Goal: Task Accomplishment & Management: Manage account settings

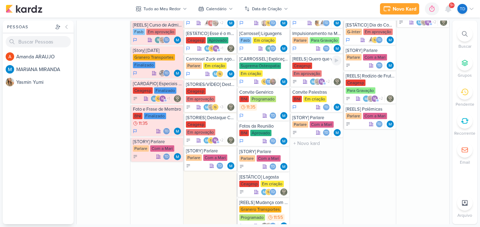
scroll to position [451, 0]
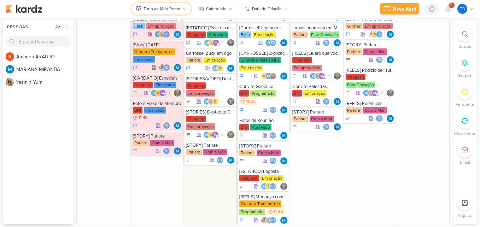
click at [180, 7] on button "Tudo ao Meu Redor" at bounding box center [161, 8] width 60 height 11
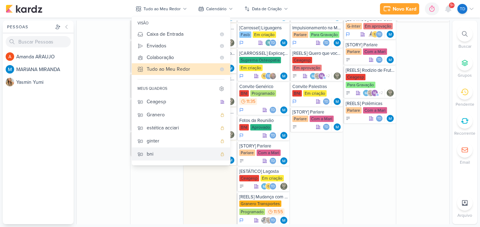
click at [153, 151] on div "bni" at bounding box center [182, 153] width 70 height 7
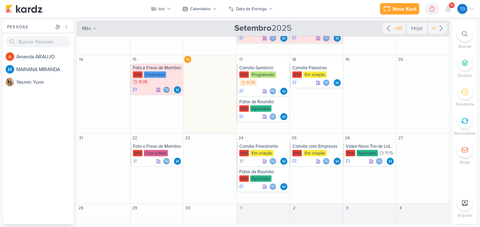
click at [155, 153] on div "Com a Mari" at bounding box center [156, 153] width 24 height 6
click at [149, 152] on div "Com a Mari" at bounding box center [156, 153] width 24 height 6
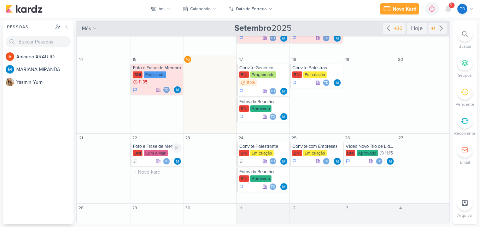
scroll to position [142, 0]
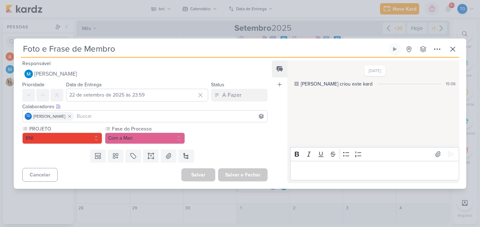
drag, startPoint x: 149, startPoint y: 152, endPoint x: 226, endPoint y: 166, distance: 78.8
click at [226, 166] on div "Preferências de Quadros Pessoal Organização Não tem nenhum quadro aqui ainda :/…" at bounding box center [240, 122] width 480 height 209
click at [452, 48] on icon at bounding box center [452, 49] width 8 height 8
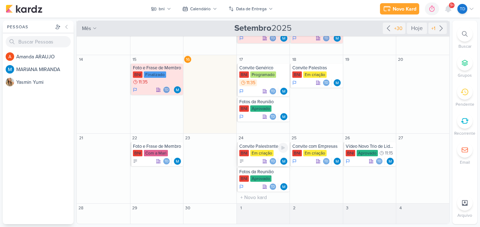
click at [266, 153] on div "Em criação" at bounding box center [261, 153] width 23 height 6
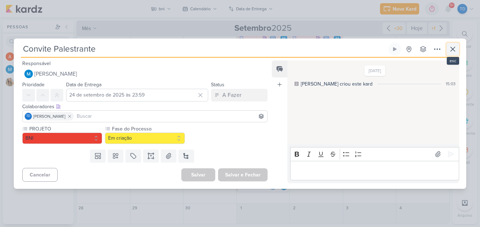
click at [455, 52] on icon at bounding box center [452, 49] width 8 height 8
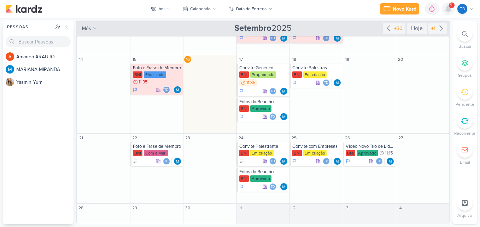
click at [443, 8] on div at bounding box center [448, 8] width 13 height 13
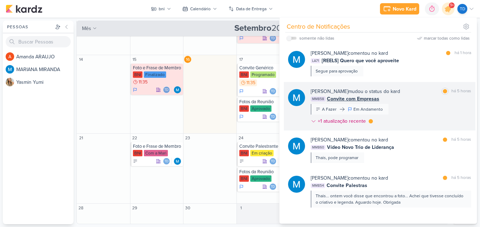
click at [410, 111] on div "MARIANA MIRANDA mudou o status do kard marcar como lida há 5 horas MM858 Convit…" at bounding box center [390, 108] width 160 height 40
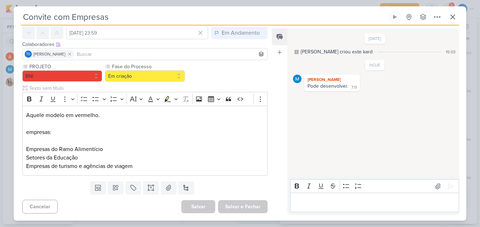
scroll to position [0, 0]
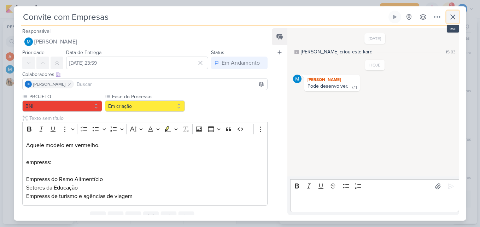
click at [451, 18] on icon at bounding box center [452, 17] width 4 height 4
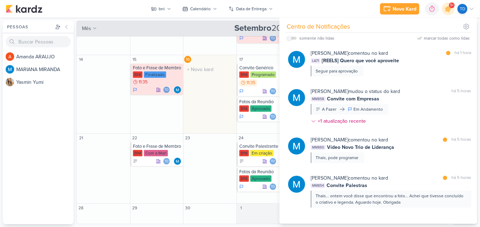
click at [218, 118] on div "16 O título do kard deve ter menos que 100 caracteres" at bounding box center [209, 94] width 53 height 78
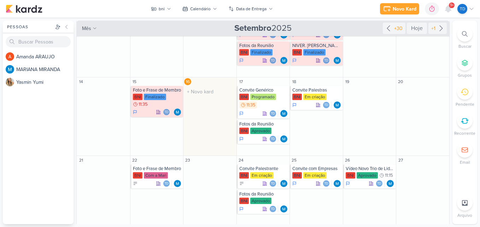
scroll to position [141, 0]
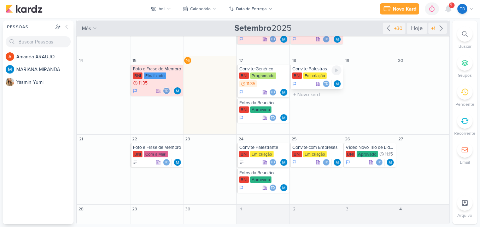
click at [300, 69] on div "Convite Palestras" at bounding box center [316, 69] width 49 height 6
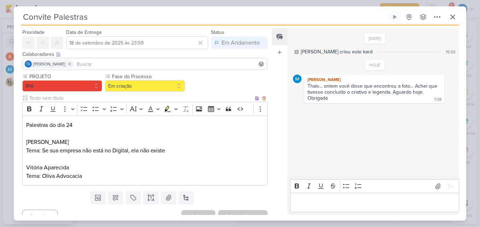
scroll to position [30, 0]
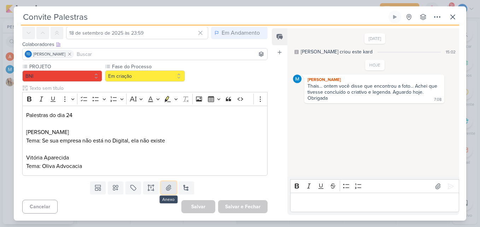
click at [170, 188] on icon at bounding box center [168, 187] width 7 height 7
click at [152, 190] on icon at bounding box center [150, 187] width 7 height 7
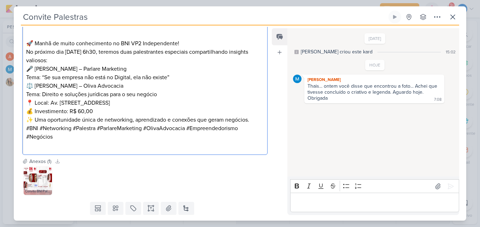
scroll to position [210, 0]
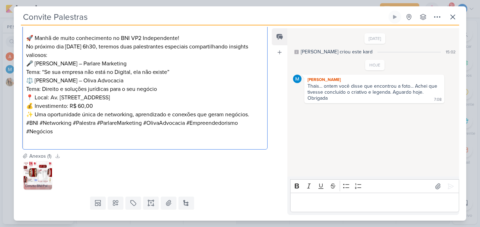
drag, startPoint x: 184, startPoint y: 38, endPoint x: 171, endPoint y: 41, distance: 13.0
click at [184, 39] on p "🚀 Manhã de muito conhecimento no BNI VP2 Independente! No próximo dia 24 de set…" at bounding box center [144, 42] width 237 height 34
drag, startPoint x: 171, startPoint y: 41, endPoint x: 131, endPoint y: 38, distance: 40.4
click at [131, 38] on p "🚀 Manhã de muito conhecimento no BNI VP2 Independente! No próximo dia 24 de set…" at bounding box center [144, 42] width 237 height 34
click at [71, 55] on p "No próximo dia 24 de setembro, às 6h30, teremos duas palestrantes especiais com…" at bounding box center [144, 50] width 237 height 17
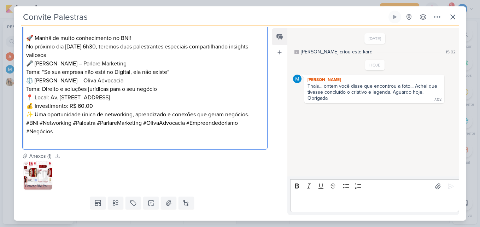
drag, startPoint x: 114, startPoint y: 81, endPoint x: 119, endPoint y: 77, distance: 5.5
click at [119, 77] on p "⚖️ Vitória Oliva – Oliva Advocacia Tema: Direito e soluções jurídicas para o se…" at bounding box center [144, 84] width 237 height 17
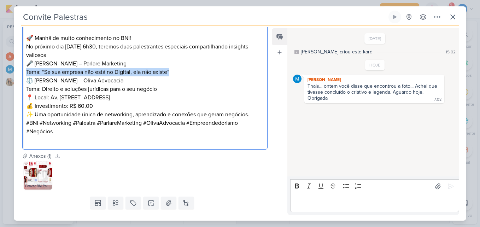
drag, startPoint x: 175, startPoint y: 70, endPoint x: 26, endPoint y: 69, distance: 149.4
click at [26, 69] on p "🎤 Mariana Miranda – Parlare Marketing Tema: “Se sua empresa não está no Digital…" at bounding box center [144, 67] width 237 height 17
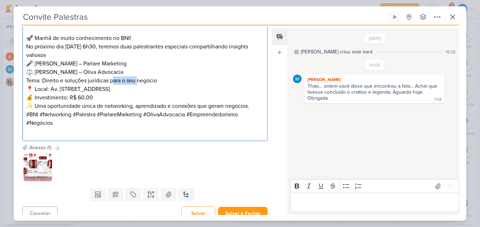
drag, startPoint x: 124, startPoint y: 79, endPoint x: 88, endPoint y: 79, distance: 36.0
click at [105, 79] on p "⚖️ Vitória Oliva – Oliva Advocacia Tema: Direito e soluções jurídicas para o se…" at bounding box center [144, 76] width 237 height 17
click at [91, 79] on p "⚖️ Vitória Oliva – Oliva Advocacia Tema: Direito e soluções jurídicas para o se…" at bounding box center [144, 76] width 237 height 17
drag, startPoint x: 160, startPoint y: 83, endPoint x: 25, endPoint y: 79, distance: 134.6
click at [25, 79] on div "🚀 Manhã de muito conhecimento no BNI! No próximo dia 24 de setembro, às 6h30, t…" at bounding box center [144, 80] width 245 height 121
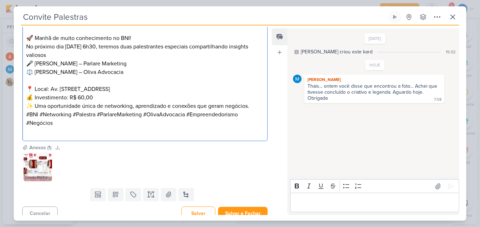
click at [78, 58] on p "No próximo dia [DATE] 6h30, teremos duas palestrantes especiais compartilhando …" at bounding box center [144, 50] width 237 height 17
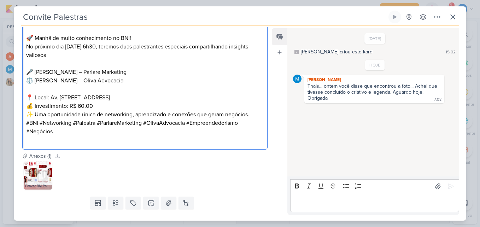
click at [106, 108] on p "📍 Local: Av. Nossa Senhora do Bom Sucesso, 420, Pindamonhangaba/SP 💰 Investimen…" at bounding box center [144, 101] width 237 height 17
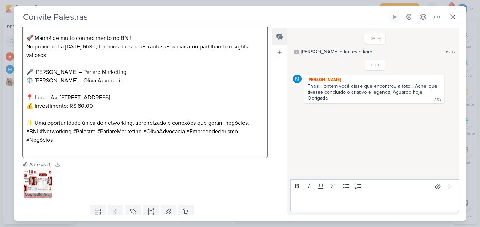
click at [258, 123] on p "✨ Uma oportunidade única de networking, aprendizado e conexões que geram negóci…" at bounding box center [144, 123] width 237 height 8
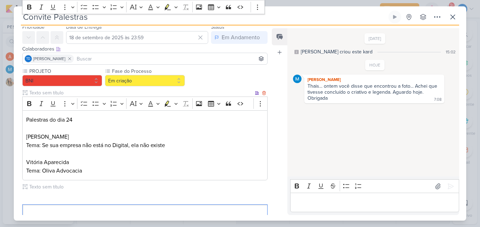
scroll to position [0, 0]
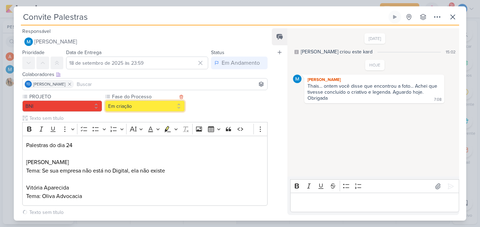
click at [167, 108] on button "Em criação" at bounding box center [145, 105] width 80 height 11
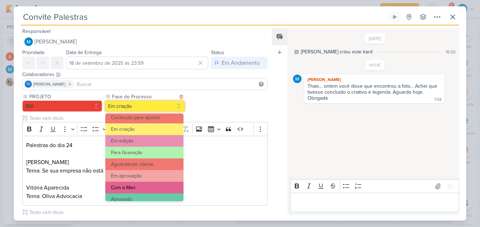
scroll to position [68, 0]
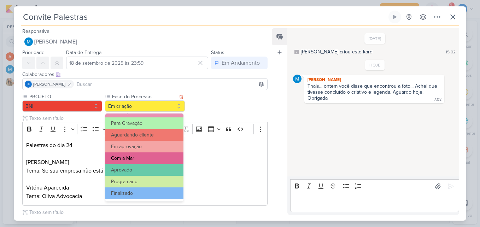
click at [147, 158] on button "Com a Mari" at bounding box center [144, 158] width 78 height 12
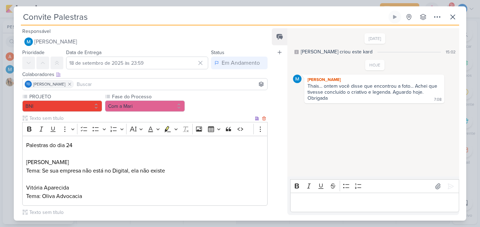
scroll to position [242, 0]
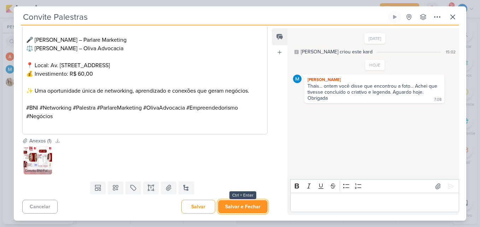
click at [240, 207] on button "Salvar e Fechar" at bounding box center [242, 206] width 49 height 13
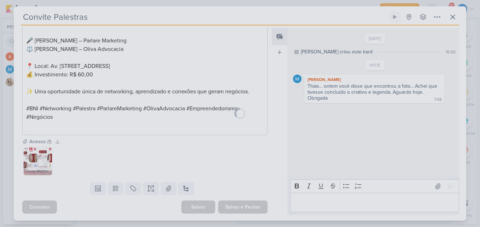
scroll to position [241, 0]
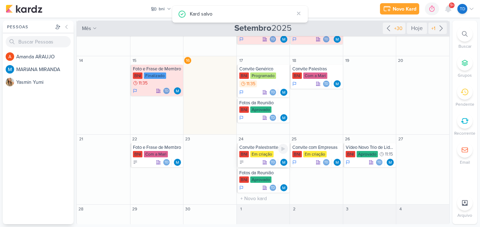
click at [253, 154] on div "Em criação" at bounding box center [261, 154] width 23 height 6
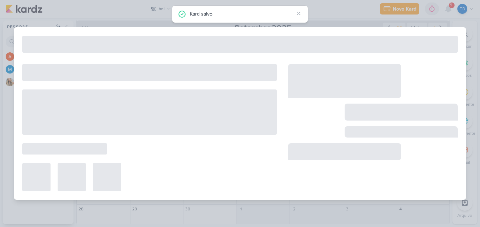
type input "Convite Palestrante"
type input "24 de setembro de 2025 às 23:59"
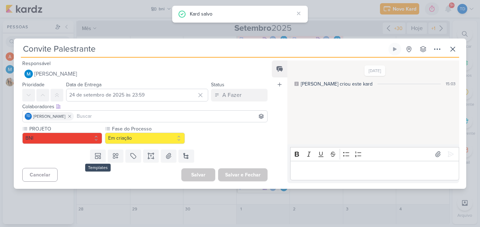
scroll to position [0, 0]
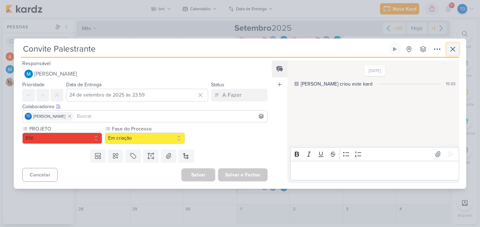
click at [458, 53] on button at bounding box center [452, 49] width 13 height 13
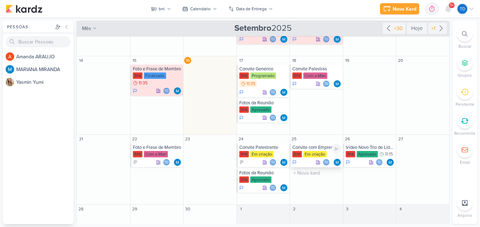
click at [309, 155] on div "Em criação" at bounding box center [314, 154] width 23 height 6
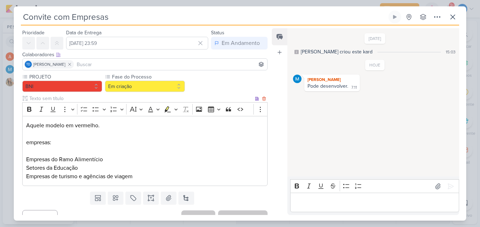
scroll to position [30, 0]
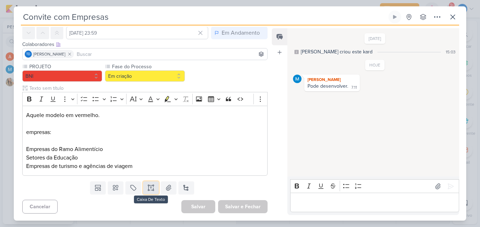
click at [153, 186] on button at bounding box center [151, 187] width 16 height 13
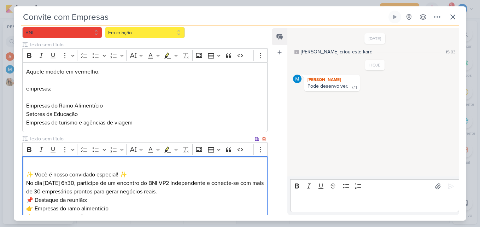
scroll to position [131, 0]
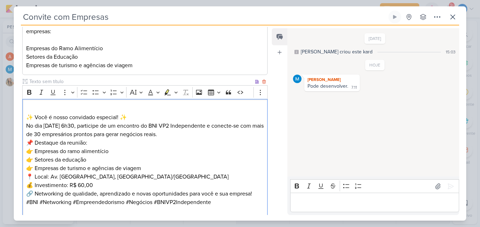
click at [135, 117] on p "✨ Você é nosso convidado especial! ✨" at bounding box center [144, 113] width 237 height 17
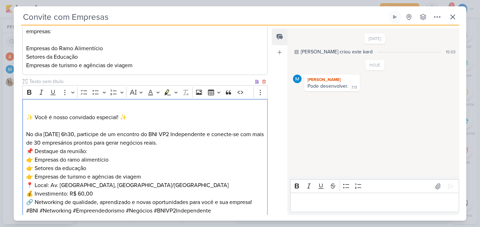
click at [220, 143] on p "No dia 02 de outubro, às 6h30, participe de um encontro do BNI VP2 Independente…" at bounding box center [144, 138] width 237 height 17
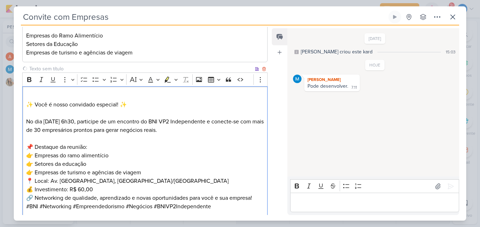
scroll to position [166, 0]
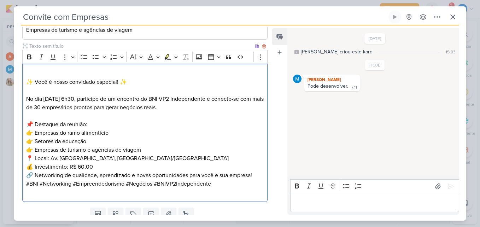
click at [162, 150] on p "📌 Destaque da reunião: 👉 Empresas do ramo alimentício 👉 Setores da educação 👉 E…" at bounding box center [144, 137] width 237 height 34
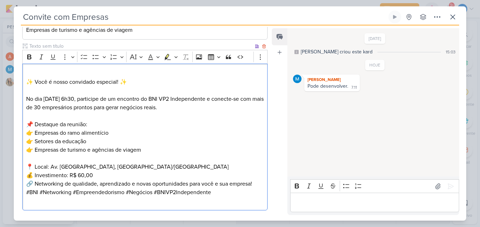
click at [257, 184] on p "🔗 Networking de qualidade, aprendizado e novas oportunidades para você e sua em…" at bounding box center [144, 183] width 237 height 8
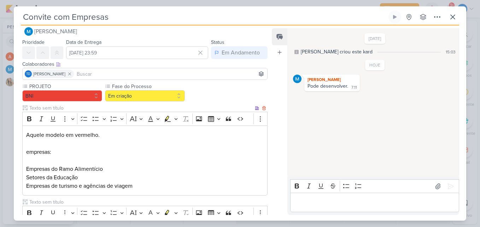
scroll to position [0, 0]
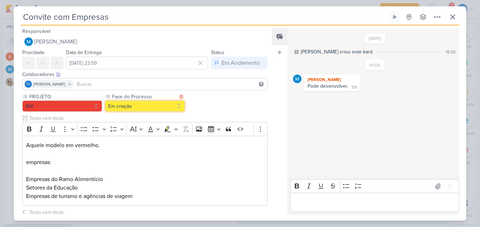
click at [150, 107] on button "Em criação" at bounding box center [145, 105] width 80 height 11
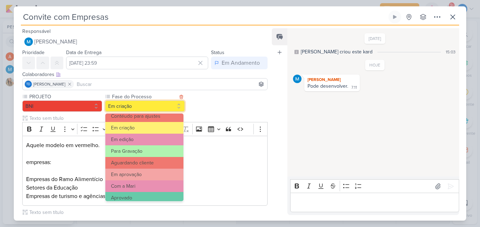
scroll to position [68, 0]
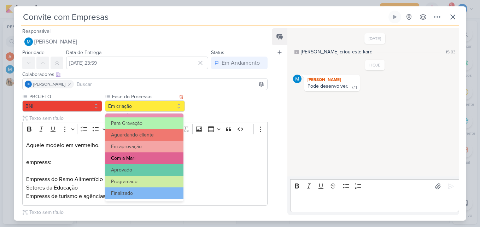
click at [147, 159] on button "Com a Mari" at bounding box center [144, 158] width 78 height 12
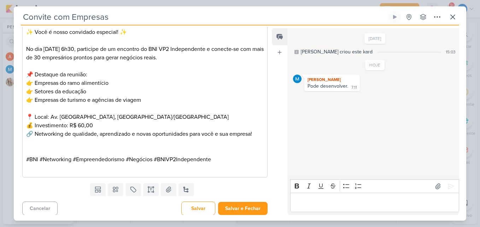
scroll to position [218, 0]
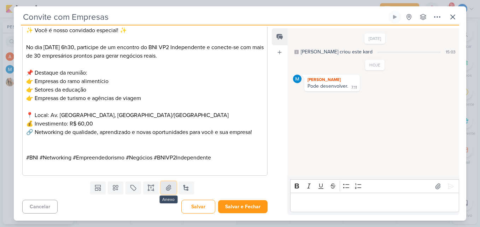
click at [165, 192] on button at bounding box center [169, 187] width 16 height 13
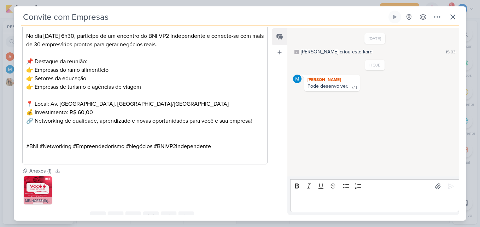
scroll to position [259, 0]
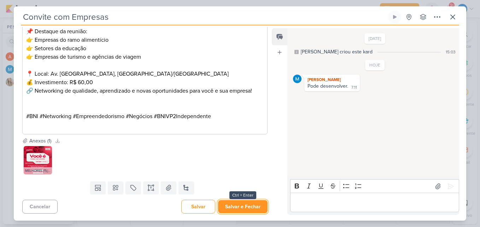
click at [254, 209] on button "Salvar e Fechar" at bounding box center [242, 206] width 49 height 13
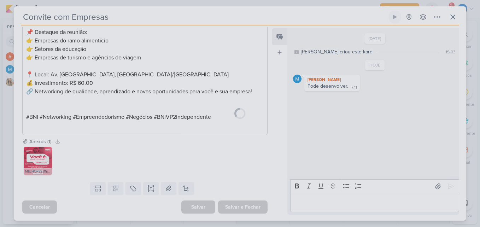
scroll to position [258, 0]
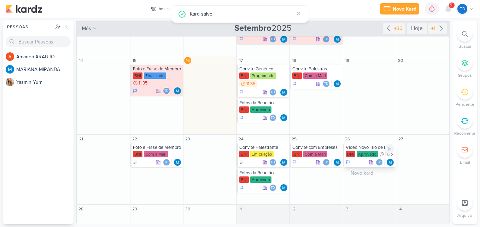
click at [364, 156] on div "Aprovado" at bounding box center [366, 154] width 21 height 6
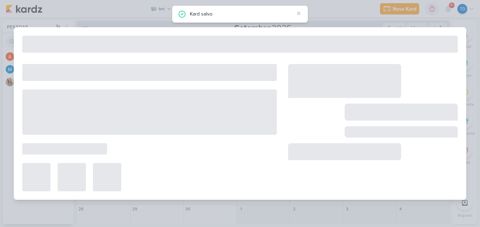
type input "Vídeo Novo Trio de Liderança"
type input "26 de setembro de 2025 às 11:15"
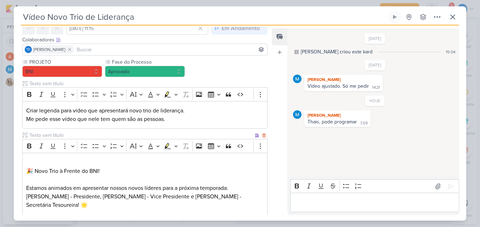
scroll to position [0, 0]
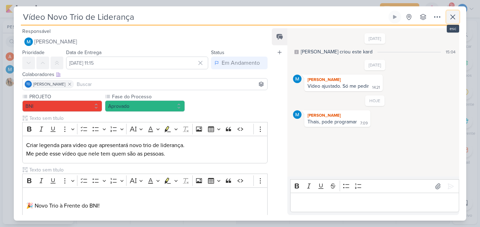
click at [451, 15] on icon at bounding box center [452, 17] width 4 height 4
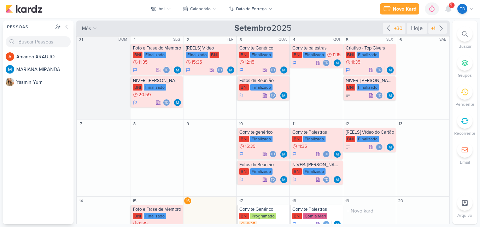
scroll to position [142, 0]
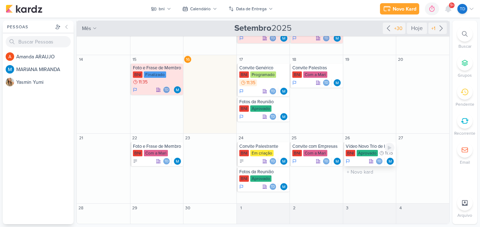
click at [361, 156] on div "BNI Aprovado 11:15" at bounding box center [369, 153] width 49 height 7
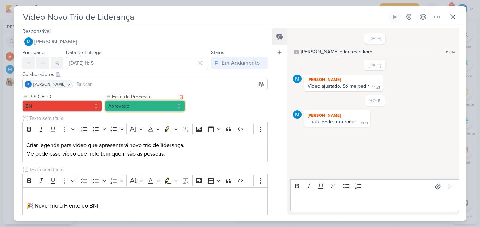
drag, startPoint x: 154, startPoint y: 109, endPoint x: 150, endPoint y: 118, distance: 10.0
click at [153, 109] on button "Aprovado" at bounding box center [145, 105] width 80 height 11
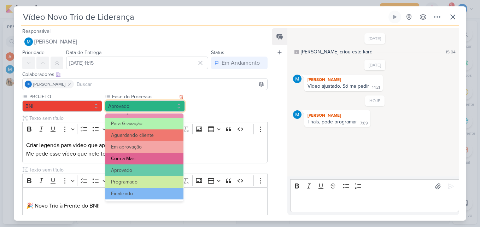
scroll to position [68, 0]
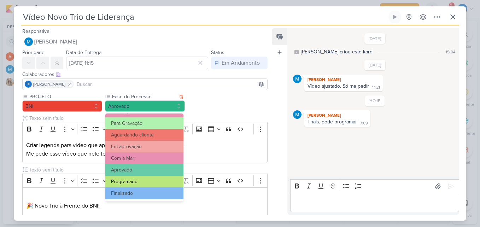
click at [139, 178] on button "Programado" at bounding box center [144, 182] width 78 height 12
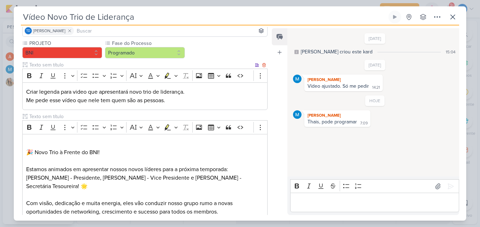
scroll to position [141, 0]
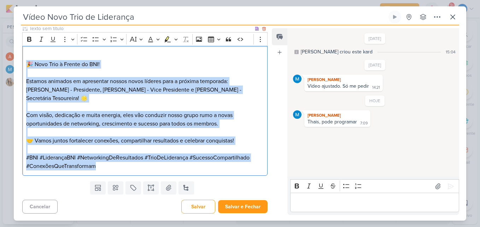
drag, startPoint x: 25, startPoint y: 60, endPoint x: 228, endPoint y: 176, distance: 234.1
click at [228, 176] on div "PROJETO BNI Fase do Processo" at bounding box center [142, 65] width 256 height 227
copy div "🎉 Novo Trio à Frente do BNI! Estamos animados em apresentar nossos novos lídere…"
click at [176, 88] on p "Estamos animados em apresentar nossos novos líderes para a próxima temporada: A…" at bounding box center [144, 89] width 237 height 25
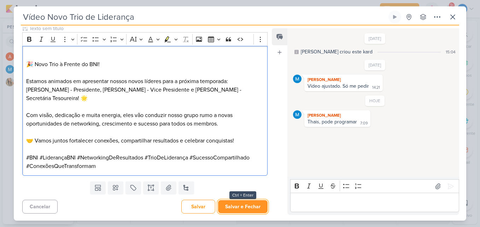
click at [234, 205] on button "Salvar e Fechar" at bounding box center [242, 206] width 49 height 13
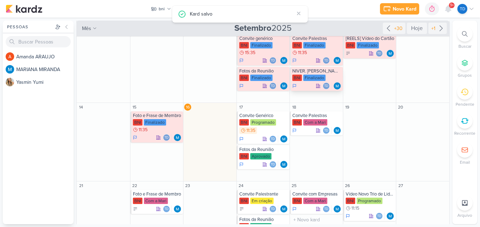
scroll to position [36, 0]
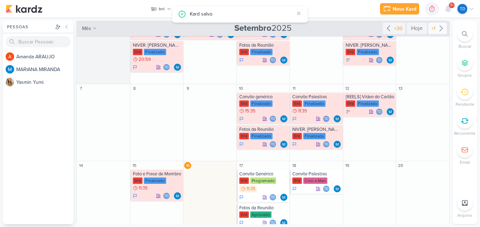
click at [440, 26] on icon at bounding box center [441, 28] width 8 height 8
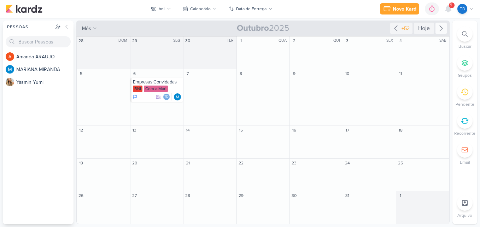
scroll to position [0, 0]
click at [152, 86] on div "Com a Mari" at bounding box center [156, 88] width 24 height 6
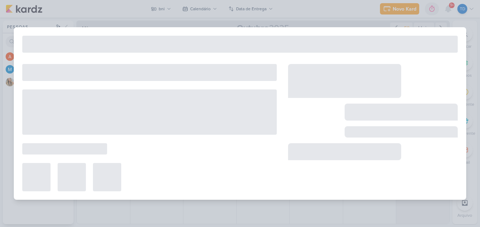
type input "Empresas Convidadas"
type input "6 de outubro de 2025 às 23:59"
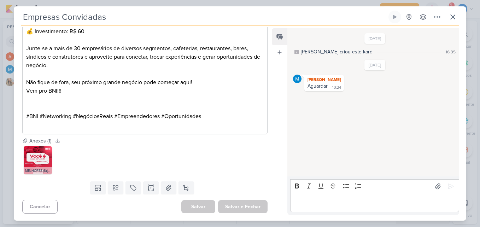
scroll to position [327, 0]
click at [41, 161] on img at bounding box center [38, 160] width 28 height 28
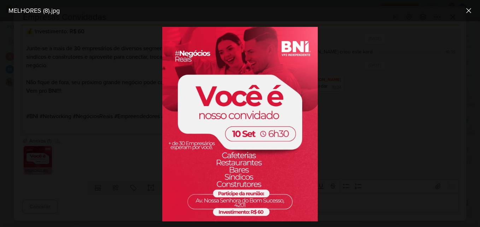
click at [376, 134] on div at bounding box center [240, 124] width 480 height 206
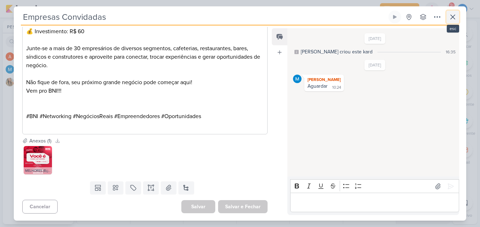
click at [455, 16] on icon at bounding box center [452, 17] width 8 height 8
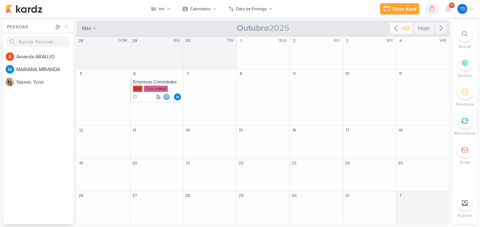
click at [398, 27] on icon at bounding box center [395, 28] width 8 height 8
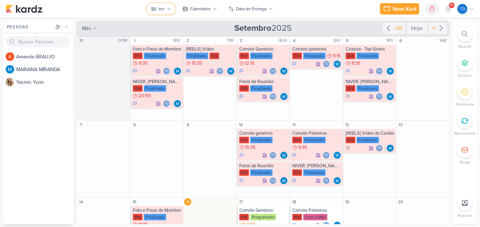
click at [161, 14] on button "bni" at bounding box center [161, 8] width 29 height 11
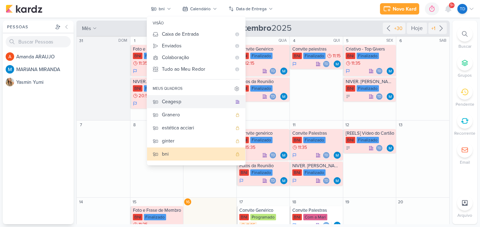
click at [182, 104] on div "Ceagesp" at bounding box center [197, 101] width 70 height 7
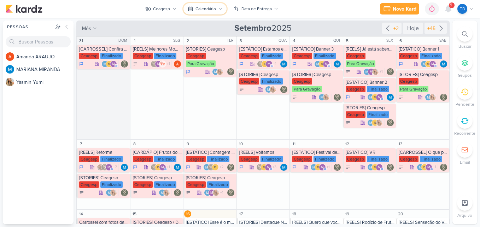
drag, startPoint x: 216, startPoint y: 6, endPoint x: 220, endPoint y: 6, distance: 3.6
click at [217, 6] on button "Calendário" at bounding box center [204, 8] width 43 height 11
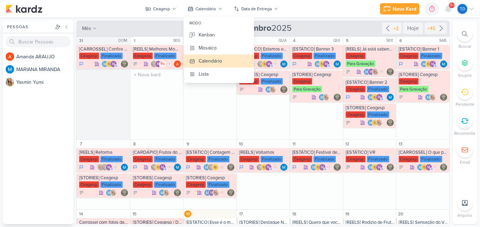
click at [162, 111] on div "1 SEG [REELS] Melhores Momentos (matérias da TV) Ceagesp Finalizado m" at bounding box center [156, 87] width 53 height 103
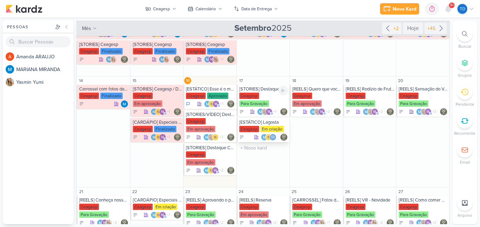
scroll to position [141, 0]
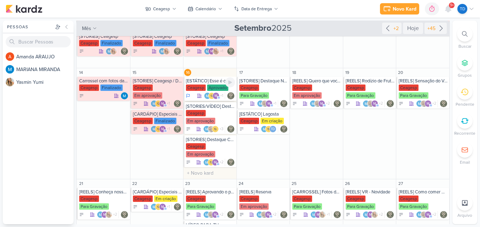
click at [213, 83] on div "[ESTÁTICO] Esse é o melhor cardápio de Frutos do Mar de [GEOGRAPHIC_DATA]" at bounding box center [210, 81] width 49 height 6
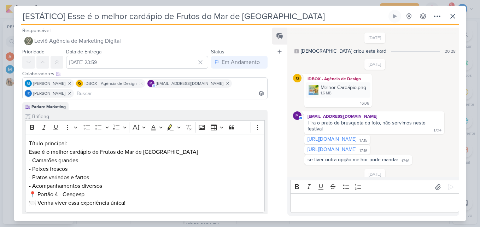
scroll to position [206, 0]
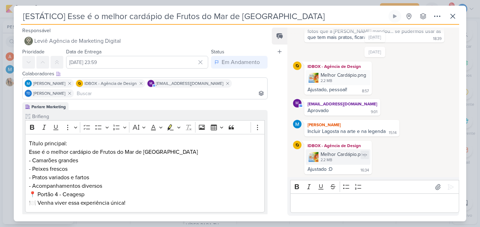
click at [320, 158] on div "Melhor Cardápio.png 2.2 MB" at bounding box center [338, 156] width 65 height 15
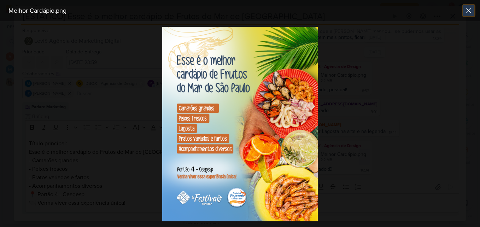
click at [472, 5] on button at bounding box center [468, 10] width 11 height 11
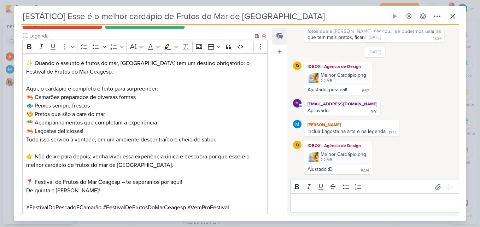
scroll to position [212, 0]
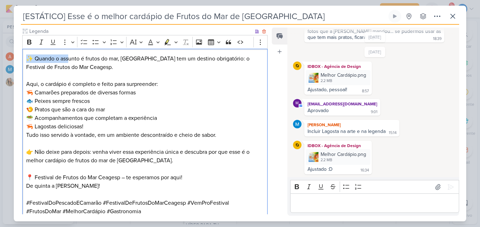
drag, startPoint x: 25, startPoint y: 57, endPoint x: 81, endPoint y: 70, distance: 56.5
click at [72, 65] on div "✨ Quando o assunto é frutos do mar, São Paulo tem um destino obrigatório: o Fes…" at bounding box center [144, 135] width 245 height 172
drag, startPoint x: 81, startPoint y: 70, endPoint x: 101, endPoint y: 80, distance: 22.6
click at [101, 80] on div "✨ Quando o assunto é frutos do mar, São Paulo tem um destino obrigatório: o Fes…" at bounding box center [144, 135] width 245 height 172
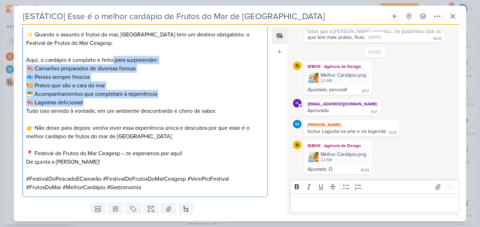
scroll to position [258, 0]
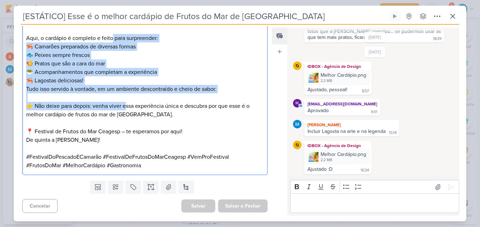
drag, startPoint x: 119, startPoint y: 92, endPoint x: 122, endPoint y: 97, distance: 5.9
click at [123, 99] on div "✨ Quando o assunto é frutos do mar, São Paulo tem um destino obrigatório: o Fes…" at bounding box center [144, 89] width 245 height 172
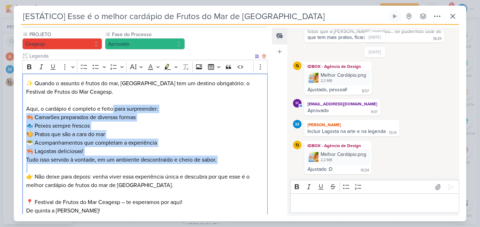
drag, startPoint x: 154, startPoint y: 111, endPoint x: 146, endPoint y: 108, distance: 8.5
click at [154, 111] on p "Aqui, o cardápio é completo e feito para surpreender: 🦐 Camarões preparados de …" at bounding box center [144, 126] width 237 height 42
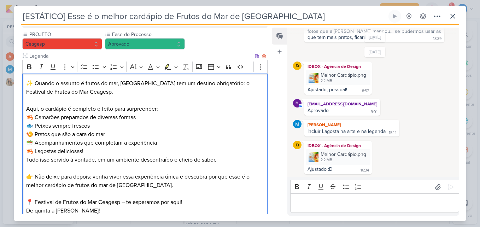
click at [69, 90] on p "✨ Quando o assunto é frutos do mar, São Paulo tem um destino obrigatório: o Fes…" at bounding box center [144, 87] width 237 height 17
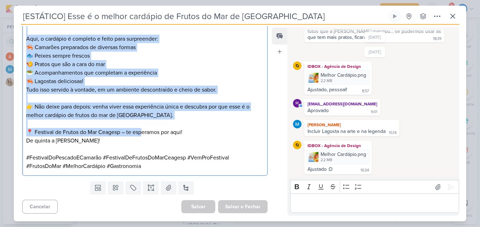
scroll to position [258, 0]
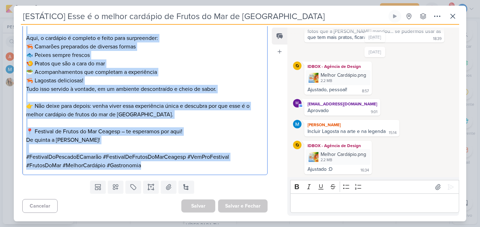
drag, startPoint x: 26, startPoint y: 80, endPoint x: 193, endPoint y: 167, distance: 188.5
click at [193, 167] on div "✨ Quando o assunto é frutos do mar, São Paulo tem um destino obrigatório: o Fes…" at bounding box center [144, 89] width 245 height 172
copy div "✨ Quando o assunto é frutos do mar, São Paulo tem um destino obrigatório: o Fes…"
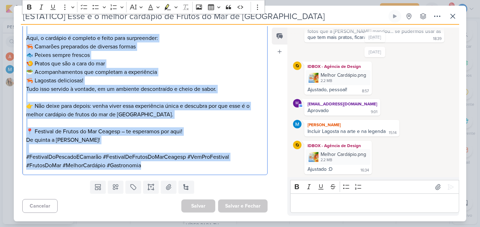
click at [230, 141] on p "De quinta a Domingo!" at bounding box center [144, 144] width 237 height 17
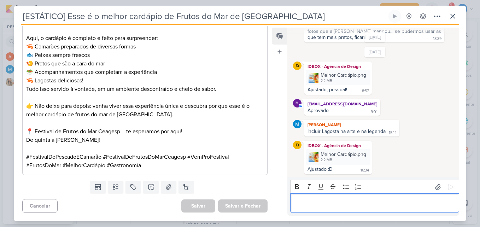
click at [363, 202] on p "Editor editing area: main" at bounding box center [374, 203] width 161 height 8
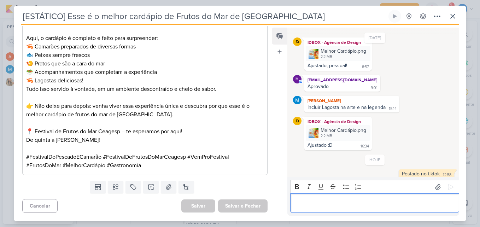
scroll to position [235, 0]
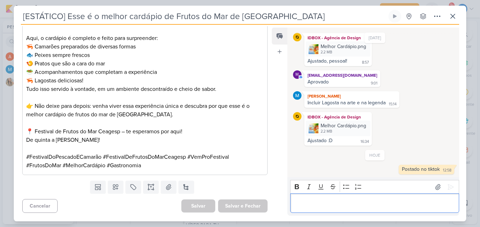
click at [445, 15] on div "[ESTÁTICO] Esse é o melhor cardápio de Frutos do Mar de São Paulo Criado por Le…" at bounding box center [240, 17] width 438 height 15
click at [447, 16] on button at bounding box center [452, 16] width 13 height 13
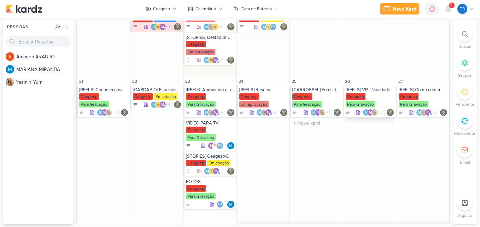
scroll to position [293, 0]
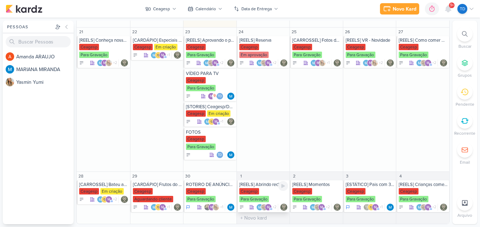
click at [266, 191] on div "Ceagesp Para Gravação" at bounding box center [263, 195] width 49 height 15
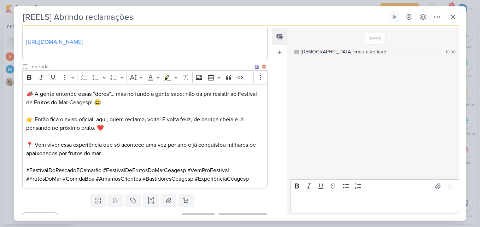
scroll to position [143, 0]
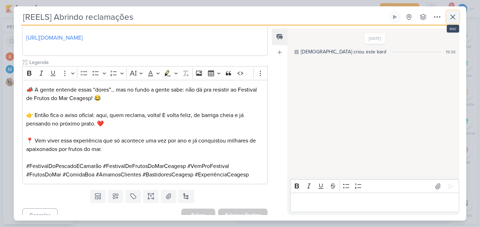
click at [449, 16] on icon at bounding box center [452, 17] width 8 height 8
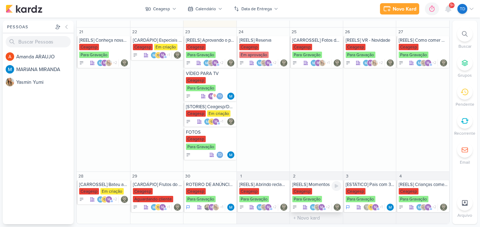
click at [310, 188] on div "Ceagesp" at bounding box center [302, 191] width 20 height 6
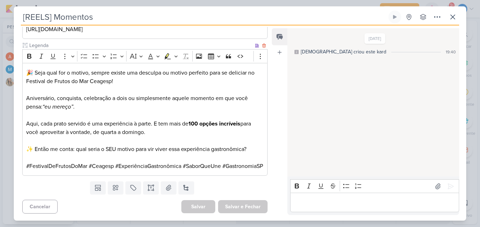
scroll to position [219, 0]
click at [451, 16] on icon at bounding box center [452, 17] width 4 height 4
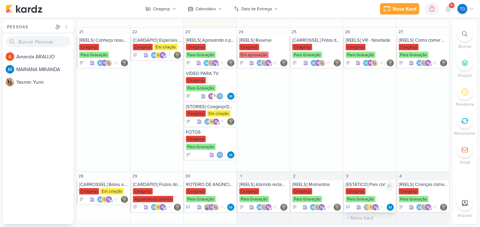
click at [360, 193] on div "Ceagesp" at bounding box center [355, 191] width 20 height 6
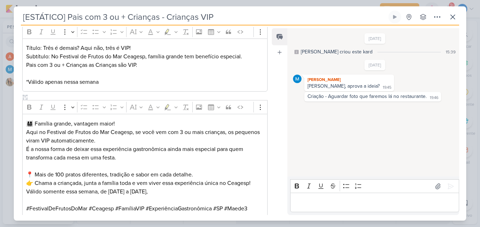
scroll to position [107, 0]
click at [456, 18] on icon at bounding box center [452, 17] width 8 height 8
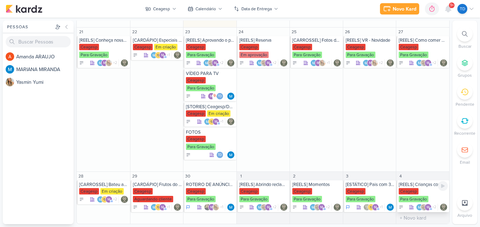
click at [417, 186] on div "[REELS] Crianças comendo caranguejo" at bounding box center [422, 185] width 49 height 6
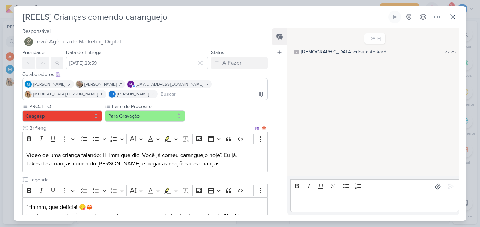
scroll to position [126, 0]
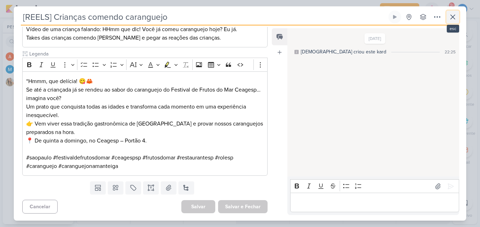
click at [457, 16] on button at bounding box center [452, 17] width 13 height 13
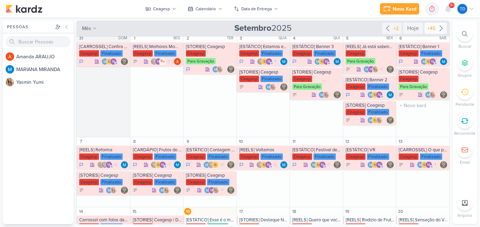
scroll to position [0, 0]
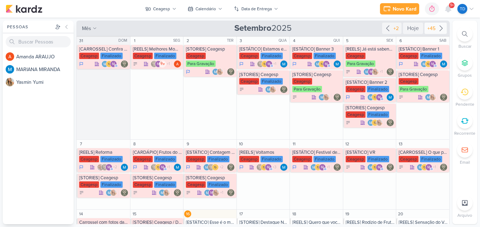
click at [437, 24] on icon at bounding box center [441, 28] width 8 height 8
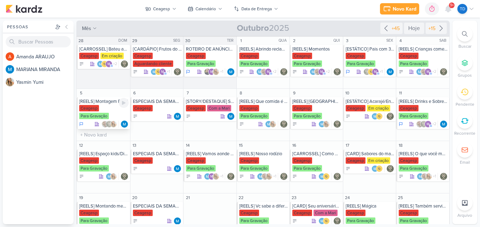
click at [115, 105] on div "Ceagesp Para Gravação" at bounding box center [103, 112] width 49 height 15
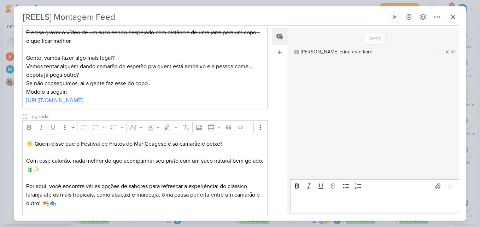
scroll to position [192, 0]
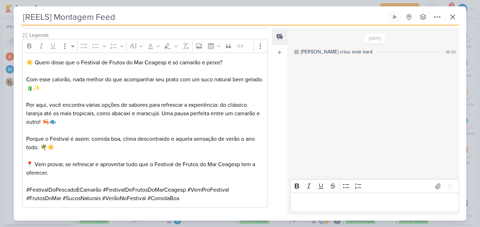
click at [459, 15] on div "[REELS] Montagem Feed Criado por MARIANA nenhum grupo disponível" at bounding box center [240, 116] width 452 height 210
click at [454, 19] on icon at bounding box center [452, 17] width 4 height 4
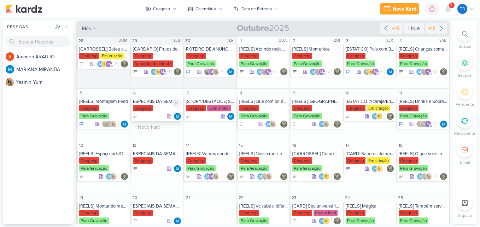
click at [152, 119] on div at bounding box center [157, 116] width 49 height 7
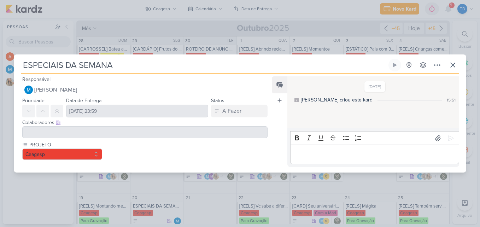
click at [460, 66] on div "ESPECIAIS DA SEMANA Criado por MARIANA nenhum grupo disponível" at bounding box center [240, 116] width 452 height 114
click at [456, 66] on icon at bounding box center [452, 65] width 8 height 8
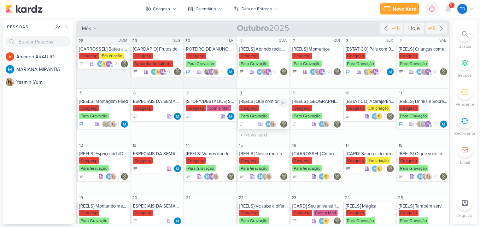
click at [262, 112] on div "Ceagesp Para Gravação" at bounding box center [263, 112] width 49 height 15
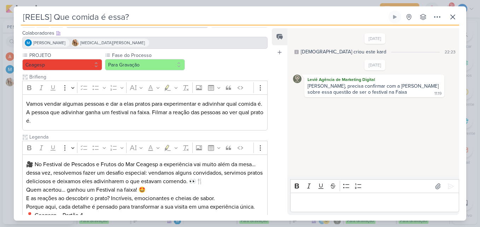
scroll to position [101, 0]
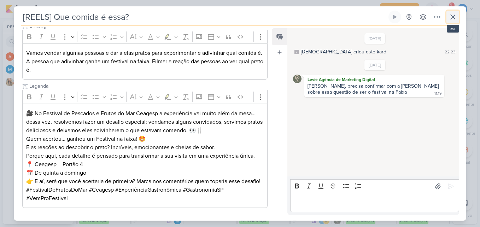
click at [451, 19] on icon at bounding box center [452, 17] width 8 height 8
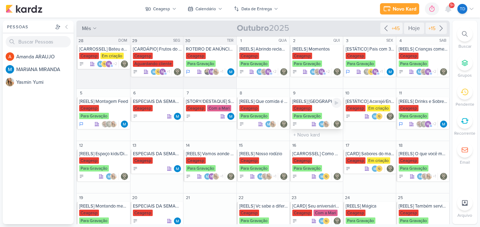
click at [319, 114] on div "Para Gravação" at bounding box center [307, 116] width 30 height 6
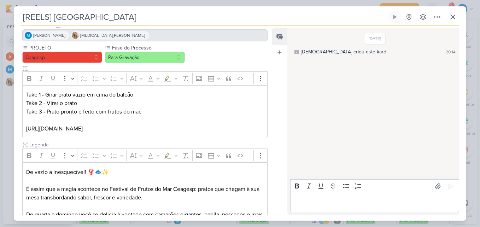
scroll to position [116, 0]
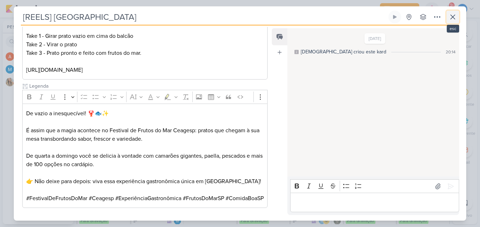
click at [452, 13] on icon at bounding box center [452, 17] width 8 height 8
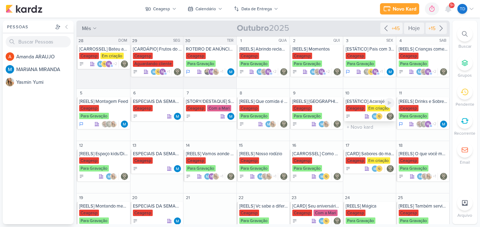
click at [361, 111] on div "Ceagesp" at bounding box center [355, 108] width 20 height 6
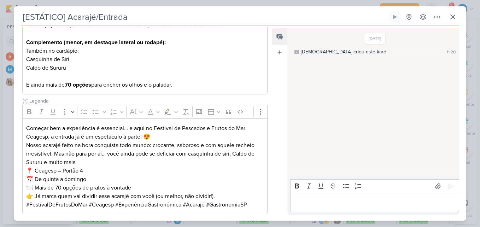
scroll to position [143, 0]
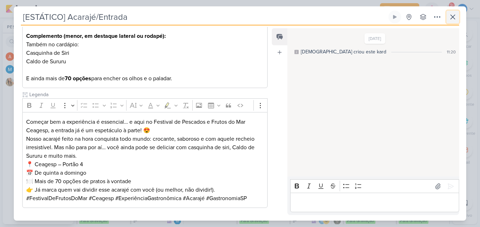
click at [455, 18] on icon at bounding box center [452, 17] width 8 height 8
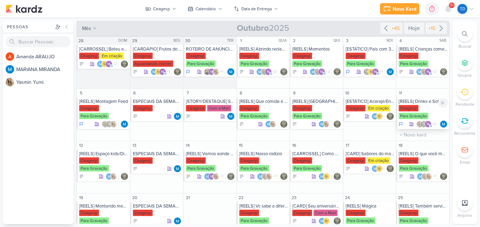
click at [417, 105] on div "Ceagesp Para Gravação" at bounding box center [422, 112] width 49 height 15
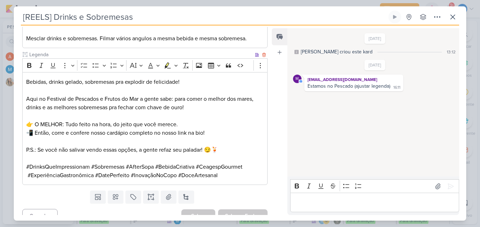
scroll to position [151, 0]
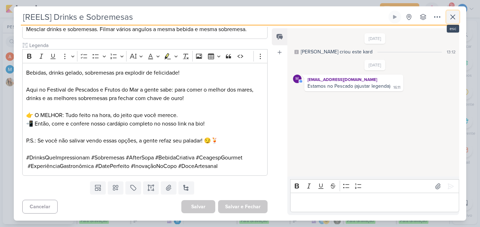
click at [452, 13] on icon at bounding box center [452, 17] width 8 height 8
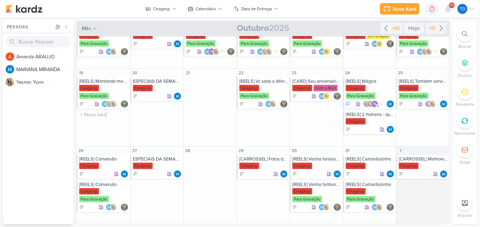
scroll to position [89, 0]
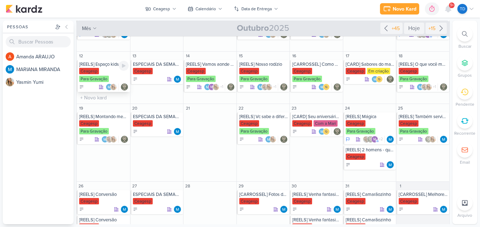
click at [98, 73] on div "Ceagesp" at bounding box center [89, 71] width 20 height 6
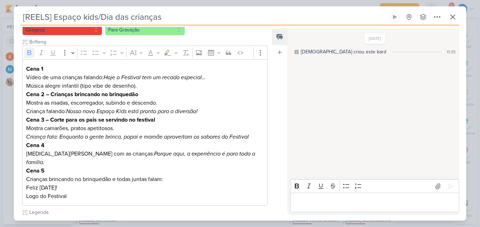
scroll to position [168, 0]
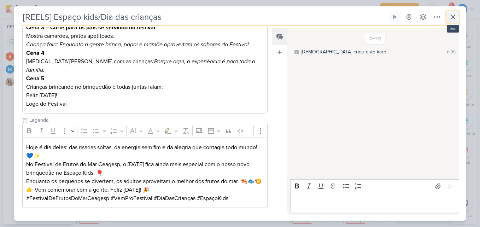
click at [454, 16] on icon at bounding box center [452, 17] width 4 height 4
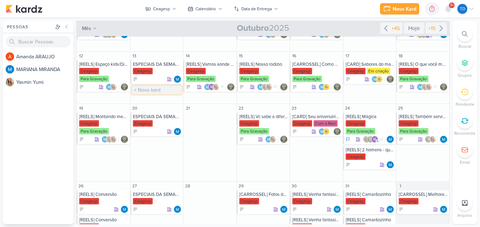
click at [152, 90] on input "text" at bounding box center [157, 89] width 50 height 9
click at [158, 82] on div at bounding box center [157, 79] width 49 height 7
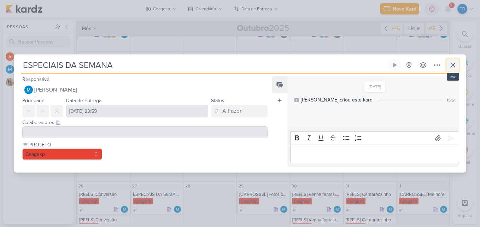
click at [455, 66] on icon at bounding box center [452, 65] width 8 height 8
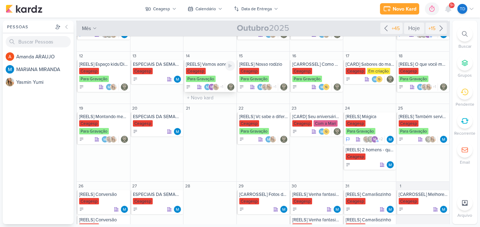
click at [214, 80] on div "Para Gravação" at bounding box center [201, 79] width 30 height 6
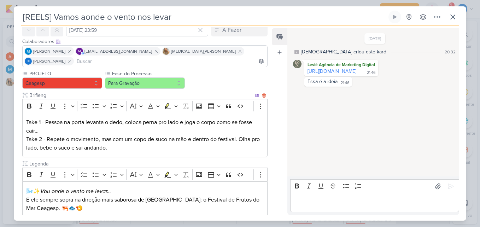
scroll to position [141, 0]
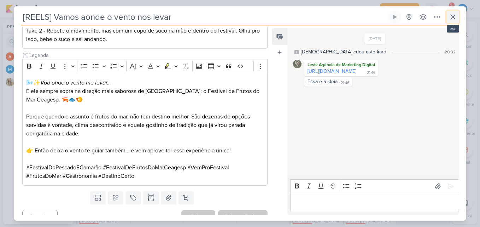
click at [449, 22] on button at bounding box center [452, 17] width 13 height 13
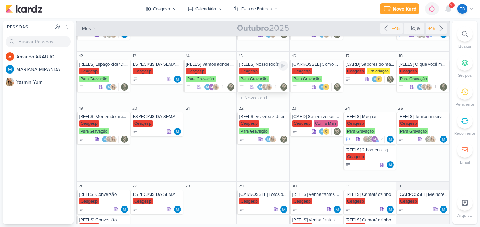
click at [261, 73] on div "Ceagesp Para Gravação" at bounding box center [263, 75] width 49 height 15
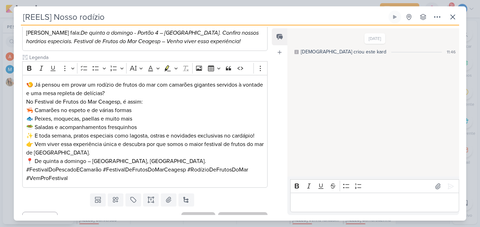
scroll to position [235, 0]
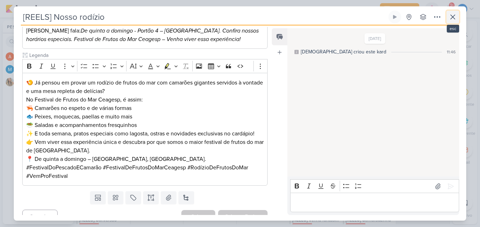
click at [455, 17] on icon at bounding box center [452, 17] width 8 height 8
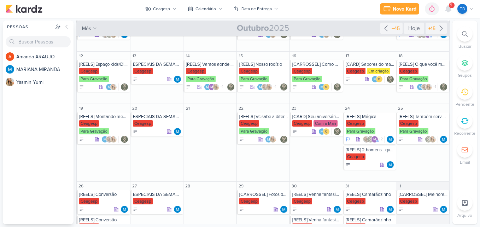
click at [442, 11] on div "9+" at bounding box center [448, 8] width 13 height 13
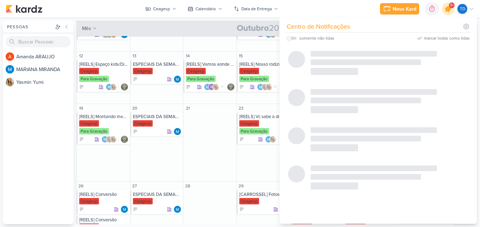
click at [445, 12] on div at bounding box center [448, 9] width 18 height 18
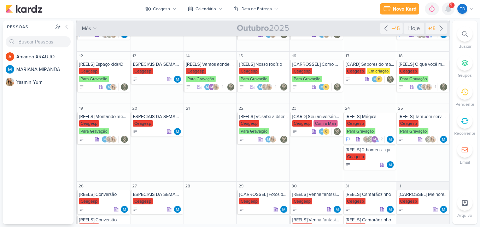
click at [445, 12] on icon at bounding box center [448, 9] width 8 height 8
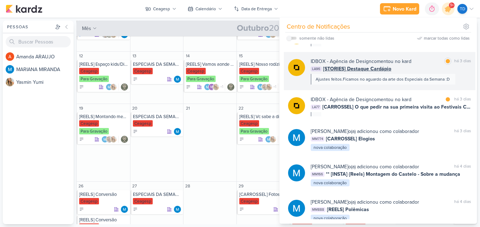
scroll to position [868, 0]
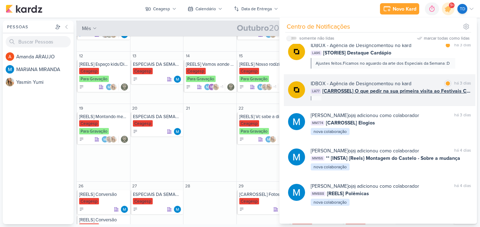
click at [393, 99] on div "IDBOX - Agência de Design comentou no kard marcar como lida há 3 dias LA77 [CAR…" at bounding box center [390, 90] width 160 height 20
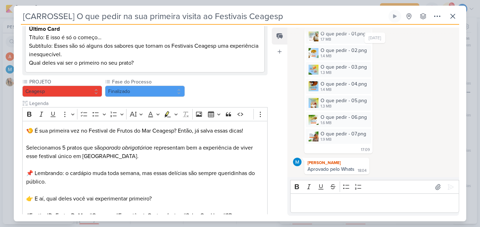
scroll to position [368, 0]
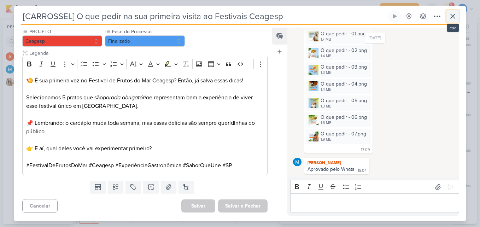
click at [455, 19] on icon at bounding box center [452, 16] width 8 height 8
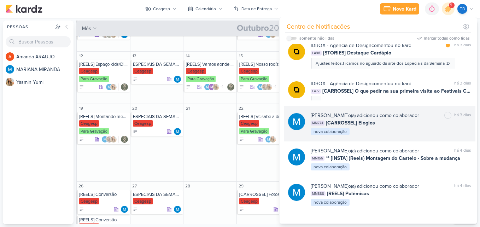
scroll to position [797, 0]
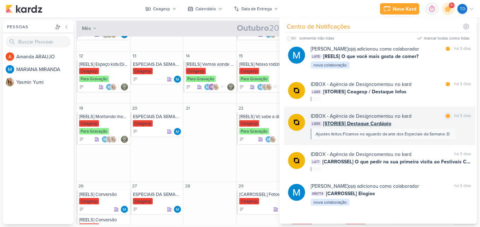
click at [415, 124] on div "LA96 [STORIES] Destaque Cardápio" at bounding box center [390, 123] width 160 height 7
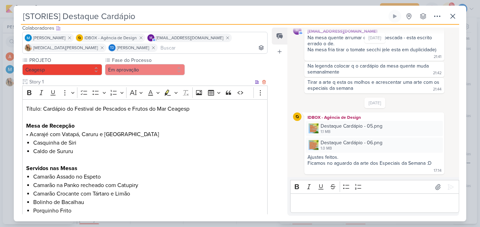
scroll to position [0, 0]
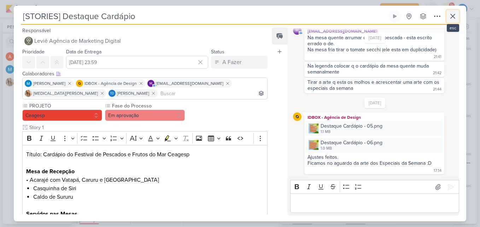
click at [453, 14] on icon at bounding box center [452, 16] width 8 height 8
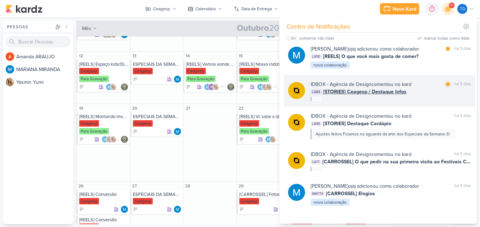
click at [422, 97] on div "IDBOX - Agência de Design comentou no kard marcar como lida há 3 dias LA88 [STO…" at bounding box center [390, 91] width 160 height 20
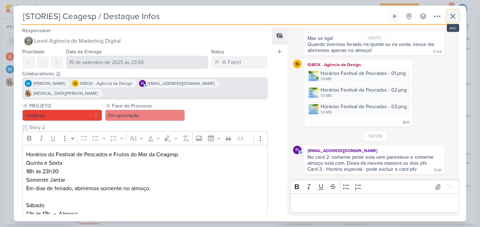
click at [456, 21] on button at bounding box center [452, 16] width 13 height 13
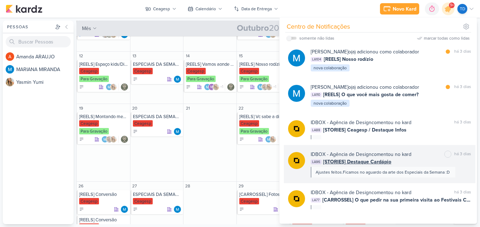
scroll to position [691, 0]
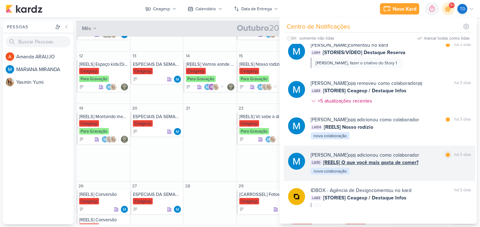
click at [426, 162] on div "LA110 [REELS] O que você mais gosta de comer?" at bounding box center [390, 162] width 160 height 7
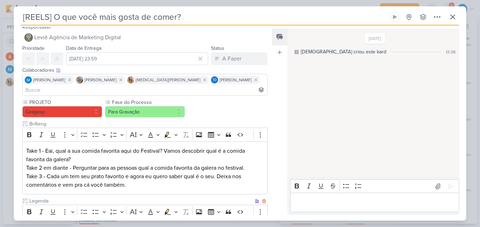
scroll to position [0, 0]
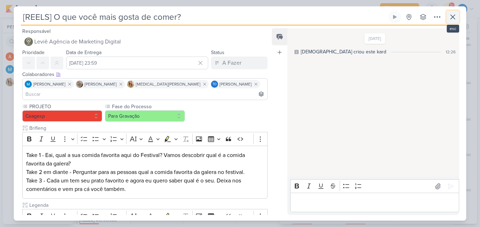
click at [454, 15] on icon at bounding box center [452, 17] width 4 height 4
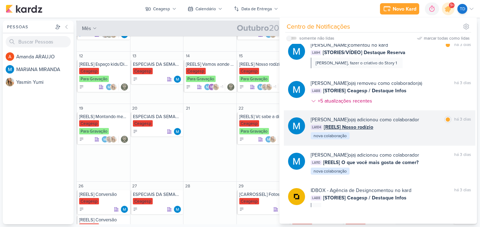
click at [411, 137] on div "MARIANA MIRANDA o(a) adicionou como colaborador marcar como lida há 3 dias LA10…" at bounding box center [390, 128] width 160 height 24
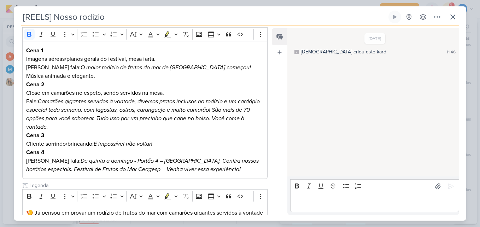
scroll to position [235, 0]
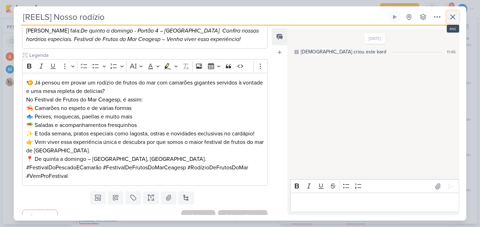
click at [452, 18] on icon at bounding box center [452, 17] width 8 height 8
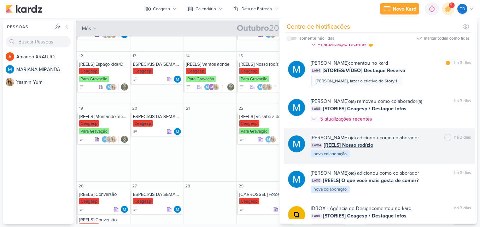
scroll to position [656, 0]
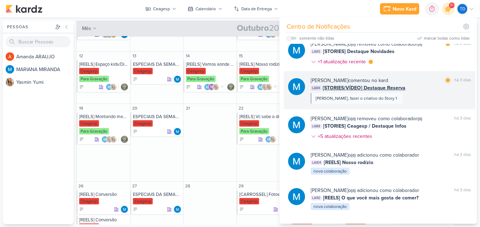
click at [422, 102] on div "MARIANA MIRANDA comentou no kard marcar como lida há 3 dias LA94 [STORIES/VÍDEO…" at bounding box center [390, 90] width 160 height 27
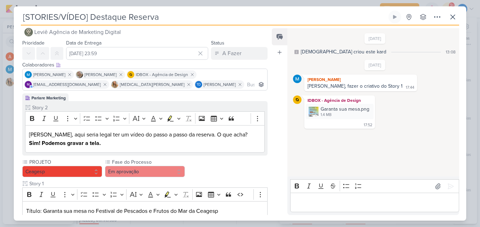
scroll to position [0, 0]
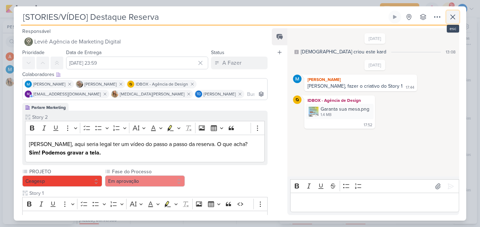
click at [451, 19] on icon at bounding box center [452, 17] width 8 height 8
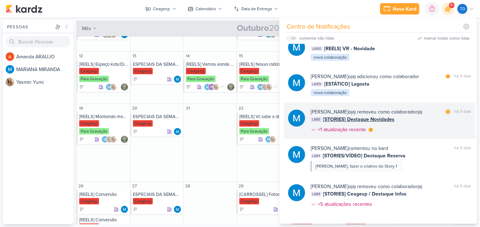
scroll to position [585, 0]
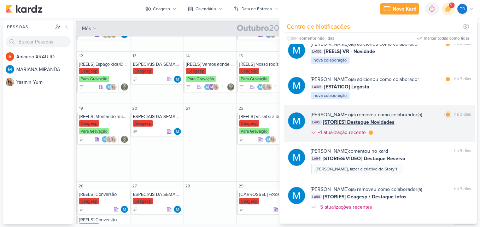
click at [423, 125] on div "LA95 [STORIES] Destaque Novidades" at bounding box center [390, 121] width 160 height 7
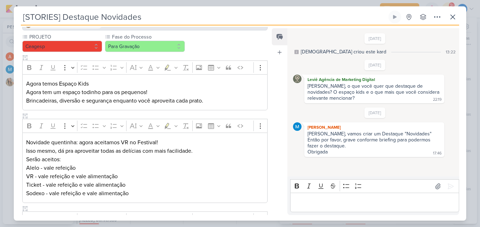
scroll to position [0, 0]
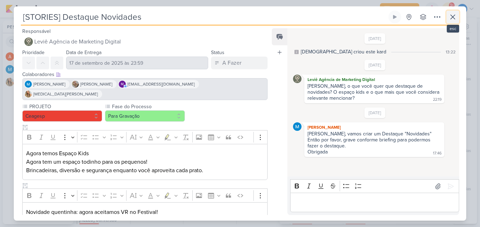
click at [449, 23] on button at bounding box center [452, 17] width 13 height 13
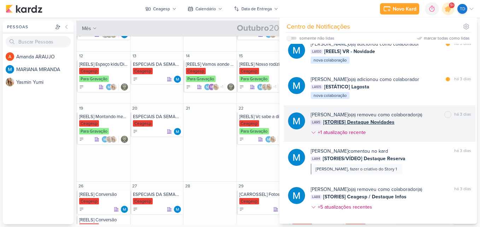
scroll to position [550, 0]
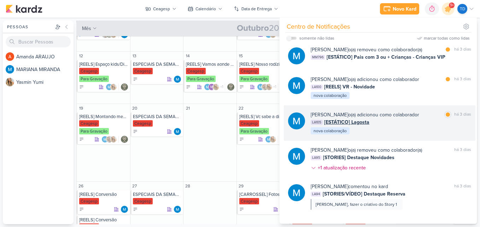
click at [397, 123] on div "LA105 [ESTÁTICO] Lagosta" at bounding box center [390, 121] width 160 height 7
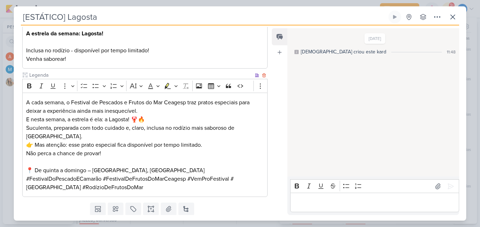
scroll to position [133, 0]
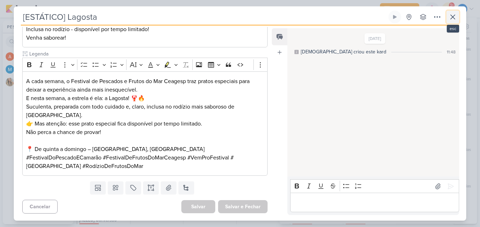
click at [449, 19] on icon at bounding box center [452, 17] width 8 height 8
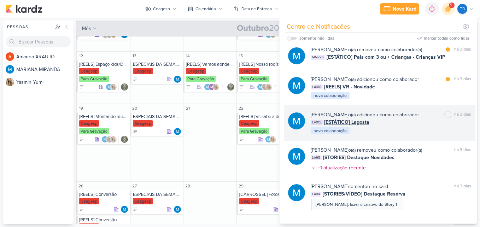
scroll to position [479, 0]
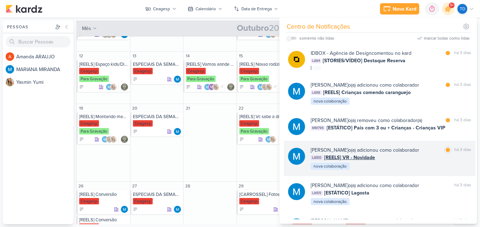
click at [427, 158] on div "LA100 [REELS] VR - Novidade" at bounding box center [390, 157] width 160 height 7
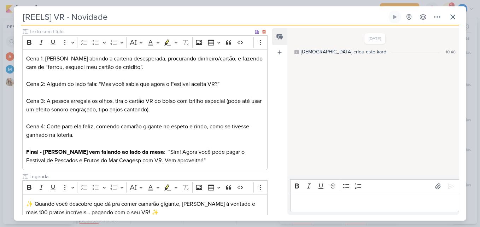
scroll to position [211, 0]
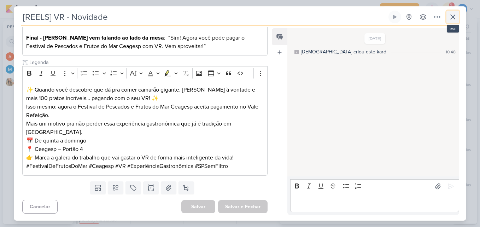
click at [457, 22] on button at bounding box center [452, 17] width 13 height 13
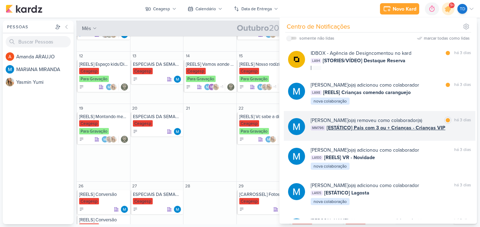
click at [422, 120] on div "MARIANA MIRANDA o(a) removeu como colaborador(a)" at bounding box center [365, 120] width 111 height 7
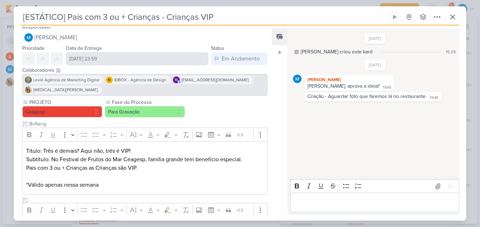
scroll to position [1, 0]
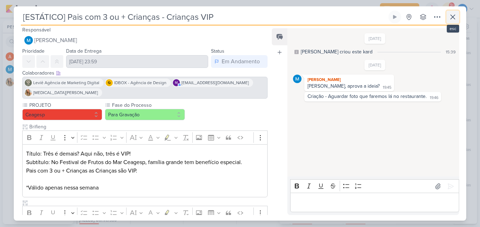
click at [454, 19] on icon at bounding box center [452, 17] width 4 height 4
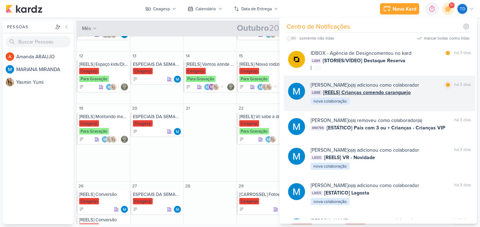
click at [398, 105] on div "MARIANA MIRANDA o(a) adicionou como colaborador marcar como lida há 3 dias LA98…" at bounding box center [379, 93] width 191 height 35
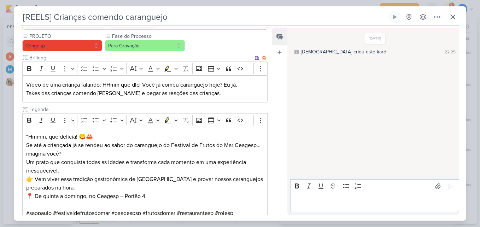
scroll to position [71, 0]
click at [448, 18] on icon at bounding box center [452, 17] width 8 height 8
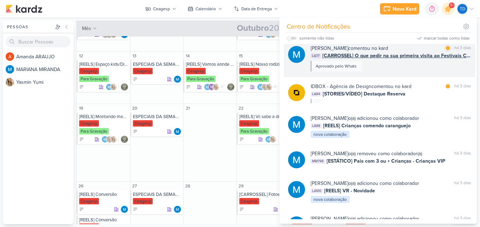
scroll to position [409, 0]
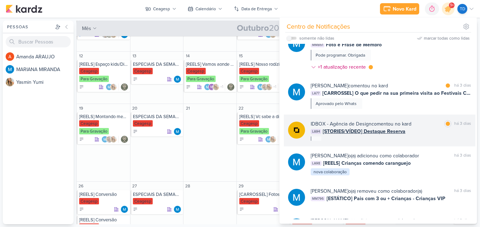
click at [410, 126] on div "IDBOX - Agência de Design comentou no kard" at bounding box center [360, 123] width 101 height 7
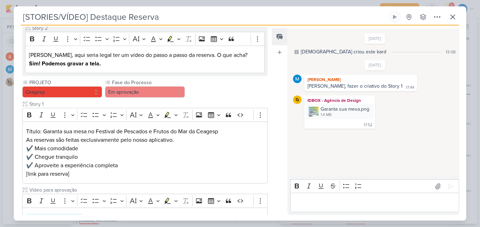
scroll to position [148, 0]
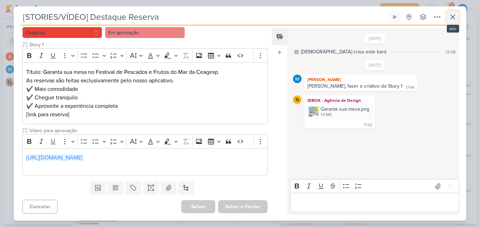
click at [457, 14] on button at bounding box center [452, 17] width 13 height 13
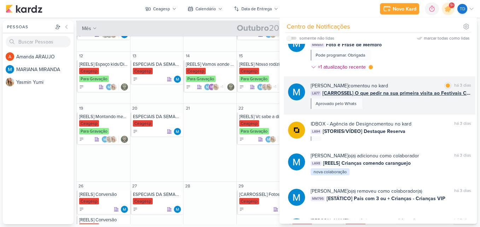
click at [434, 111] on div "MARIANA MIRANDA comentou no kard marcar como lida há 3 dias LA77 [CARROSSEL] O …" at bounding box center [379, 95] width 191 height 38
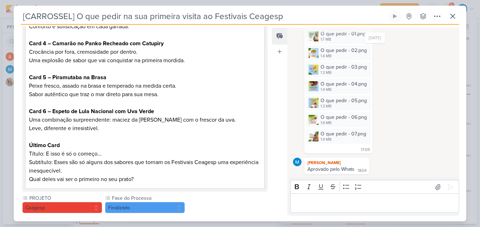
scroll to position [283, 0]
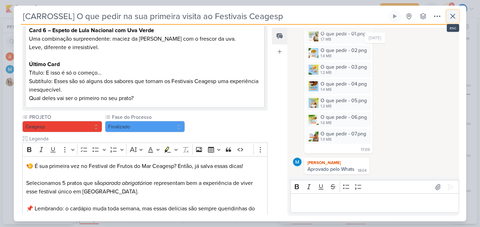
click at [456, 19] on icon at bounding box center [452, 16] width 8 height 8
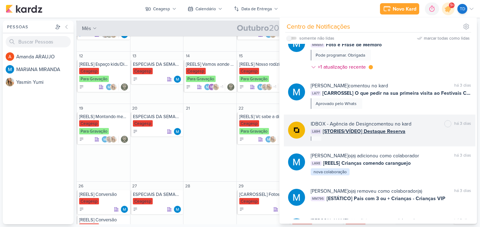
scroll to position [338, 0]
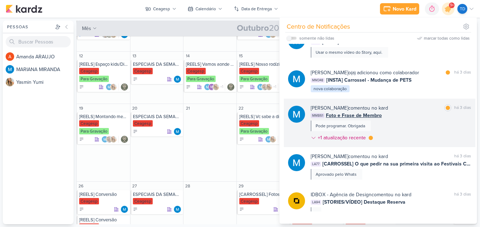
click at [412, 123] on div "MARIANA MIRANDA comentou no kard marcar como lida há 3 dias MM861 Foto e Frase …" at bounding box center [390, 124] width 160 height 40
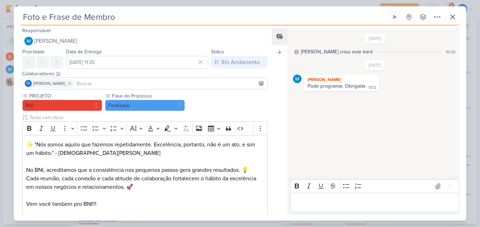
scroll to position [0, 0]
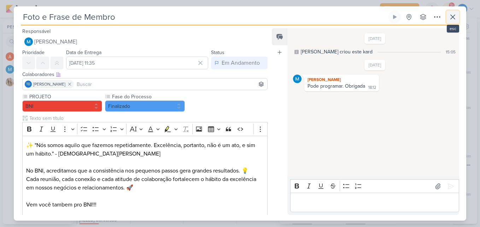
click at [455, 19] on icon at bounding box center [452, 17] width 8 height 8
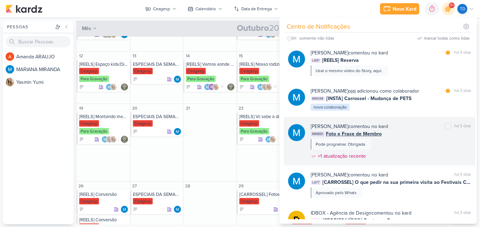
scroll to position [303, 0]
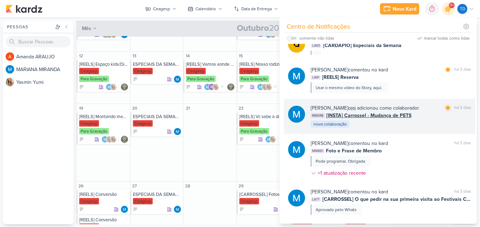
click at [425, 125] on div "MARIANA MIRANDA o(a) adicionou como colaborador marcar como lida há 3 dias MM34…" at bounding box center [390, 116] width 160 height 24
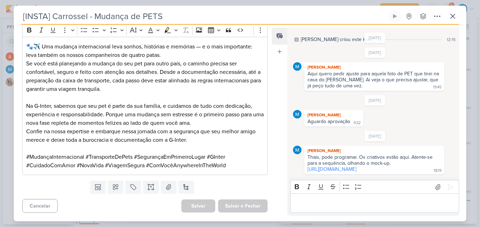
scroll to position [573, 0]
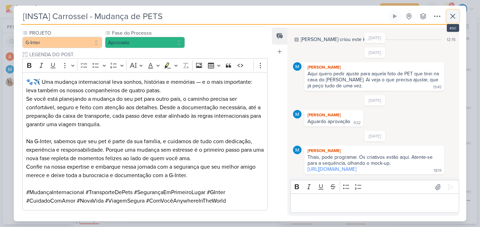
click at [453, 15] on icon at bounding box center [452, 16] width 8 height 8
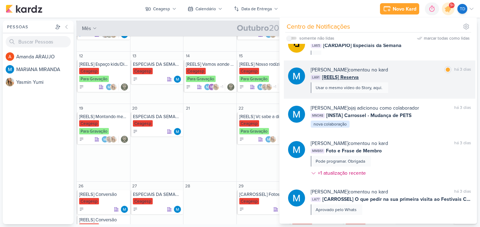
click at [398, 82] on div "MARIANA MIRANDA comentou no kard marcar como lida há 3 dias LA91 [REELS] Reserv…" at bounding box center [390, 79] width 160 height 27
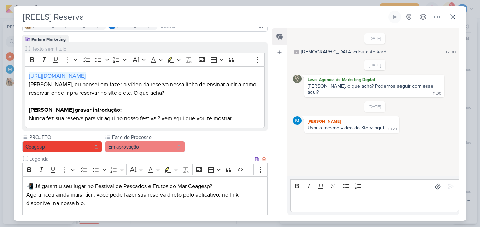
scroll to position [182, 0]
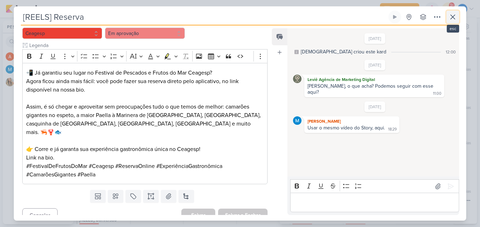
click at [458, 16] on button at bounding box center [452, 17] width 13 height 13
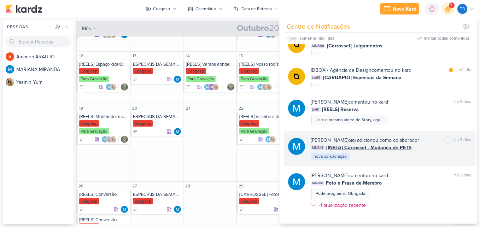
scroll to position [197, 0]
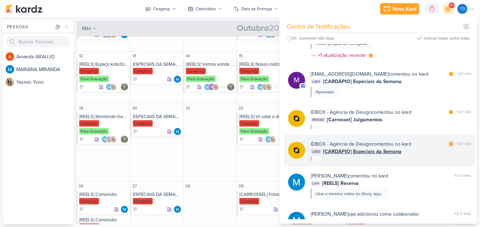
click at [425, 153] on div "LA65 [CARDÁPIO] Especiais da Semana" at bounding box center [390, 151] width 160 height 7
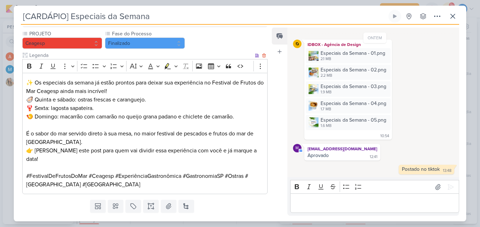
scroll to position [258, 0]
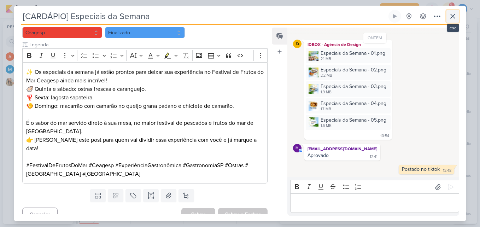
click at [450, 14] on icon at bounding box center [452, 16] width 8 height 8
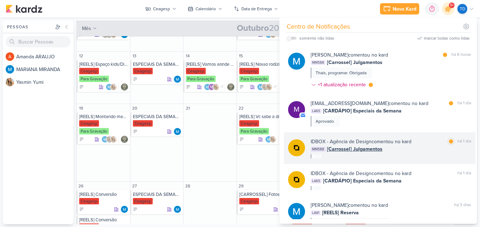
scroll to position [161, 0]
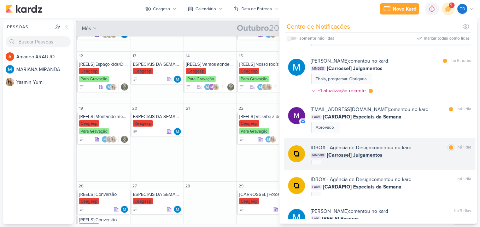
click at [428, 159] on div "IDBOX - Agência de Design comentou no kard marcar como lida há 1 dia MM588 [Car…" at bounding box center [390, 154] width 160 height 20
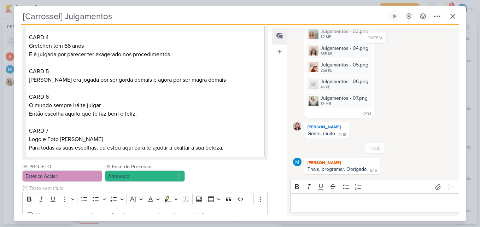
scroll to position [247, 0]
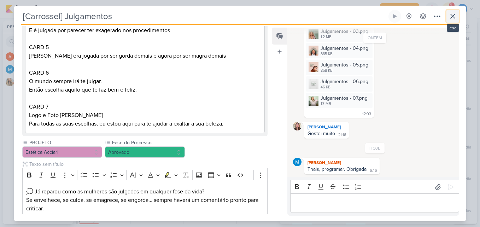
click at [451, 21] on button at bounding box center [452, 16] width 13 height 13
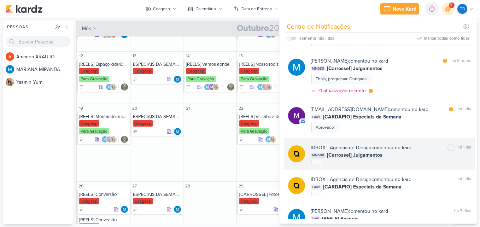
scroll to position [126, 0]
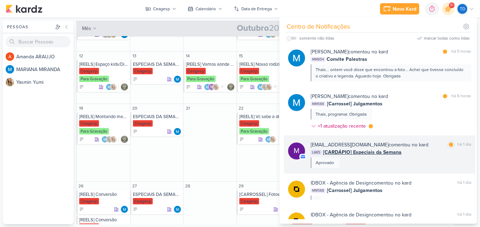
click at [424, 153] on div "LA65 [CARDÁPIO] Especiais da Semana" at bounding box center [390, 151] width 160 height 7
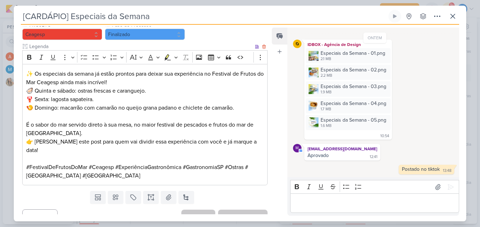
scroll to position [258, 0]
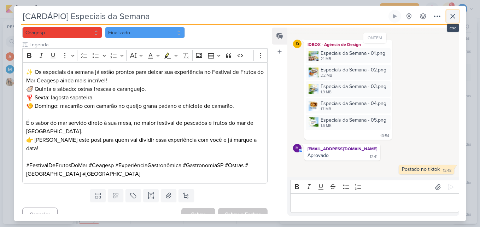
click at [449, 13] on icon at bounding box center [452, 16] width 8 height 8
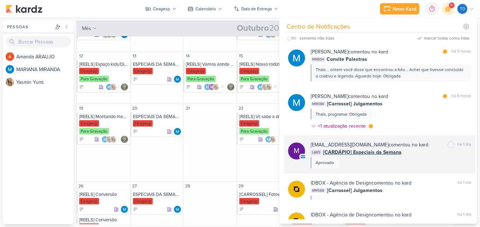
scroll to position [91, 0]
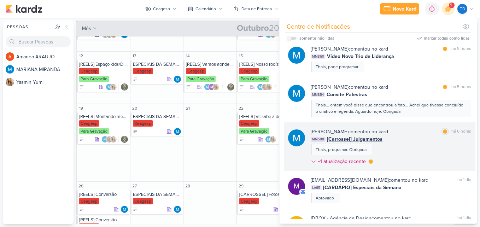
click at [415, 141] on div "MM588 [Carrossel] Julgamentos" at bounding box center [390, 138] width 160 height 7
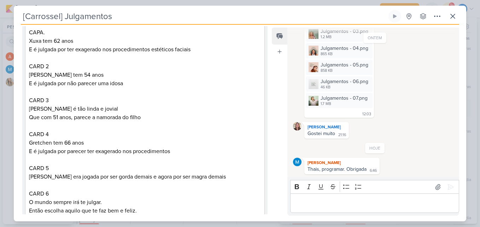
scroll to position [0, 0]
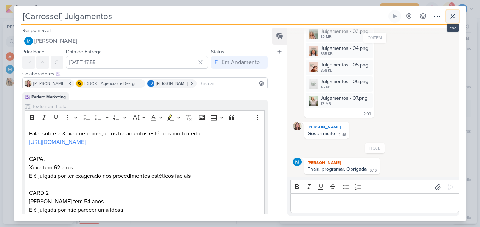
click at [446, 15] on button at bounding box center [452, 16] width 13 height 13
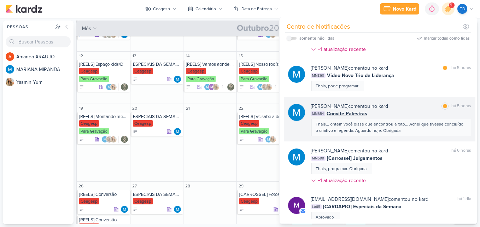
scroll to position [55, 0]
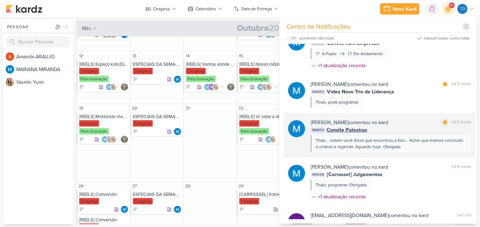
click at [421, 129] on div "MM854 Convite Palestras" at bounding box center [390, 129] width 160 height 7
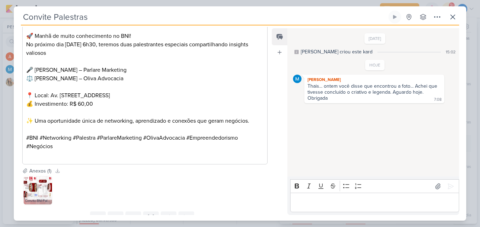
scroll to position [242, 0]
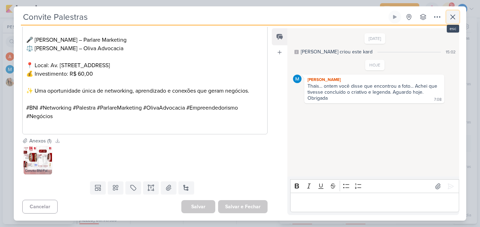
click at [458, 14] on button at bounding box center [452, 17] width 13 height 13
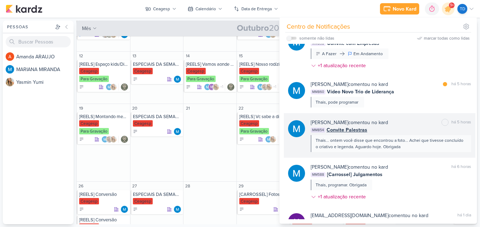
scroll to position [20, 0]
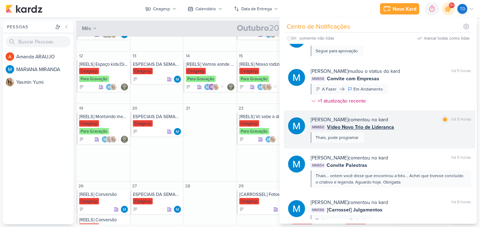
click at [414, 146] on div "MARIANA MIRANDA comentou no kard marcar como lida há 5 horas MM860 Vídeo Novo T…" at bounding box center [379, 129] width 191 height 38
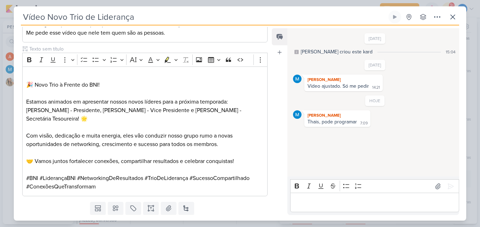
scroll to position [141, 0]
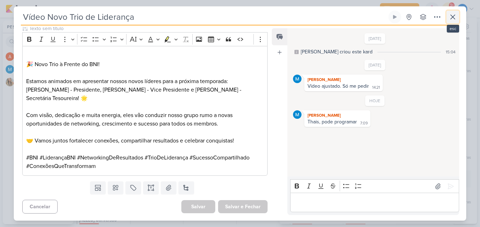
click at [455, 14] on icon at bounding box center [452, 17] width 8 height 8
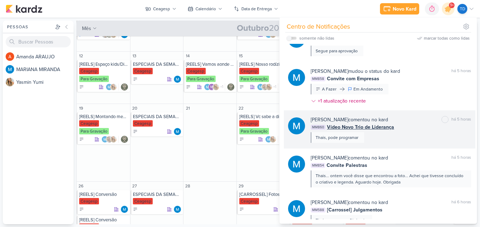
scroll to position [0, 0]
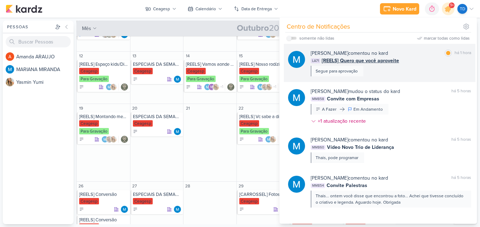
click at [420, 67] on div "MARIANA MIRANDA comentou no kard marcar como lida há 1 hora LA71 [REELS] Quero …" at bounding box center [390, 62] width 160 height 27
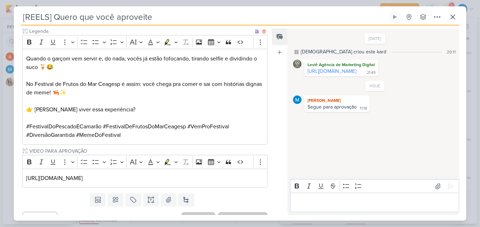
scroll to position [259, 0]
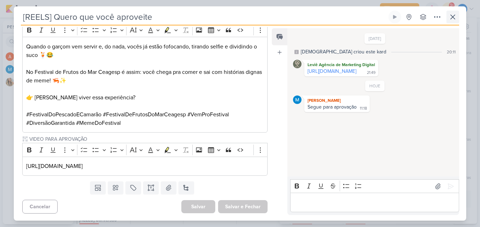
click at [457, 19] on div "[REELS] Quero que você aproveite Criado por Leviê nenhum grupo disponível" at bounding box center [240, 116] width 452 height 210
click at [457, 19] on button at bounding box center [452, 17] width 13 height 13
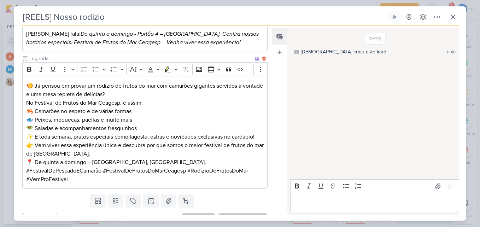
scroll to position [235, 0]
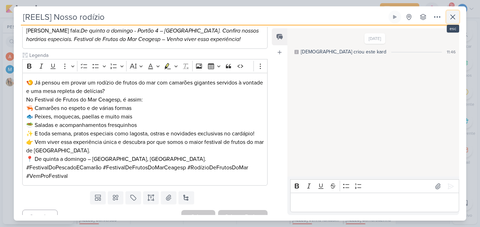
click at [449, 18] on icon at bounding box center [452, 17] width 8 height 8
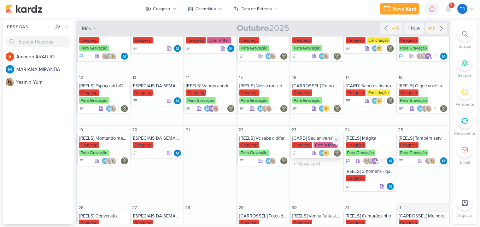
scroll to position [0, 0]
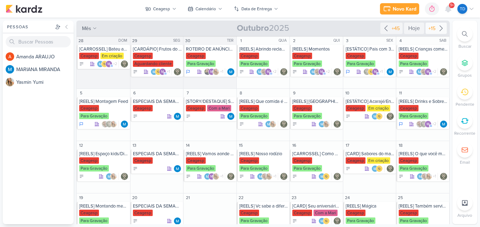
click at [437, 31] on icon at bounding box center [441, 28] width 8 height 8
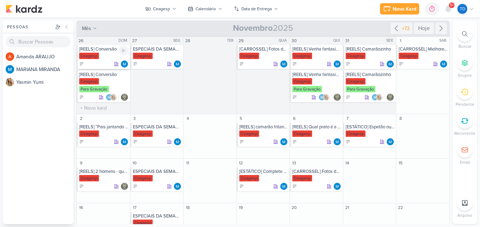
click at [106, 61] on div at bounding box center [103, 63] width 49 height 7
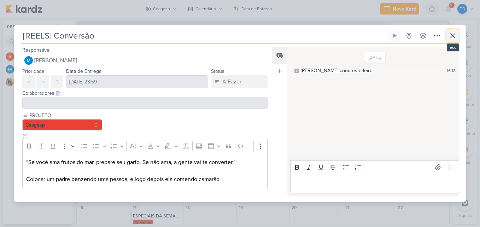
click at [451, 35] on icon at bounding box center [452, 35] width 8 height 8
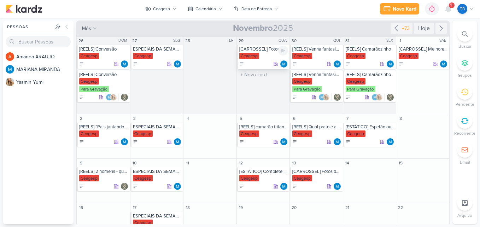
click at [258, 52] on div "[CARROSSEL] Fotos de clientes Ceagesp" at bounding box center [263, 57] width 53 height 24
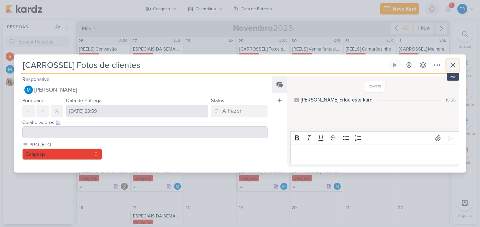
click at [457, 60] on button at bounding box center [452, 65] width 13 height 13
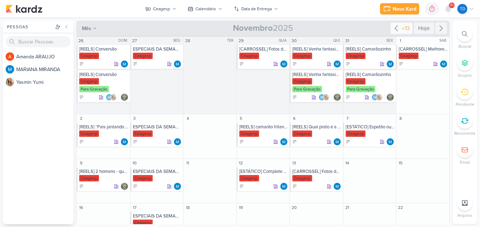
click at [395, 26] on icon at bounding box center [396, 28] width 8 height 8
click at [403, 25] on div "+73" at bounding box center [405, 28] width 11 height 7
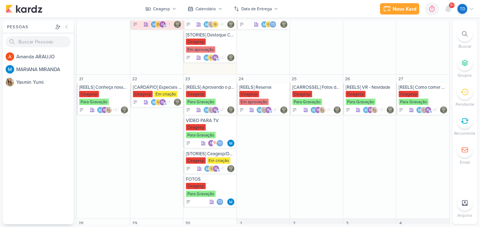
scroll to position [152, 0]
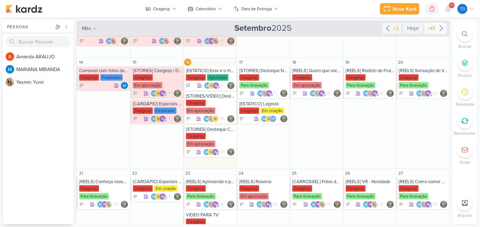
click at [426, 29] on div "+45" at bounding box center [431, 28] width 11 height 7
click at [430, 28] on div "+45" at bounding box center [431, 28] width 11 height 7
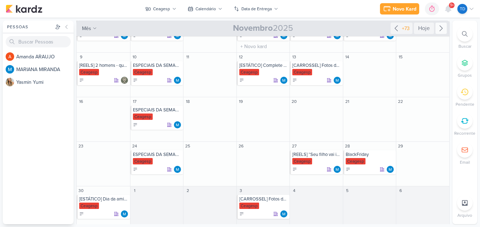
scroll to position [0, 0]
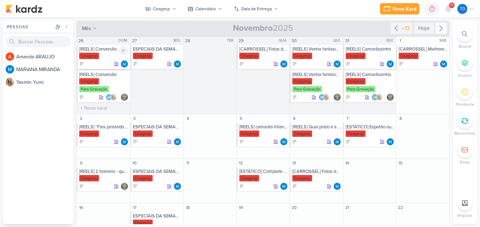
click at [104, 61] on div at bounding box center [103, 63] width 49 height 7
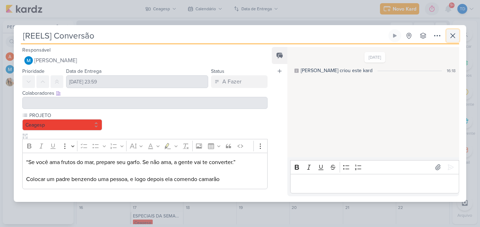
click at [452, 35] on icon at bounding box center [452, 35] width 8 height 8
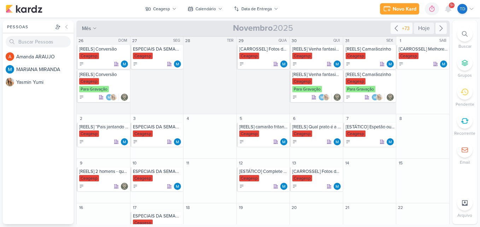
click at [405, 31] on div "+73" at bounding box center [405, 28] width 11 height 7
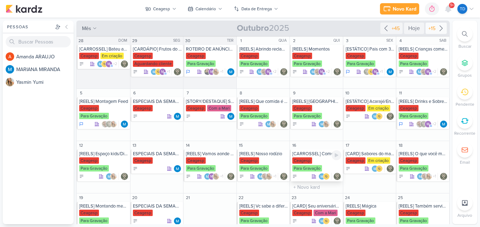
scroll to position [35, 0]
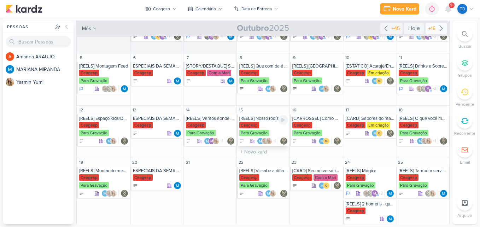
click at [247, 135] on div "Para Gravação" at bounding box center [254, 133] width 30 height 6
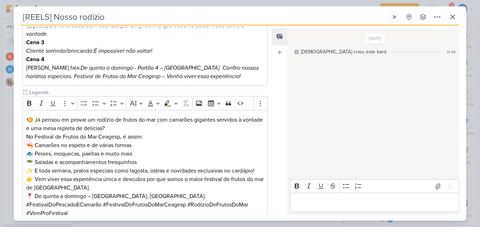
scroll to position [235, 0]
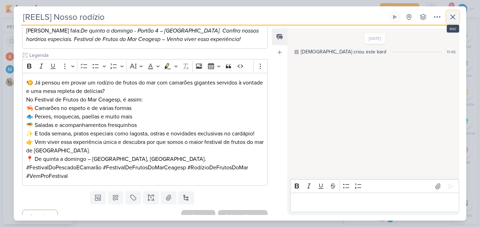
click at [451, 13] on icon at bounding box center [452, 17] width 8 height 8
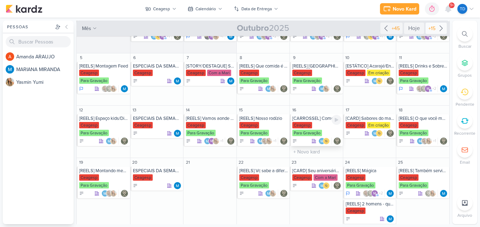
click at [321, 128] on div "Ceagesp Para Gravação" at bounding box center [316, 129] width 49 height 15
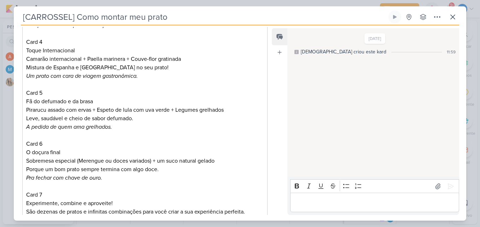
scroll to position [372, 0]
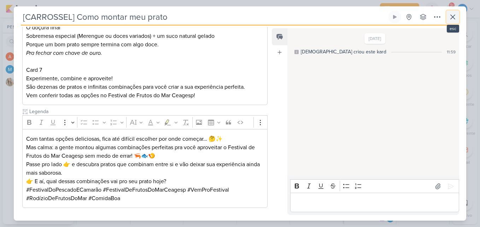
click at [452, 16] on icon at bounding box center [452, 17] width 8 height 8
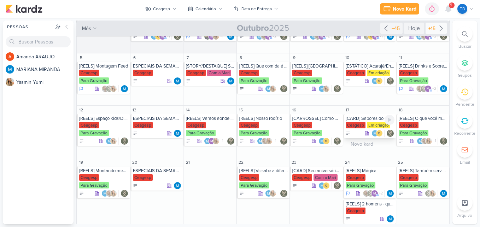
click at [378, 129] on div "[CARD] Sabores do mar na sua casa! Peça seu delivery no Festival de Frutos do M…" at bounding box center [369, 126] width 53 height 24
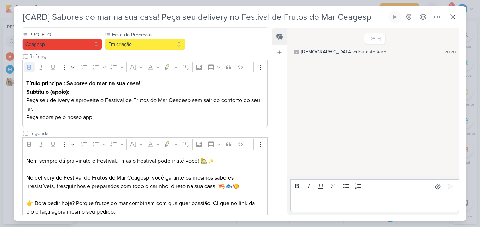
scroll to position [101, 0]
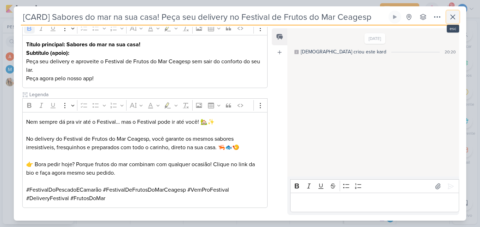
click at [454, 19] on icon at bounding box center [452, 17] width 8 height 8
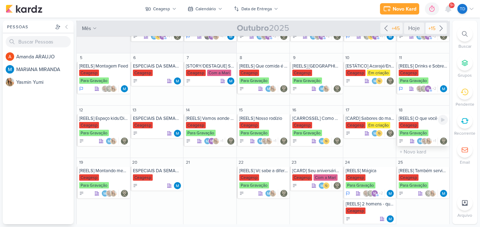
click at [422, 125] on div "Ceagesp Para Gravação" at bounding box center [422, 129] width 49 height 15
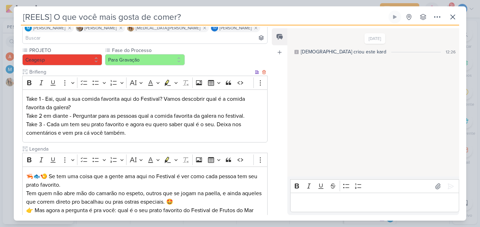
scroll to position [124, 0]
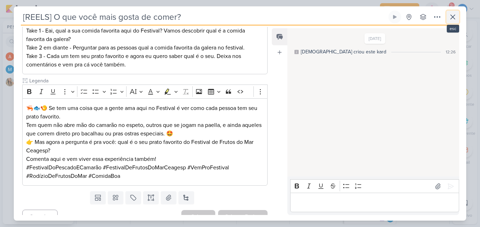
click at [452, 14] on icon at bounding box center [452, 17] width 8 height 8
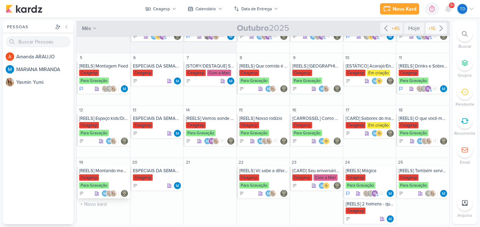
click at [89, 178] on div "Ceagesp" at bounding box center [89, 177] width 20 height 6
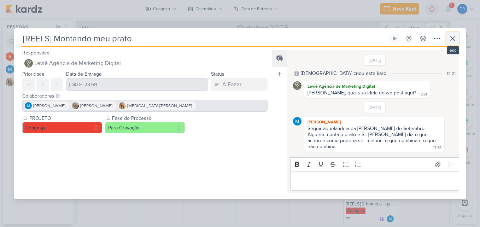
click at [452, 43] on icon at bounding box center [452, 38] width 8 height 8
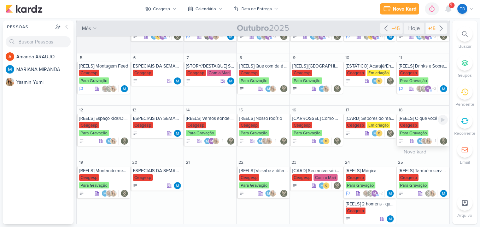
click at [416, 124] on div "Ceagesp Para Gravação" at bounding box center [422, 129] width 49 height 15
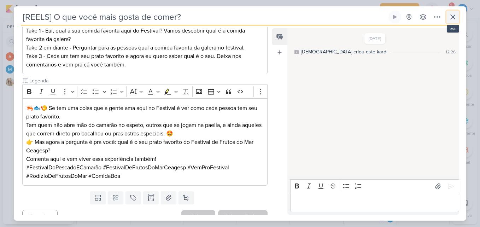
click at [454, 19] on icon at bounding box center [452, 17] width 8 height 8
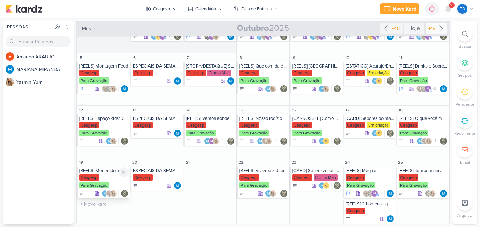
click at [105, 181] on div "Ceagesp Para Gravação" at bounding box center [103, 181] width 49 height 15
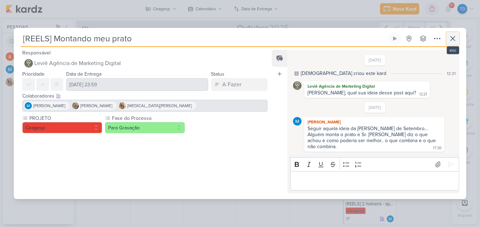
click at [455, 41] on icon at bounding box center [452, 38] width 8 height 8
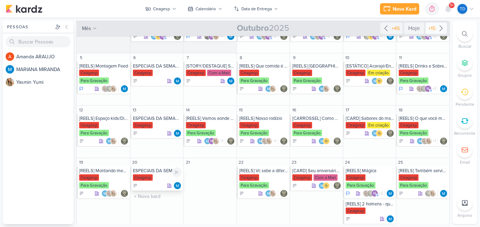
click at [159, 176] on div "Ceagesp" at bounding box center [157, 177] width 49 height 7
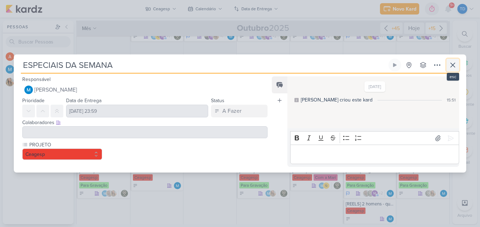
click at [453, 65] on icon at bounding box center [452, 65] width 4 height 4
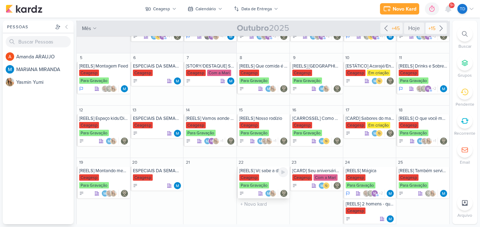
click at [256, 173] on div "[REELS] Vc sabe a diferença? Ceagesp Para Gravação" at bounding box center [263, 182] width 53 height 32
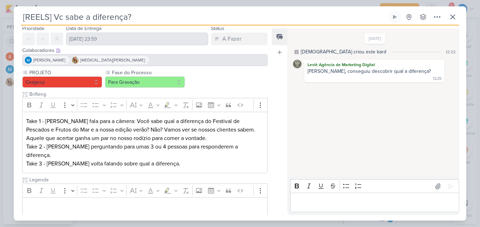
scroll to position [24, 0]
click at [71, 202] on p "Editor editing area: main" at bounding box center [144, 206] width 237 height 8
click at [74, 202] on p "Editor editing area: main" at bounding box center [144, 206] width 237 height 8
click at [80, 202] on p "Editor editing area: main" at bounding box center [144, 206] width 237 height 8
click at [83, 203] on div "Editor editing area: main" at bounding box center [144, 206] width 245 height 19
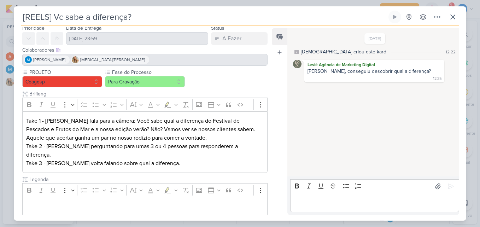
drag, startPoint x: 83, startPoint y: 203, endPoint x: 89, endPoint y: 200, distance: 6.5
click at [84, 203] on div "Editor editing area: main" at bounding box center [144, 206] width 245 height 19
click at [123, 202] on p "Editor editing area: main" at bounding box center [144, 206] width 237 height 8
click at [106, 202] on p "Editor editing area: main" at bounding box center [144, 206] width 237 height 8
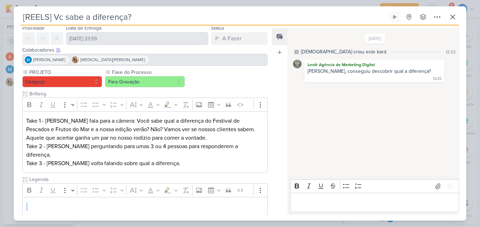
click at [106, 202] on p "Editor editing area: main" at bounding box center [144, 206] width 237 height 8
click at [97, 197] on div "Editor editing area: main" at bounding box center [144, 206] width 245 height 19
click at [389, 208] on div "Editor editing area: main" at bounding box center [374, 201] width 169 height 19
click at [111, 202] on p "Editor editing area: main" at bounding box center [144, 206] width 237 height 8
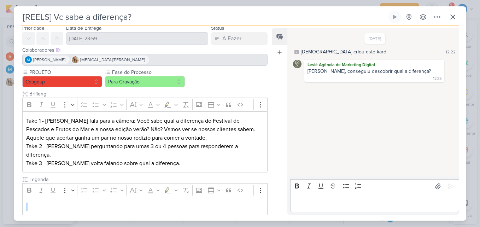
copy div "Subkardz (0)"
click at [171, 153] on p "Take 1 - Yasmin fala para a câmera: Você sabe qual a diferença do Festival de P…" at bounding box center [144, 142] width 237 height 51
click at [138, 156] on p "Take 1 - Yasmin fala para a câmera: Você sabe qual a diferença do Festival de P…" at bounding box center [144, 142] width 237 height 51
drag, startPoint x: 138, startPoint y: 156, endPoint x: 186, endPoint y: 153, distance: 48.5
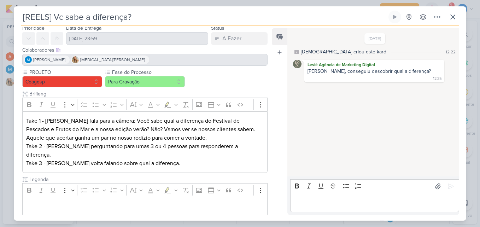
click at [186, 153] on p "Take 1 - Yasmin fala para a câmera: Você sabe qual a diferença do Festival de P…" at bounding box center [144, 142] width 237 height 51
click at [366, 196] on div "Editor editing area: main" at bounding box center [374, 201] width 169 height 19
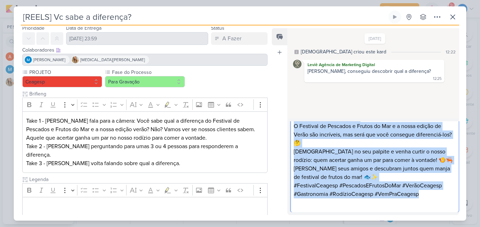
scroll to position [0, 0]
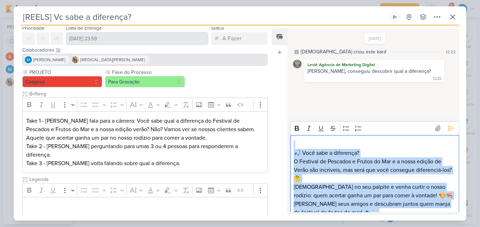
drag, startPoint x: 393, startPoint y: 185, endPoint x: 289, endPoint y: 117, distance: 124.4
click at [289, 117] on div "9/9/25 Leviê criou este kard 12:22 Leviê Agência de Marketing Digital Mari, con…" at bounding box center [373, 121] width 172 height 186
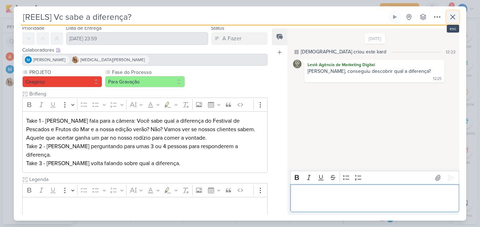
click at [448, 17] on icon at bounding box center [452, 17] width 8 height 8
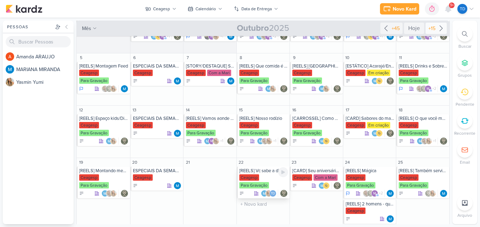
click at [262, 174] on div "[REELS] Vc sabe a diferença? Ceagesp Para Gravação Td" at bounding box center [263, 182] width 53 height 32
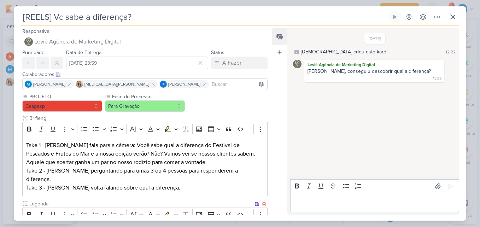
scroll to position [57, 0]
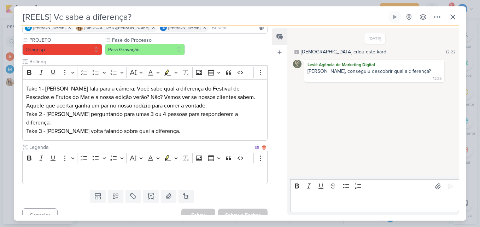
click at [114, 173] on div "Editor editing area: main" at bounding box center [144, 174] width 245 height 19
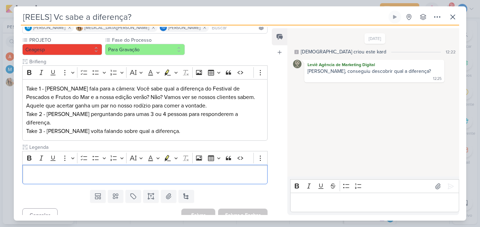
scroll to position [88, 0]
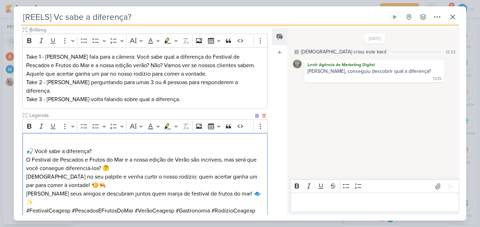
click at [26, 147] on p "🎣 Você sabe a diferença? O Festival de Pescados e Frutos do Mar e a nossa ediçã…" at bounding box center [144, 176] width 237 height 59
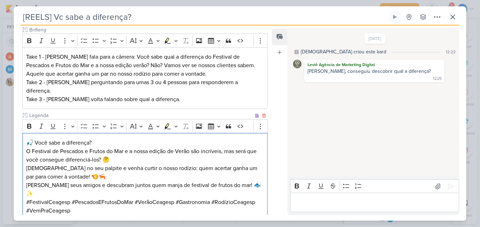
click at [107, 138] on p "🎣 Você sabe a diferença? O Festival de Pescados e Frutos do Mar e a nossa ediçã…" at bounding box center [144, 167] width 237 height 59
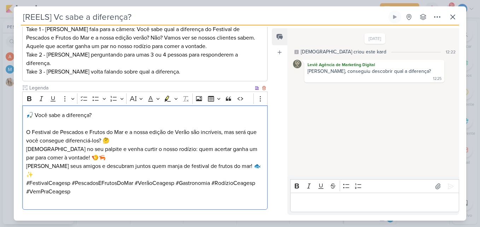
scroll to position [124, 0]
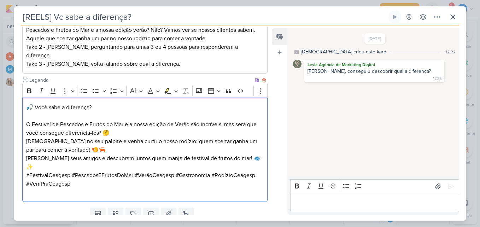
click at [124, 125] on p "⁠⁠⁠⁠⁠⁠⁠ O Festival de Pescados e Frutos do Mar e a nossa edição de Verão são in…" at bounding box center [144, 141] width 237 height 59
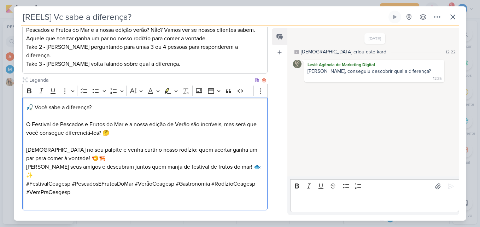
click at [254, 155] on p "⁠⁠⁠⁠⁠⁠⁠ Aposte no seu palpite e venha curtir o nosso rodízio: quem acertar ganh…" at bounding box center [144, 158] width 237 height 42
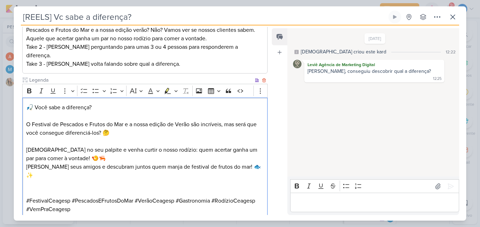
click at [25, 140] on div "🎣 Você sabe a diferença? O Festival de Pescados e Frutos do Mar e a nossa ediçã…" at bounding box center [144, 162] width 245 height 130
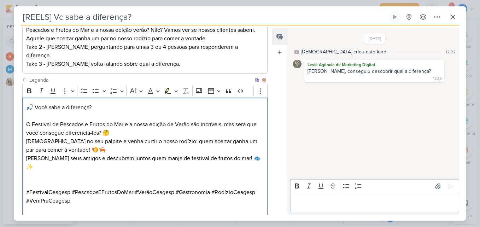
click at [108, 140] on p "Aposte no seu palpite e venha curtir o nosso rodízio: quem acertar ganha um par…" at bounding box center [144, 154] width 237 height 34
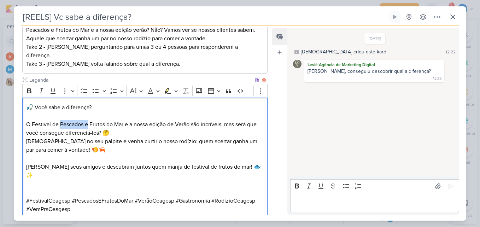
drag, startPoint x: 88, startPoint y: 117, endPoint x: 59, endPoint y: 117, distance: 29.0
click at [59, 117] on p "O Festival de Pescados e Frutos do Mar e a nossa edição de Verão são incríveis,…" at bounding box center [144, 124] width 237 height 25
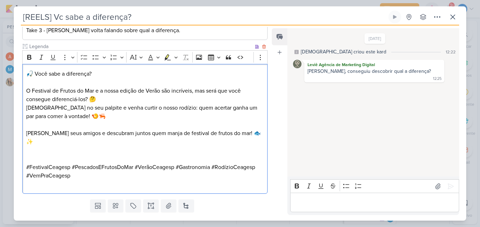
scroll to position [158, 0]
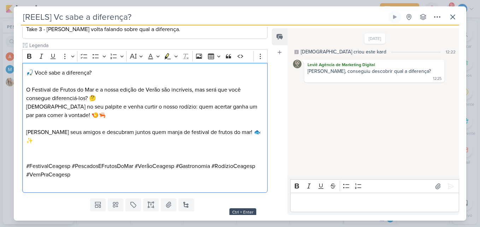
click at [254, 217] on button "Salvar e Fechar" at bounding box center [242, 223] width 49 height 13
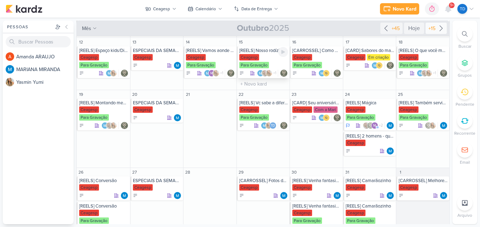
scroll to position [106, 0]
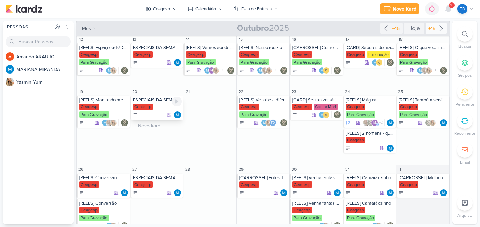
click at [156, 109] on div "Ceagesp" at bounding box center [157, 106] width 49 height 7
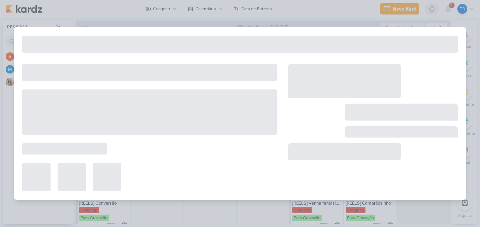
type input "ESPECIAIS DA SEMANA"
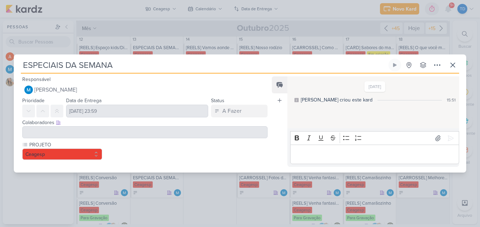
scroll to position [0, 0]
click at [452, 66] on icon at bounding box center [452, 65] width 4 height 4
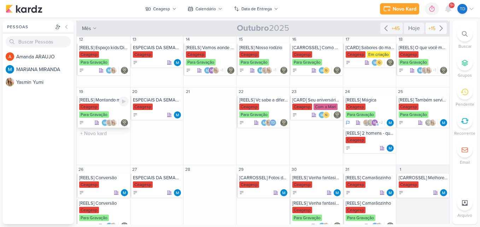
click at [119, 111] on div "Ceagesp Para Gravação" at bounding box center [103, 110] width 49 height 15
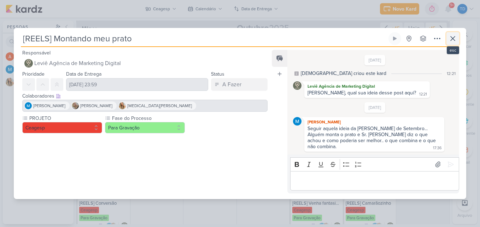
click at [452, 42] on icon at bounding box center [452, 38] width 8 height 8
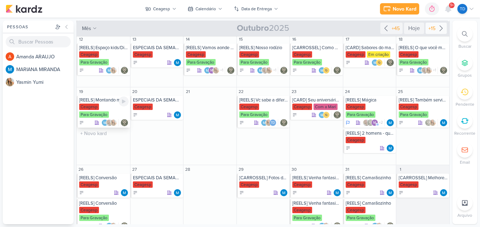
click at [113, 106] on div "Ceagesp Para Gravação" at bounding box center [103, 110] width 49 height 15
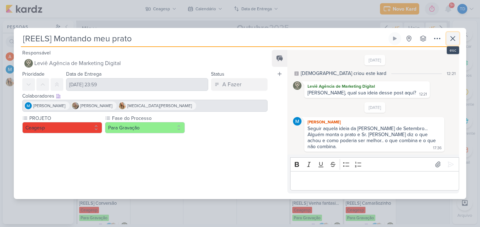
click at [454, 43] on icon at bounding box center [452, 38] width 8 height 8
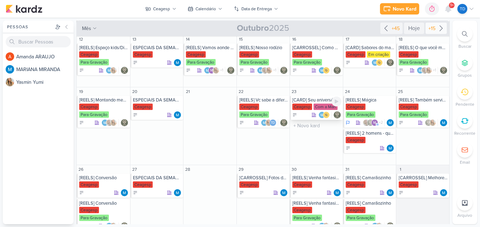
click at [310, 106] on div "Ceagesp Com a Mari" at bounding box center [316, 106] width 49 height 7
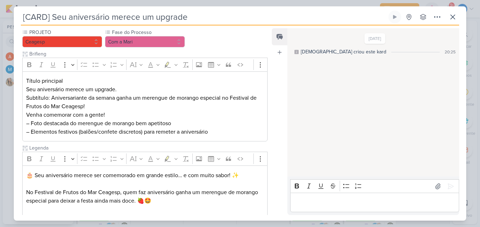
scroll to position [160, 0]
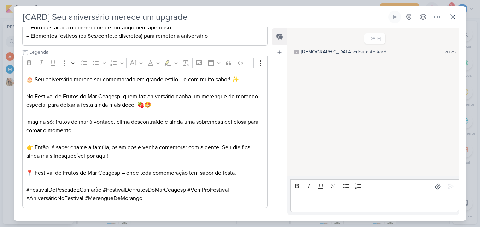
click at [180, 182] on p "Editor editing area: main" at bounding box center [144, 181] width 237 height 8
click at [458, 18] on button at bounding box center [452, 17] width 13 height 13
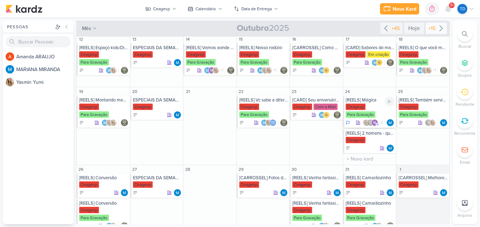
click at [373, 111] on div "Ceagesp Para Gravação" at bounding box center [369, 110] width 49 height 15
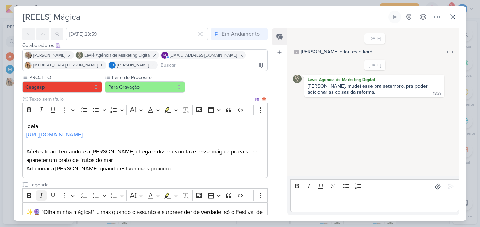
scroll to position [141, 0]
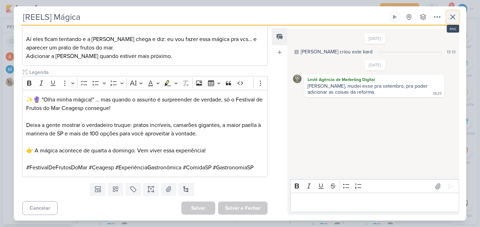
click at [454, 18] on icon at bounding box center [452, 17] width 4 height 4
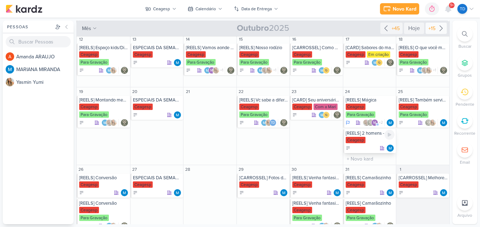
click at [375, 139] on div "Ceagesp" at bounding box center [369, 140] width 49 height 7
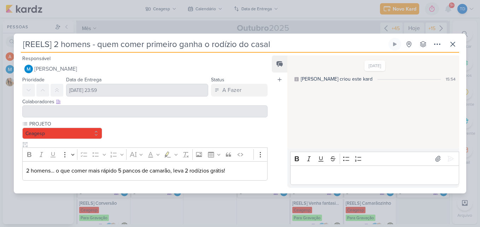
click at [237, 171] on p "2 homens… o que comer mais rápido 5 pancos de camarão, leva 2 rodízios grátis!" at bounding box center [144, 170] width 237 height 8
click at [233, 173] on p "2 homens… o que comer mais rápido 5 pancos de camarão, leva 2 rodízios grátis!" at bounding box center [144, 170] width 237 height 8
click at [225, 171] on p "2 homens… o que comer mais rápido 5 pancos de camarão, leva 2 rodízios grátis!" at bounding box center [144, 170] width 237 height 8
click at [224, 170] on p "2 homens… o que comer mais rápido 5 pancos de camarão, leva 2 rodízios grátis!" at bounding box center [144, 170] width 237 height 8
click at [227, 173] on p "2 homens… o que comer mais rápido 5 pancos de camarão, leva 2 rodízios grátis!" at bounding box center [144, 170] width 237 height 8
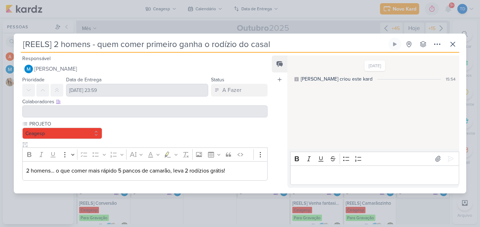
click at [38, 107] on div at bounding box center [144, 111] width 245 height 12
click at [235, 166] on p "2 homens… o que comer mais rápido 5 pancos de camarão, leva 2 rodízios grátis!" at bounding box center [144, 170] width 237 height 8
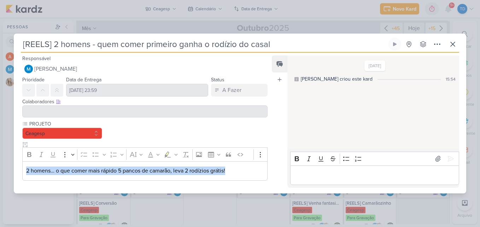
click at [235, 167] on p "2 homens… o que comer mais rápido 5 pancos de camarão, leva 2 rodízios grátis!" at bounding box center [144, 170] width 237 height 8
click at [355, 180] on div "Editor editing area: main" at bounding box center [374, 174] width 169 height 19
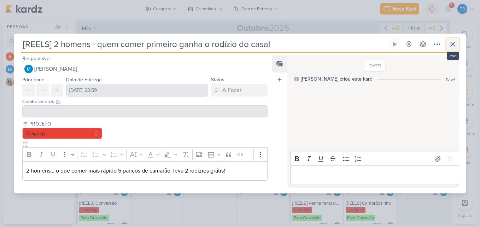
click at [449, 43] on icon at bounding box center [452, 44] width 8 height 8
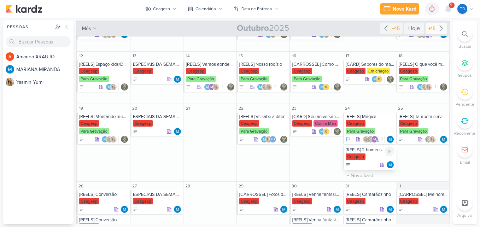
scroll to position [125, 0]
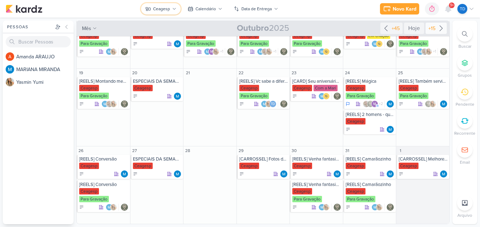
click at [170, 8] on button "Ceagesp" at bounding box center [161, 8] width 40 height 11
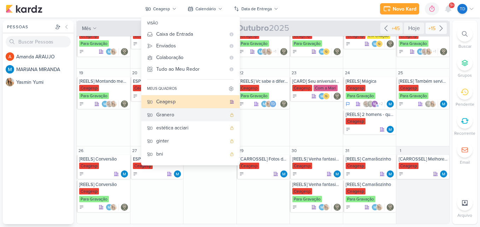
click at [176, 118] on div "Granero" at bounding box center [191, 114] width 70 height 7
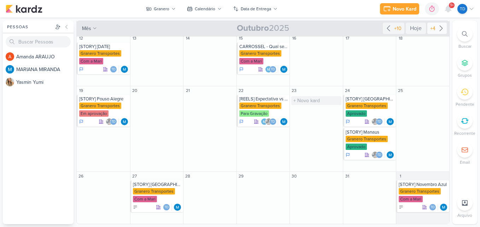
scroll to position [107, 0]
click at [392, 28] on div "+10" at bounding box center [397, 28] width 10 height 7
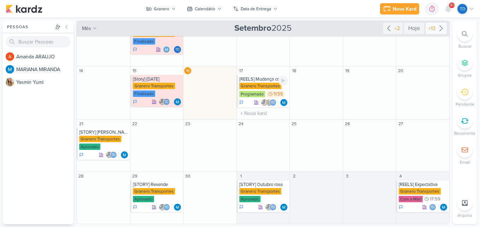
scroll to position [37, 0]
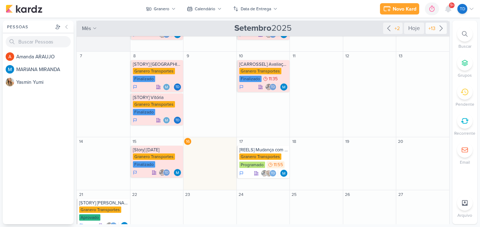
click at [429, 30] on div "+13" at bounding box center [432, 28] width 10 height 7
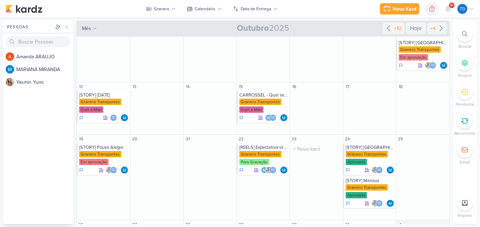
scroll to position [0, 0]
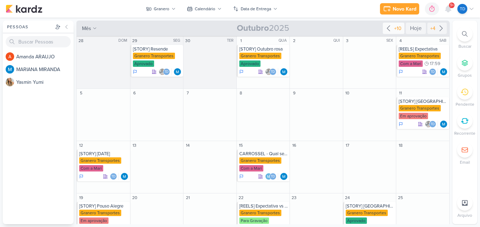
click at [401, 28] on div "+10" at bounding box center [394, 28] width 22 height 11
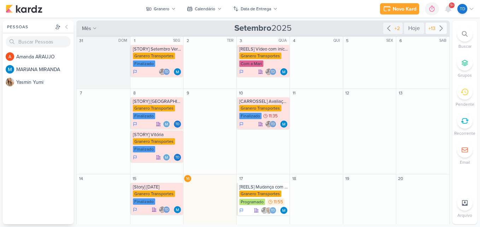
click at [437, 33] on div "+13" at bounding box center [435, 28] width 21 height 11
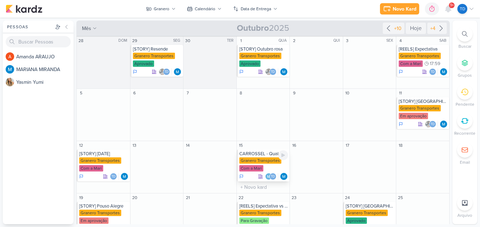
scroll to position [35, 0]
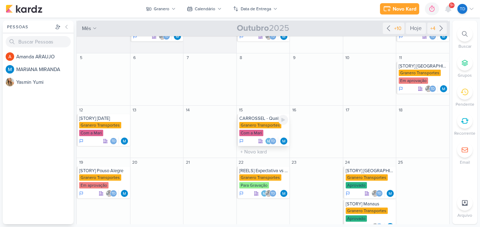
click at [259, 124] on div "Granero Transportes" at bounding box center [260, 125] width 42 height 6
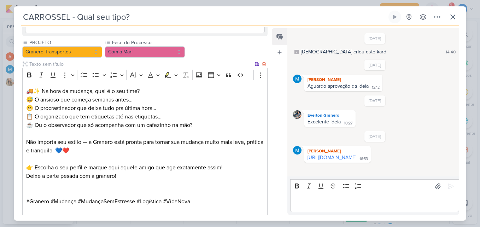
scroll to position [676, 0]
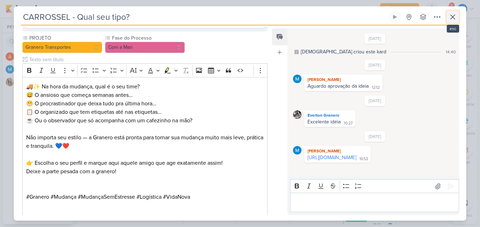
click at [448, 18] on button at bounding box center [452, 17] width 13 height 13
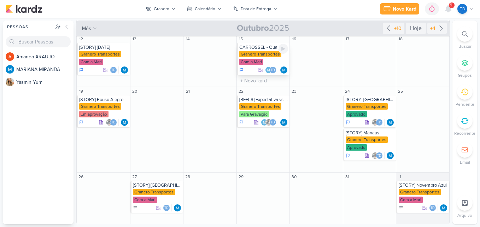
scroll to position [107, 0]
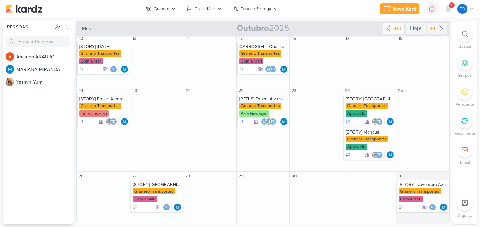
click at [386, 28] on icon at bounding box center [388, 28] width 8 height 8
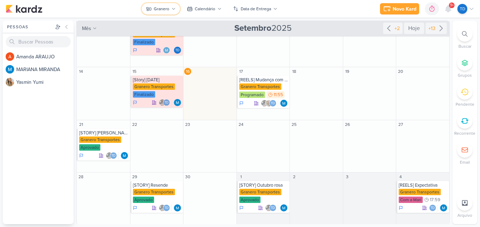
click at [174, 9] on icon at bounding box center [173, 9] width 4 height 4
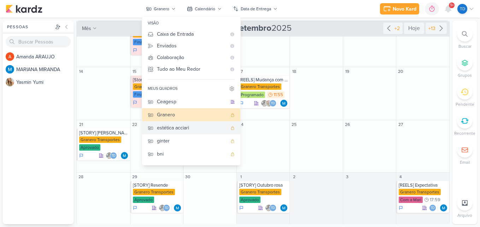
click at [185, 131] on div "estética acciari" at bounding box center [192, 127] width 70 height 7
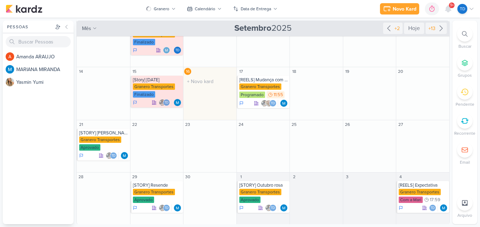
scroll to position [0, 0]
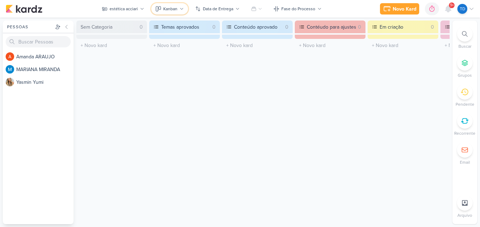
click at [170, 6] on div "Kanban" at bounding box center [170, 9] width 14 height 6
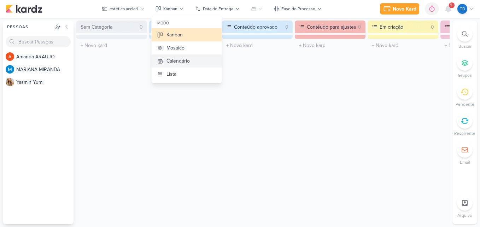
click at [187, 64] on div "Calendário" at bounding box center [177, 60] width 23 height 7
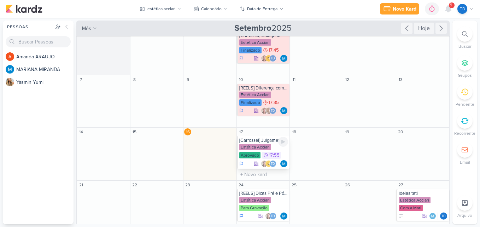
scroll to position [35, 0]
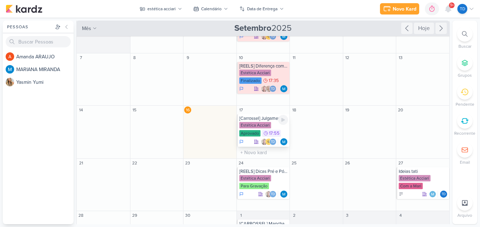
click at [261, 123] on div "Estética Acciari" at bounding box center [255, 125] width 32 height 6
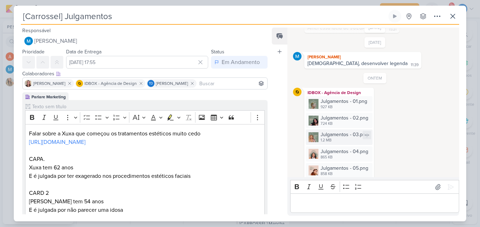
scroll to position [90, 0]
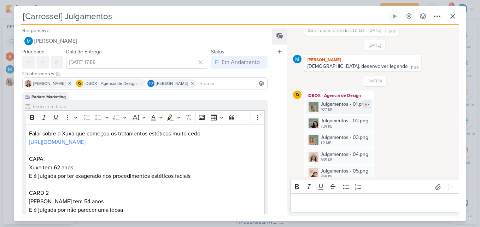
click at [337, 107] on div "Julgamentos - 01.png" at bounding box center [343, 103] width 47 height 7
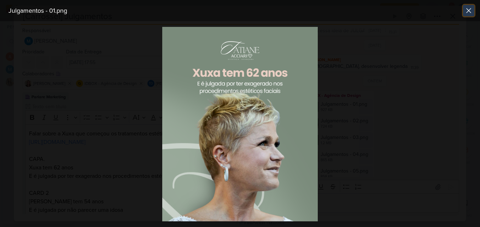
click at [472, 10] on icon at bounding box center [468, 10] width 8 height 8
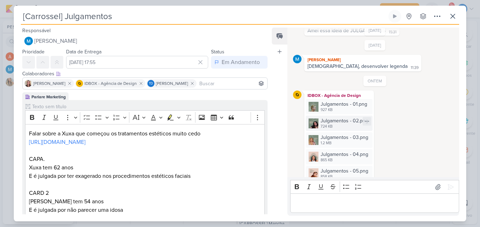
click at [341, 123] on div "Julgamentos - 02.png" at bounding box center [344, 120] width 48 height 7
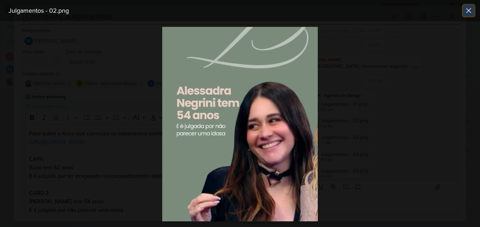
click at [468, 5] on button at bounding box center [468, 10] width 11 height 11
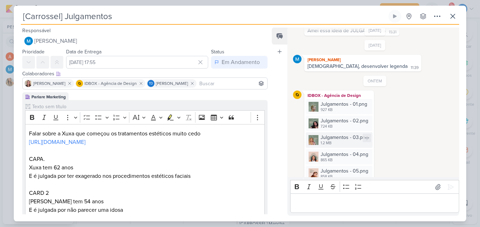
click at [338, 138] on div "Julgamentos - 03.png" at bounding box center [344, 137] width 48 height 7
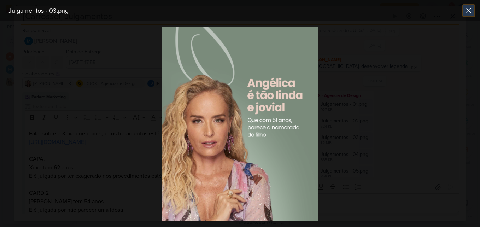
click at [468, 7] on icon at bounding box center [468, 10] width 8 height 8
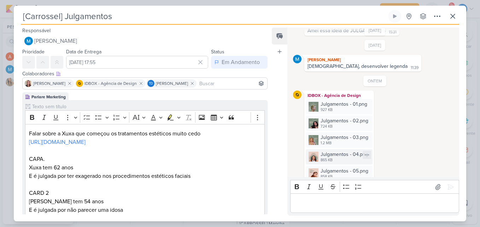
click at [341, 159] on div "865 KB" at bounding box center [344, 160] width 48 height 6
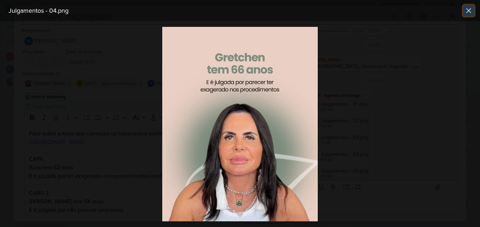
click at [470, 10] on icon at bounding box center [468, 10] width 4 height 4
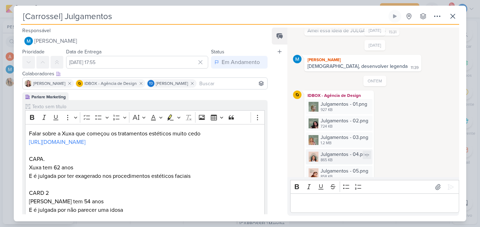
scroll to position [126, 0]
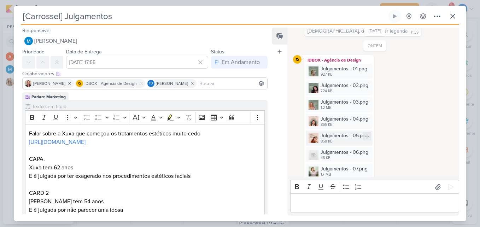
click at [344, 136] on div "Julgamentos - 05.png" at bounding box center [344, 135] width 48 height 7
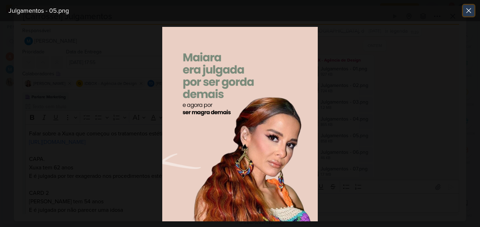
click at [471, 11] on icon at bounding box center [468, 10] width 8 height 8
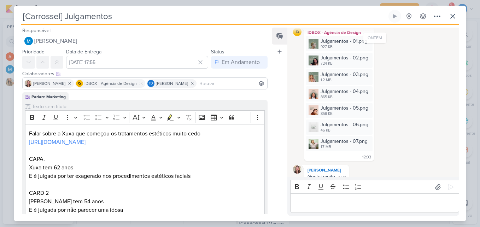
scroll to position [161, 0]
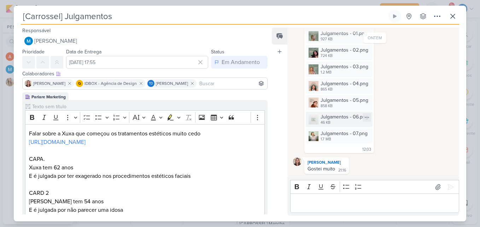
click at [338, 121] on div "46 KB" at bounding box center [344, 123] width 48 height 6
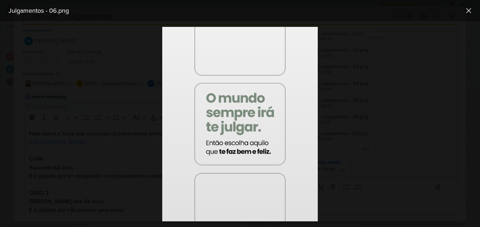
click at [255, 123] on img at bounding box center [239, 124] width 155 height 194
click at [473, 11] on button at bounding box center [468, 10] width 11 height 11
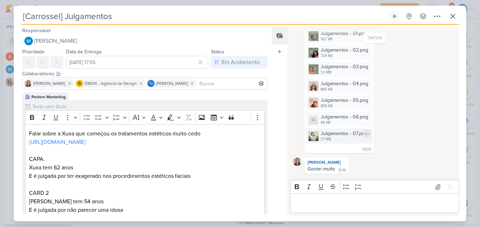
click at [344, 130] on div "Julgamentos - 07.png" at bounding box center [343, 133] width 47 height 7
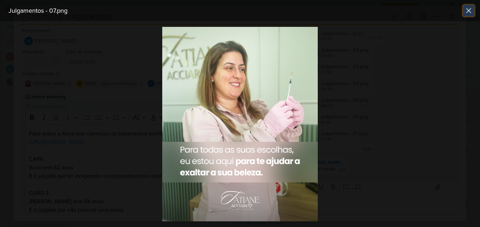
click at [468, 11] on icon at bounding box center [468, 10] width 4 height 4
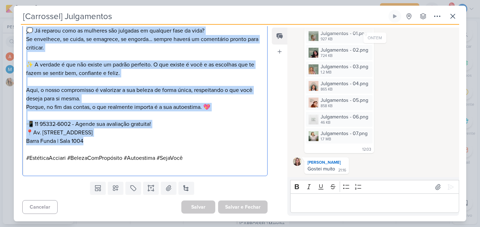
scroll to position [409, 0]
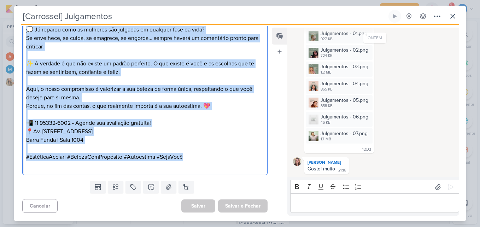
drag, startPoint x: 24, startPoint y: 85, endPoint x: 185, endPoint y: 155, distance: 175.3
click at [185, 155] on div "💭 Já reparou como as mulheres são julgadas em qualquer fase da vida? Se envelhe…" at bounding box center [144, 97] width 245 height 155
copy div "💭 Já reparou como as mulheres são julgadas em qualquer fase da vida? Se envelhe…"
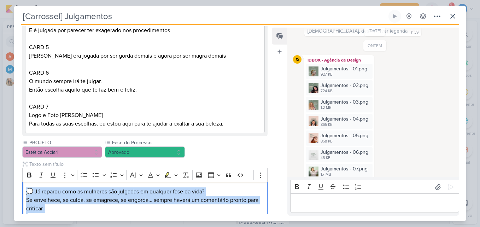
scroll to position [318, 0]
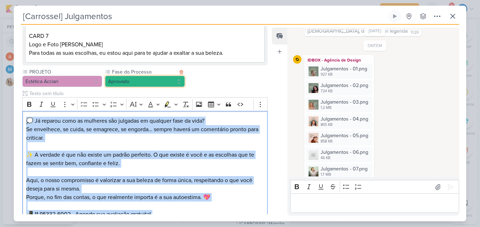
click at [170, 81] on button "Aprovado" at bounding box center [145, 81] width 80 height 11
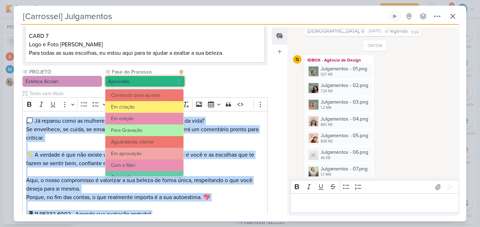
scroll to position [68, 0]
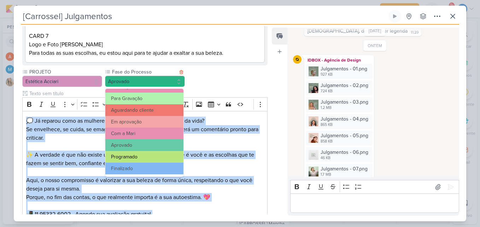
click at [153, 151] on button "Programado" at bounding box center [144, 157] width 78 height 12
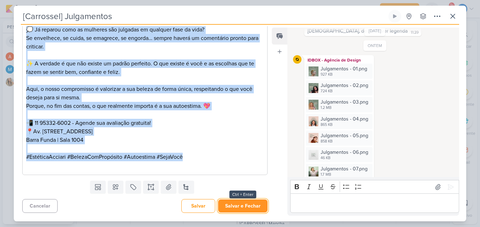
click at [246, 211] on button "Salvar e Fechar" at bounding box center [242, 205] width 49 height 13
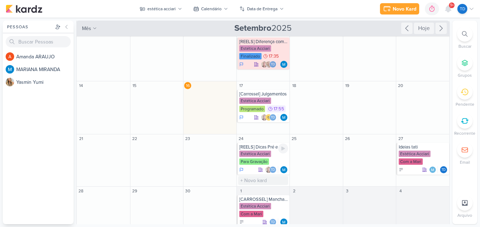
scroll to position [71, 0]
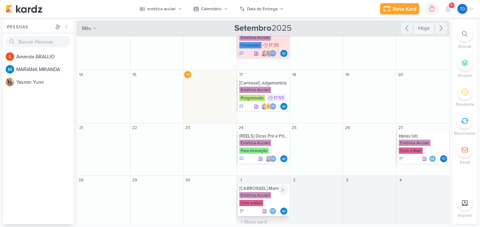
click at [263, 199] on div "Estética Acciari Com a Mari" at bounding box center [263, 199] width 49 height 15
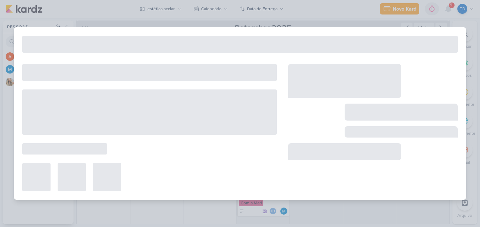
type input "[CARROSSEL] Manchas na Pele - [MEDICAL_DATA]"
type input "[DATE] 23:59"
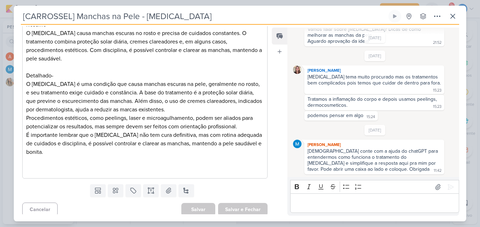
scroll to position [123, 0]
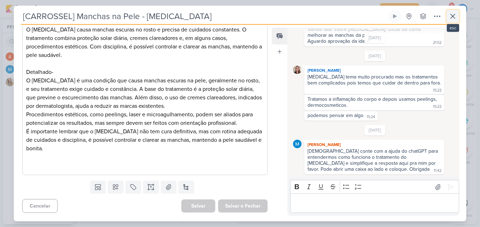
click at [450, 19] on icon at bounding box center [452, 16] width 8 height 8
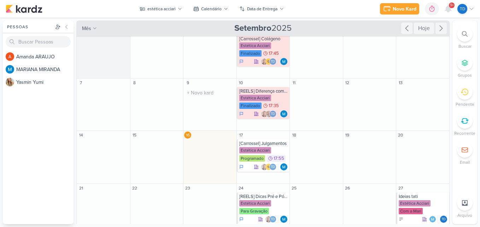
scroll to position [0, 0]
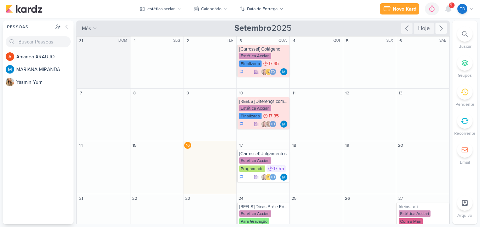
click at [439, 26] on icon at bounding box center [441, 28] width 8 height 8
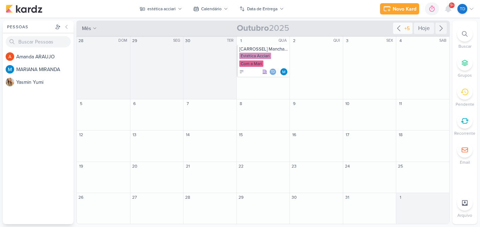
click at [395, 29] on icon at bounding box center [398, 28] width 8 height 8
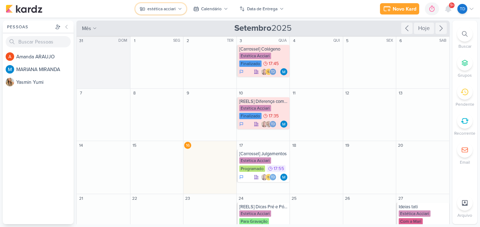
click at [173, 11] on div "estética acciari" at bounding box center [161, 9] width 28 height 6
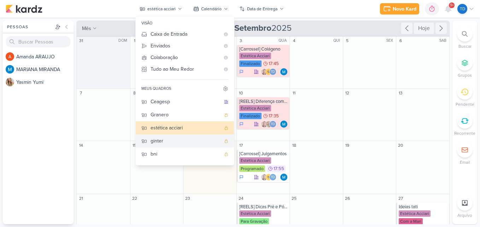
click at [168, 141] on div "ginter" at bounding box center [185, 140] width 70 height 7
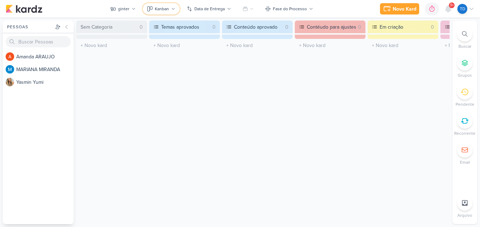
click at [170, 10] on button "Kanban" at bounding box center [161, 8] width 37 height 11
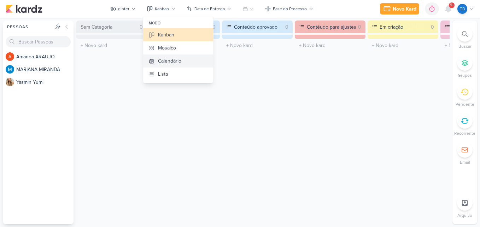
click at [181, 60] on div "Calendário" at bounding box center [169, 60] width 23 height 7
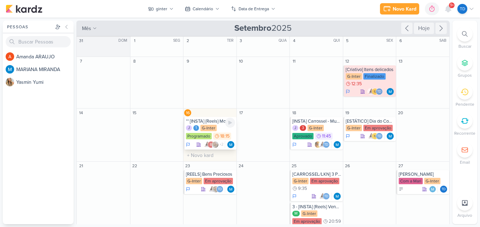
click at [218, 132] on div "18:15" at bounding box center [222, 135] width 18 height 7
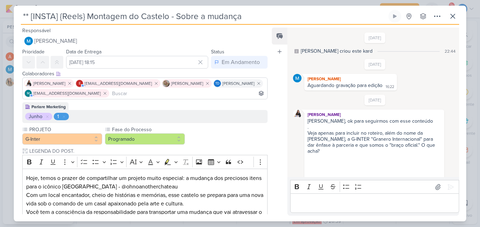
scroll to position [531, 0]
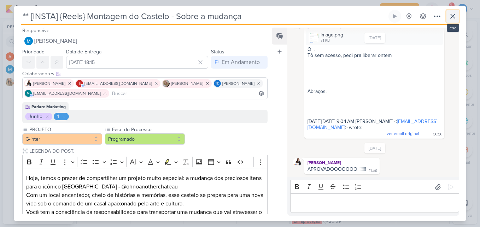
click at [451, 16] on icon at bounding box center [452, 16] width 8 height 8
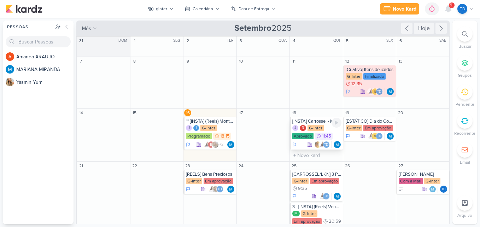
click at [319, 128] on div "G-Inter" at bounding box center [315, 128] width 16 height 6
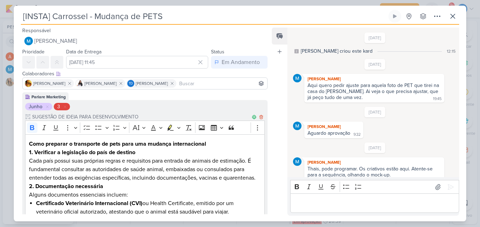
scroll to position [18, 0]
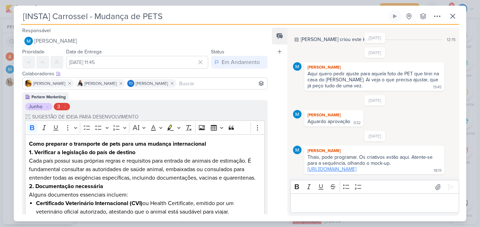
click at [344, 166] on link "https://drive.google.com/drive/folders/19vp2i1m9LViQwq6h76kkb6iYPU9xn0P-" at bounding box center [331, 169] width 49 height 6
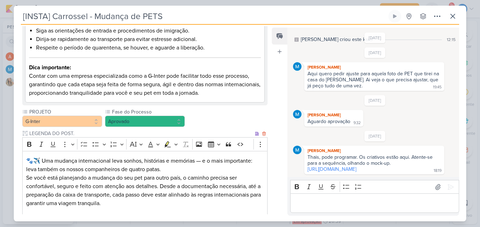
scroll to position [609, 0]
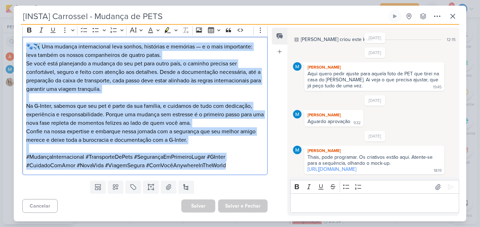
drag, startPoint x: 25, startPoint y: 46, endPoint x: 235, endPoint y: 168, distance: 242.8
click at [235, 168] on div "🐾✈️ Uma mudança internacional leva sonhos, histórias e memórias — e o mais impo…" at bounding box center [144, 106] width 245 height 138
copy div "🐾✈️ Uma mudança internacional leva sonhos, histórias e memórias — e o mais impo…"
click at [250, 148] on p "Confie na nossa expertise e embarque nessa jornada com a segurança que seu melh…" at bounding box center [144, 139] width 237 height 25
click at [254, 159] on p "#MudançaInternacional #TransporteDePets #SegurançaEmPrimeiroLugar #GInter #Cuid…" at bounding box center [144, 161] width 237 height 17
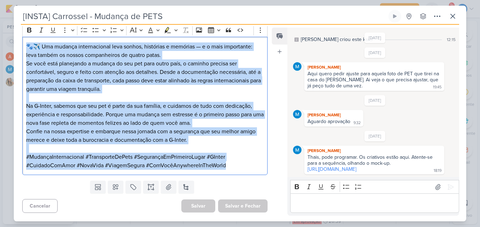
click at [256, 174] on div "🐾✈️ Uma mudança internacional leva sonhos, histórias e memórias — e o mais impo…" at bounding box center [144, 106] width 245 height 138
click at [265, 186] on div "Templates Campos Personalizados Marcadores Caixa De Texto Anexo Novo Subkard" at bounding box center [142, 187] width 256 height 18
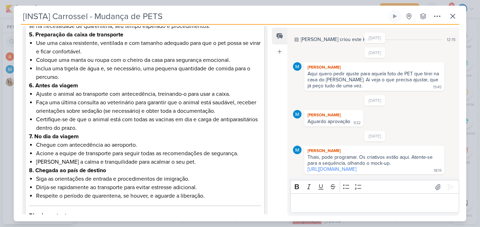
scroll to position [424, 0]
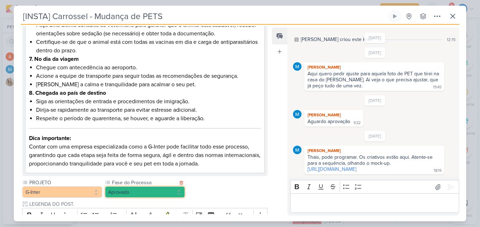
click at [155, 188] on button "Aprovado" at bounding box center [145, 191] width 80 height 11
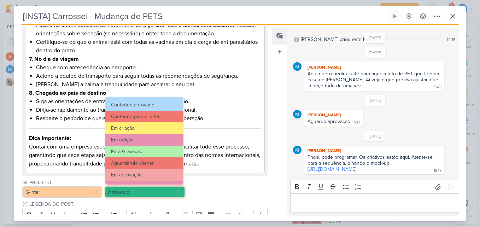
scroll to position [68, 0]
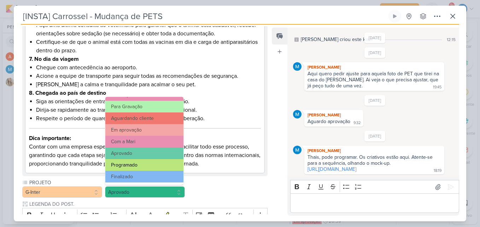
click at [148, 166] on button "Programado" at bounding box center [144, 165] width 78 height 12
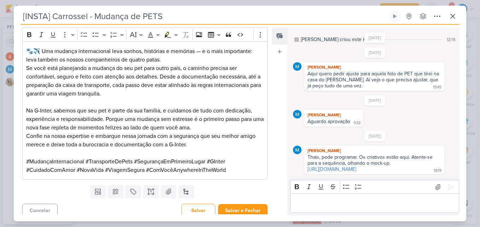
scroll to position [609, 0]
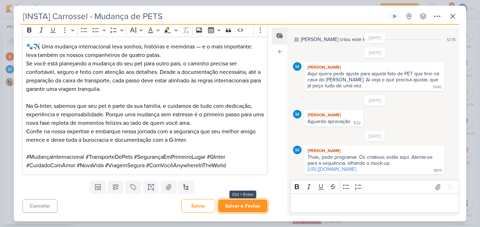
click at [238, 201] on button "Salvar e Fechar" at bounding box center [242, 205] width 49 height 13
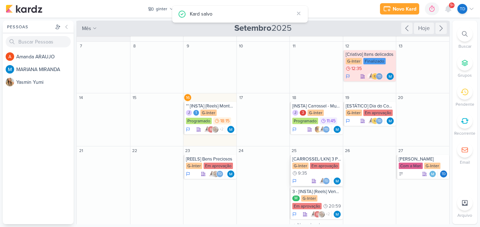
scroll to position [35, 0]
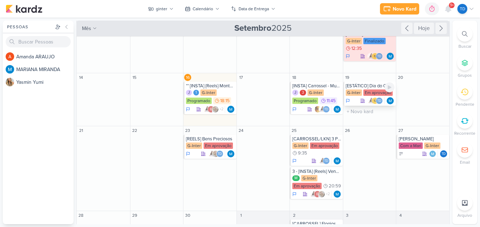
click at [371, 93] on div "Em aprovação" at bounding box center [377, 92] width 29 height 6
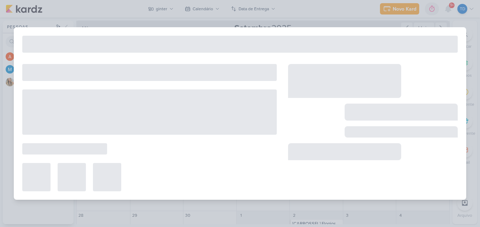
type input "[ESTÁTICO] Dia do Comprador"
type input "19 de setembro de 2025 às 23:59"
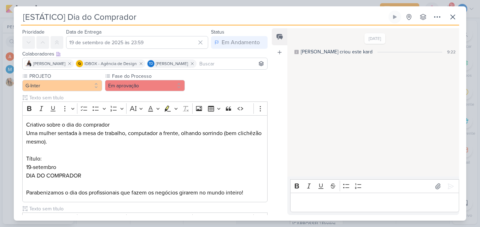
scroll to position [0, 0]
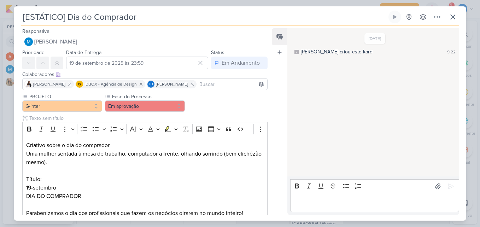
click at [460, 19] on div "[ESTÁTICO] Dia do Comprador Criado por MARIANA nenhum grupo disponível" at bounding box center [240, 116] width 452 height 210
click at [450, 19] on icon at bounding box center [452, 17] width 8 height 8
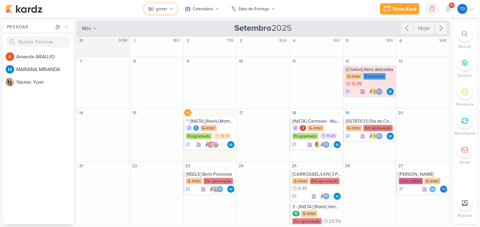
click at [172, 7] on icon at bounding box center [171, 9] width 4 height 4
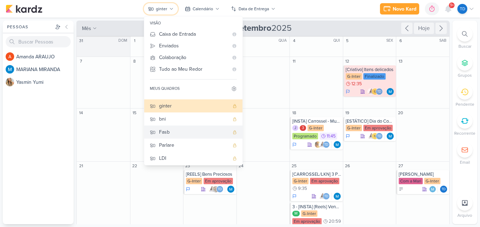
scroll to position [35, 0]
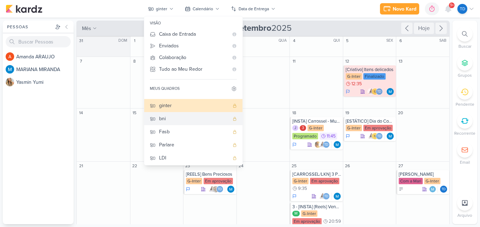
click at [184, 119] on div "bni" at bounding box center [194, 118] width 70 height 7
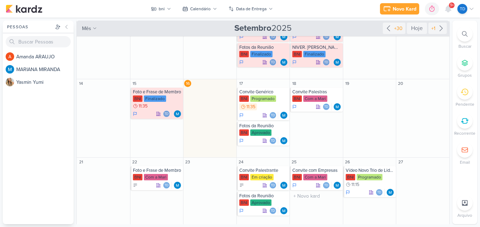
scroll to position [141, 0]
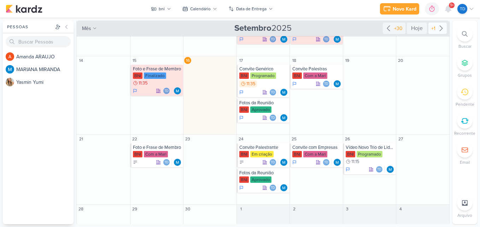
click at [429, 27] on div "+1" at bounding box center [432, 28] width 7 height 7
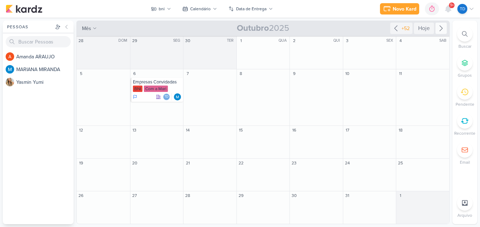
scroll to position [0, 0]
click at [173, 8] on button "bni" at bounding box center [161, 8] width 29 height 11
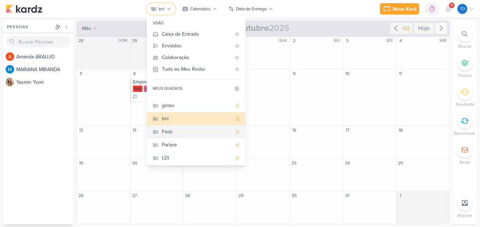
scroll to position [37, 0]
click at [189, 129] on div "Fasb" at bounding box center [197, 129] width 70 height 7
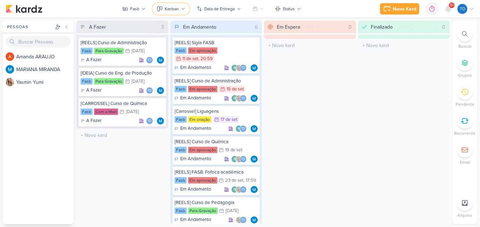
drag, startPoint x: 180, startPoint y: 7, endPoint x: 181, endPoint y: 22, distance: 14.1
click at [180, 7] on button "Kanban" at bounding box center [171, 8] width 37 height 11
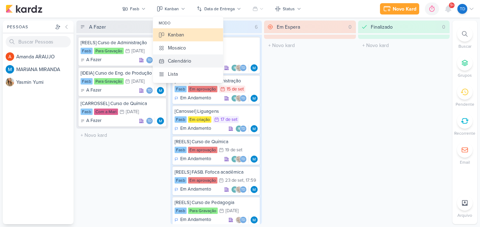
click at [182, 60] on div "Calendário" at bounding box center [179, 60] width 23 height 7
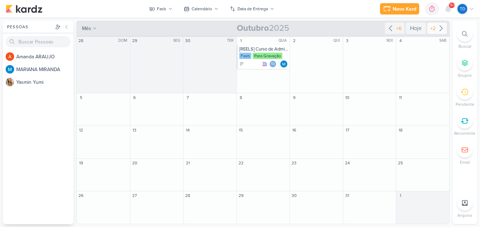
click at [442, 30] on icon at bounding box center [441, 28] width 8 height 8
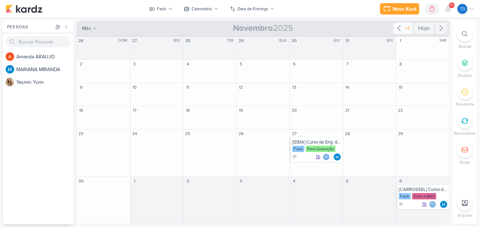
click at [404, 32] on div "+7" at bounding box center [407, 28] width 8 height 7
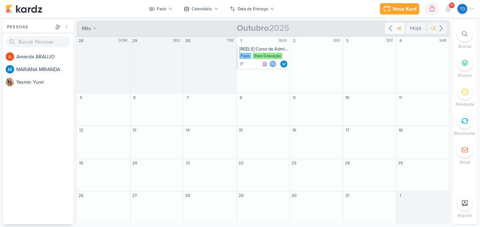
click at [399, 28] on div "+6" at bounding box center [399, 28] width 8 height 7
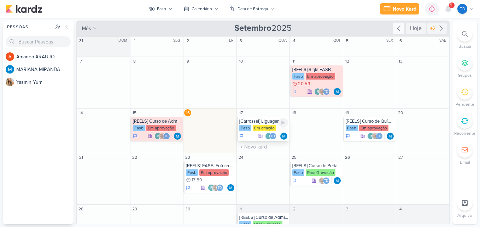
click at [265, 121] on div "[Carrossel] Liguagens" at bounding box center [263, 121] width 49 height 6
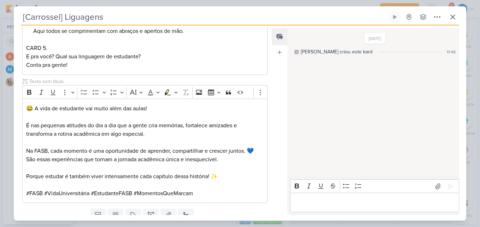
scroll to position [444, 0]
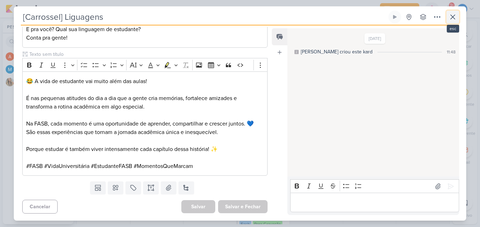
click at [448, 16] on button at bounding box center [452, 17] width 13 height 13
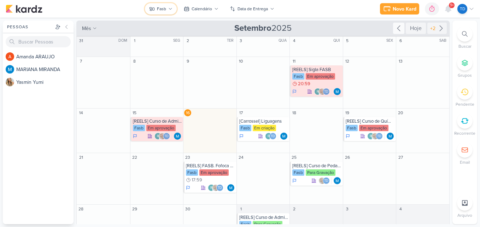
click at [167, 9] on button "Fasb" at bounding box center [161, 8] width 32 height 11
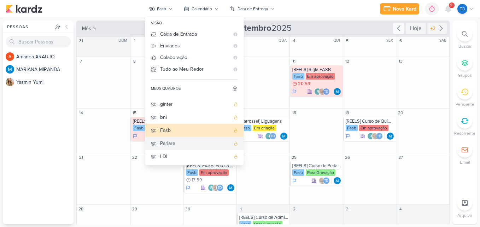
click at [181, 140] on div "Parlare" at bounding box center [195, 143] width 70 height 7
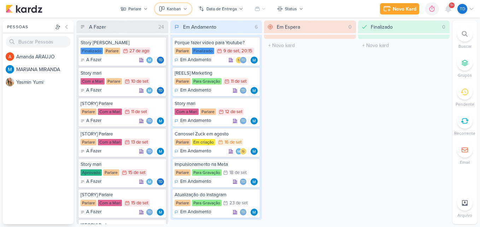
click at [168, 5] on button "Kanban" at bounding box center [173, 8] width 37 height 11
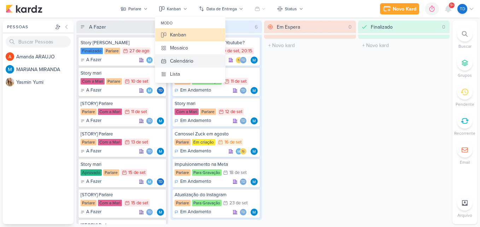
click at [183, 63] on div "Calendário" at bounding box center [181, 60] width 23 height 7
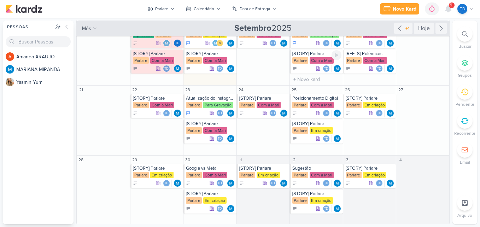
scroll to position [113, 0]
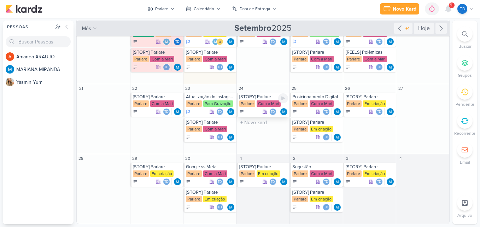
click at [267, 103] on div "Com a Mari" at bounding box center [268, 103] width 24 height 6
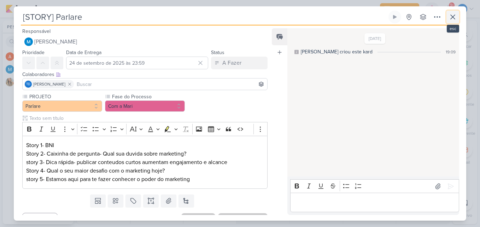
click at [454, 14] on icon at bounding box center [452, 17] width 8 height 8
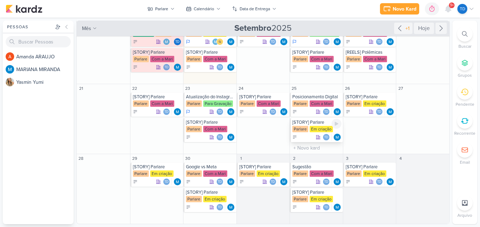
click at [324, 128] on div "Em criação" at bounding box center [320, 129] width 23 height 6
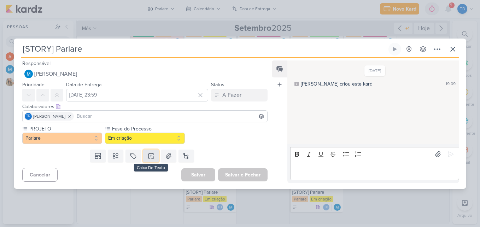
click at [150, 158] on icon at bounding box center [150, 155] width 7 height 7
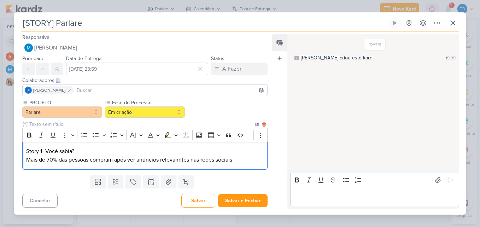
click at [182, 160] on p "Mais de 70% das pessoas compram após ver anúncios relevanntes nas redes sociais" at bounding box center [144, 159] width 237 height 8
click at [238, 160] on p "Mais de 70% das pessoas compram após ver anúncios relevantes nas redes sociais" at bounding box center [144, 159] width 237 height 8
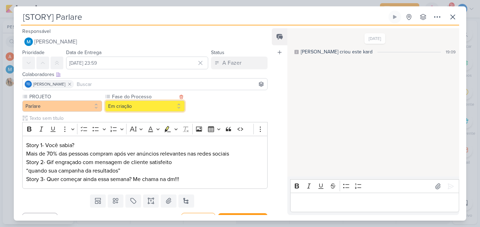
click at [144, 108] on button "Em criação" at bounding box center [145, 105] width 80 height 11
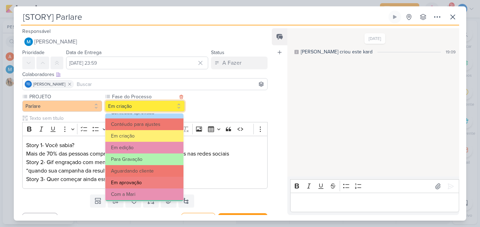
scroll to position [68, 0]
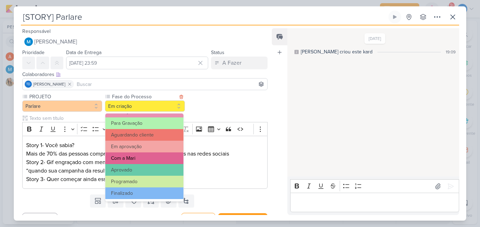
click at [141, 158] on button "Com a Mari" at bounding box center [144, 158] width 78 height 12
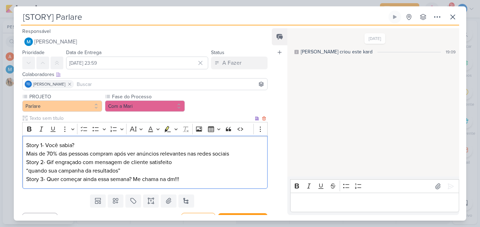
click at [189, 178] on p "Story 3- Quer começar ainda essa semana? Me chama na dm!!!" at bounding box center [144, 179] width 237 height 8
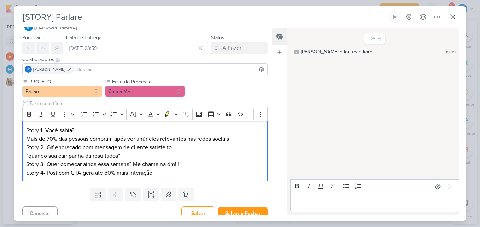
scroll to position [22, 0]
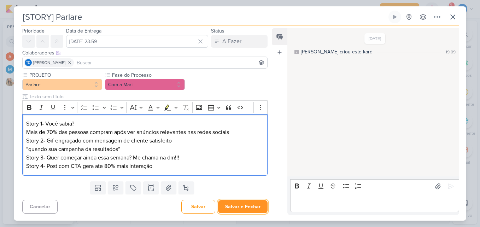
click at [254, 203] on button "Salvar e Fechar" at bounding box center [242, 206] width 49 height 13
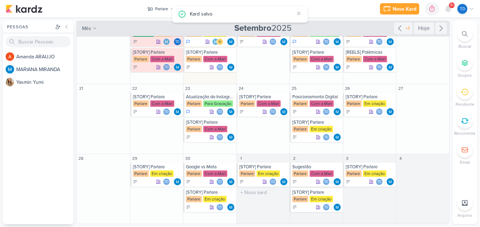
scroll to position [0, 0]
click at [363, 104] on div "Em criação" at bounding box center [374, 103] width 23 height 6
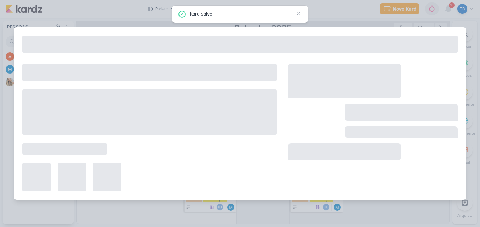
type input "26 de setembro de 2025 às 23:59"
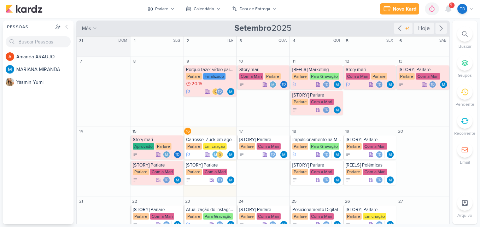
scroll to position [113, 0]
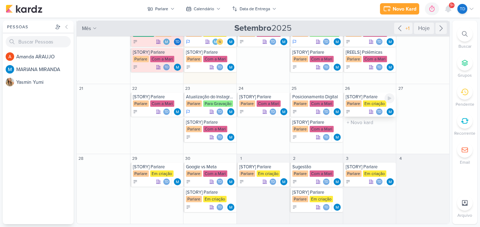
click at [354, 98] on div "[STORY] Parlare" at bounding box center [369, 97] width 49 height 6
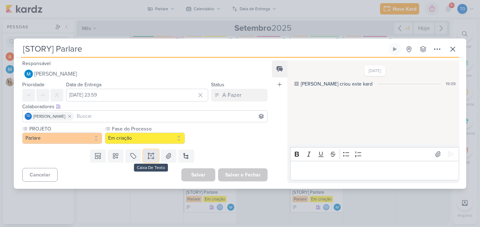
click at [143, 157] on button at bounding box center [151, 155] width 16 height 13
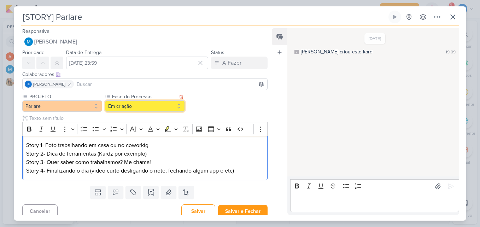
click at [155, 108] on button "Em criação" at bounding box center [145, 105] width 80 height 11
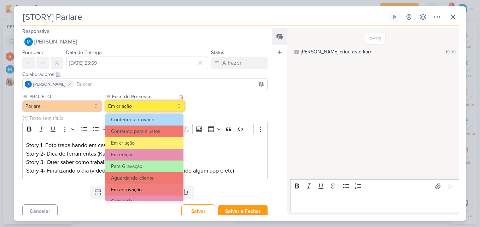
scroll to position [68, 0]
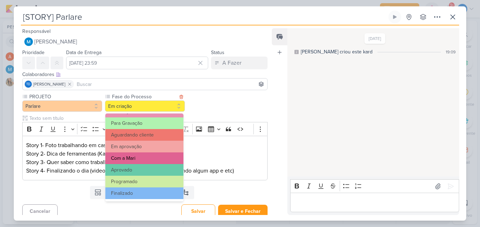
click at [149, 157] on button "Com a Mari" at bounding box center [144, 158] width 78 height 12
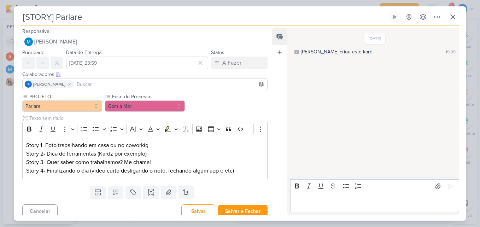
scroll to position [5, 0]
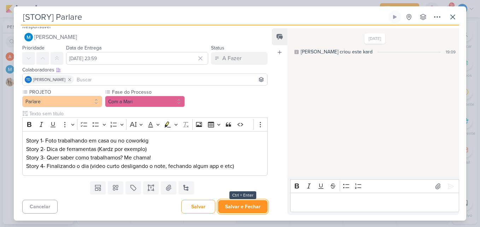
click at [243, 210] on button "Salvar e Fechar" at bounding box center [242, 206] width 49 height 13
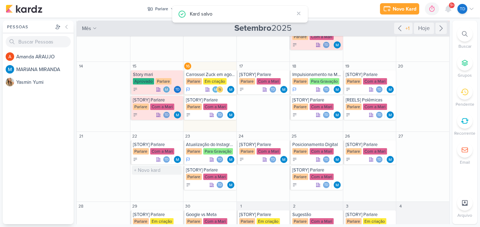
scroll to position [113, 0]
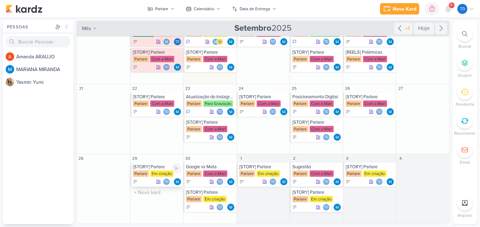
click at [161, 171] on div "Em criação" at bounding box center [161, 173] width 23 height 6
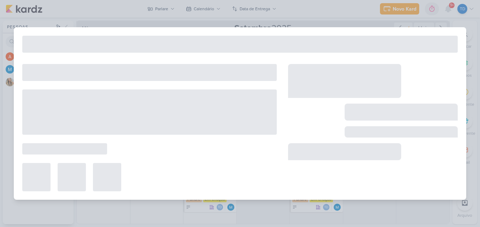
type input "29 de setembro de 2025 às 23:59"
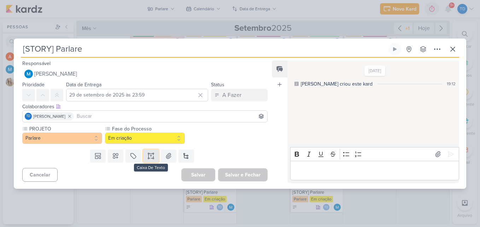
click at [151, 155] on icon at bounding box center [150, 155] width 7 height 7
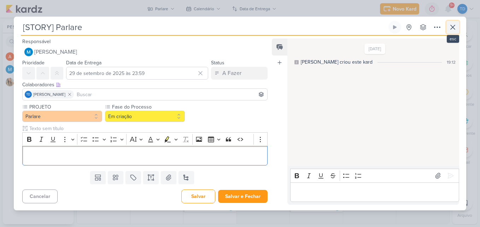
click at [453, 25] on icon at bounding box center [452, 27] width 8 height 8
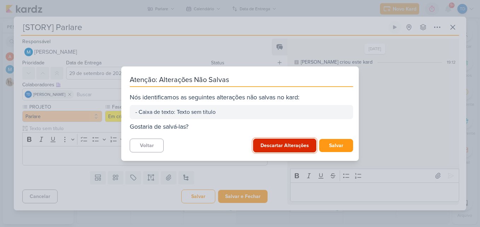
click at [297, 148] on button "Descartar Alterações" at bounding box center [284, 145] width 63 height 14
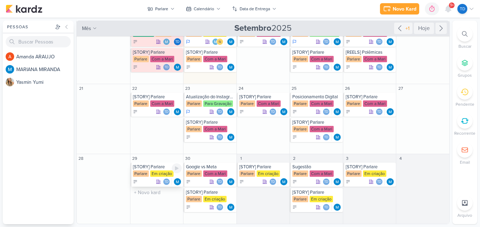
click at [156, 170] on div "[STORY] Parlare Parlare Em criação Td" at bounding box center [156, 174] width 53 height 24
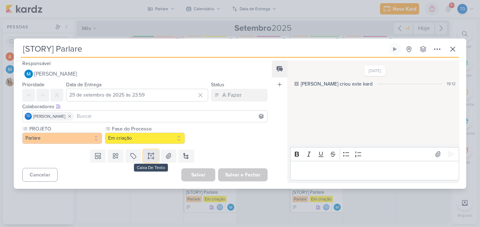
click at [153, 159] on button at bounding box center [151, 155] width 16 height 13
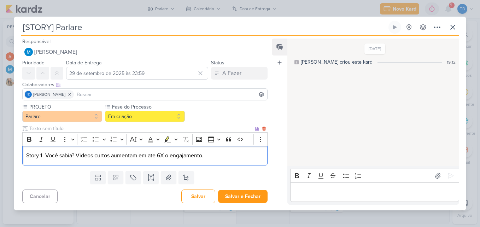
click at [84, 156] on p "Story 1- Você sabia? Videos curtos aumentam em ate 6X o engajamento." at bounding box center [144, 155] width 237 height 8
click at [226, 155] on p "Story 1- Você sabia? Videos curtos aumentam em ate 6X o engajamento." at bounding box center [144, 155] width 237 height 8
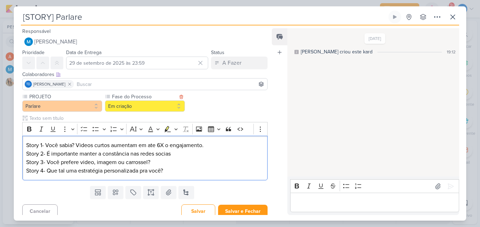
click at [161, 98] on label "Fase do Processo" at bounding box center [144, 96] width 66 height 7
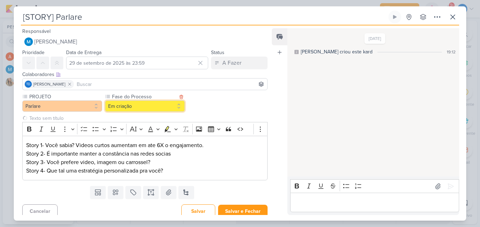
click at [161, 105] on button "Em criação" at bounding box center [145, 105] width 80 height 11
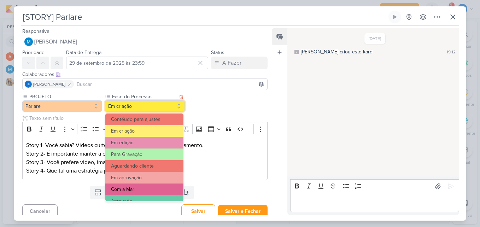
scroll to position [68, 0]
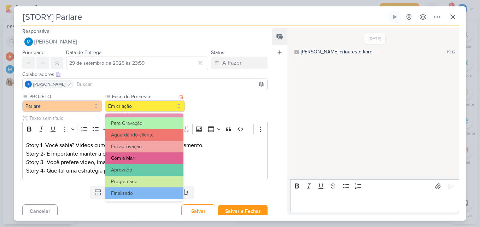
click at [162, 157] on button "Com a Mari" at bounding box center [144, 158] width 78 height 12
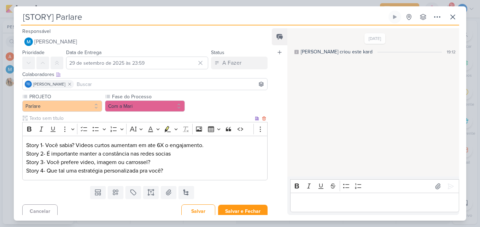
scroll to position [5, 0]
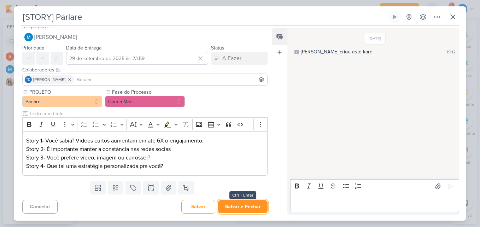
click at [241, 205] on button "Salvar e Fechar" at bounding box center [242, 206] width 49 height 13
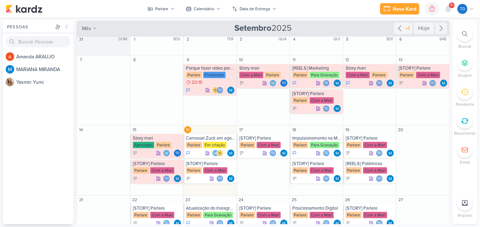
scroll to position [0, 0]
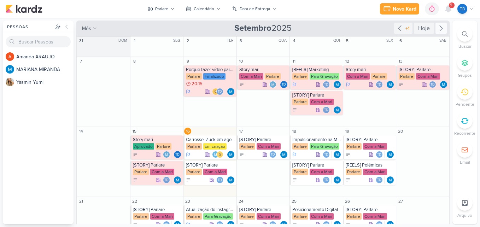
click at [442, 29] on div at bounding box center [440, 28] width 11 height 11
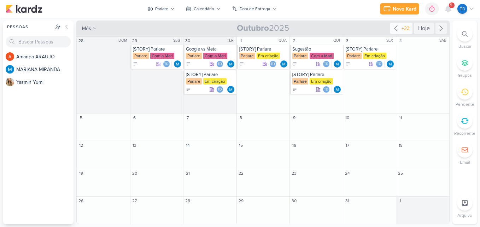
click at [394, 27] on icon at bounding box center [395, 28] width 8 height 8
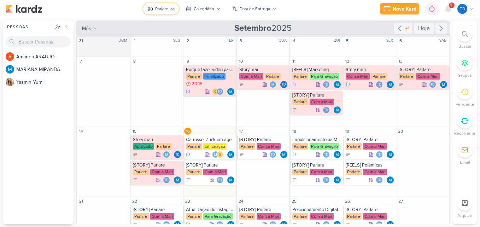
click at [174, 9] on icon at bounding box center [172, 9] width 4 height 4
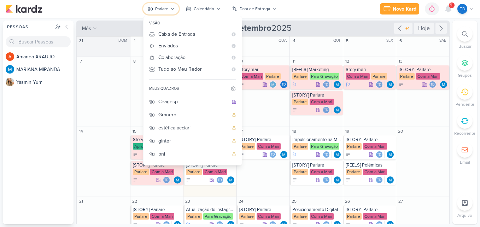
click at [165, 7] on div "Parlare" at bounding box center [161, 9] width 13 height 6
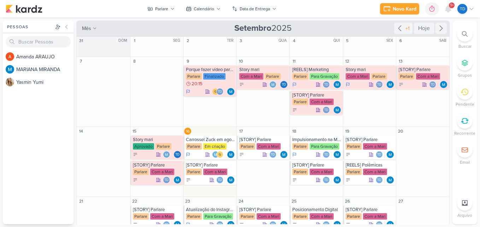
click at [181, 5] on div "Novo Kard Ctrl + k 0h0m Sessão desligada... Hoje 0h0m Semana 0h0m Mês 0h0m" at bounding box center [240, 9] width 468 height 18
click at [172, 8] on icon at bounding box center [172, 9] width 4 height 4
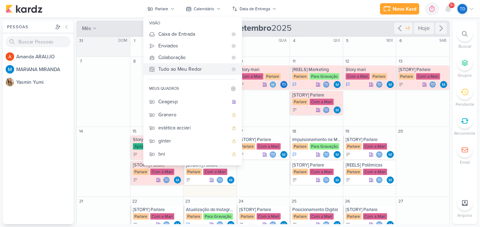
click at [173, 70] on div "Tudo ao Meu Redor" at bounding box center [192, 68] width 69 height 7
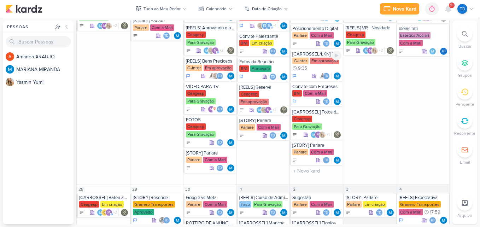
scroll to position [861, 0]
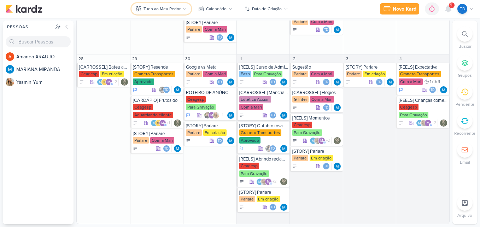
click at [186, 7] on button "Tudo ao Meu Redor" at bounding box center [161, 8] width 60 height 11
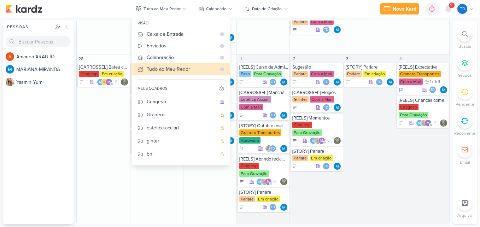
click at [170, 176] on div "Parlare" at bounding box center [182, 179] width 70 height 7
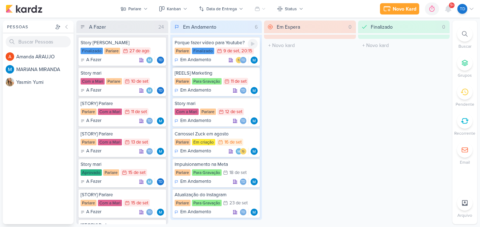
scroll to position [0, 0]
click at [180, 8] on div "Kanban" at bounding box center [174, 9] width 14 height 6
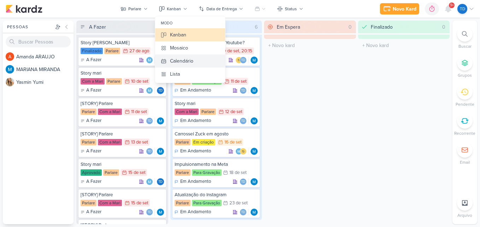
click at [195, 60] on button "Calendário" at bounding box center [190, 60] width 70 height 13
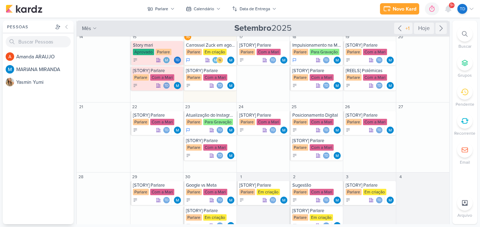
scroll to position [113, 0]
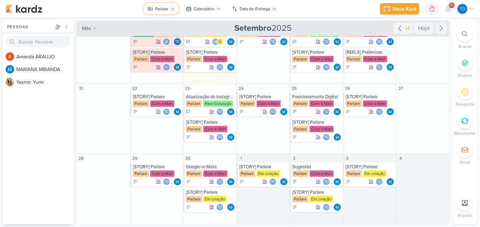
click at [174, 13] on button "Parlare" at bounding box center [161, 8] width 36 height 11
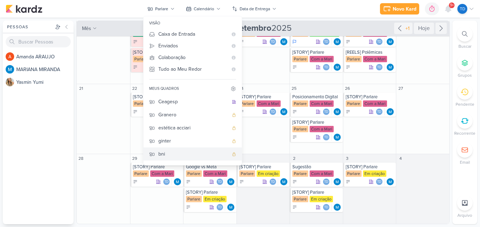
click at [180, 147] on button "bni" at bounding box center [192, 153] width 98 height 13
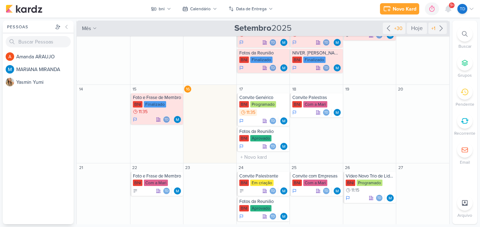
scroll to position [142, 0]
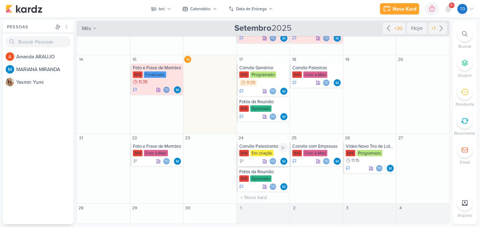
click at [268, 149] on div "Convite Palestrante BNI Em criação Td" at bounding box center [263, 154] width 53 height 24
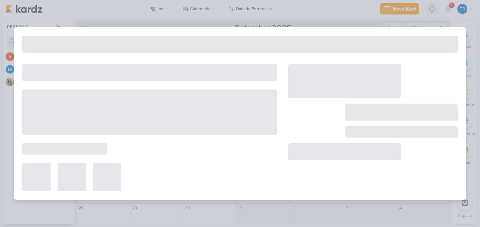
type input "Convite Palestrante"
type input "24 de setembro de 2025 às 23:59"
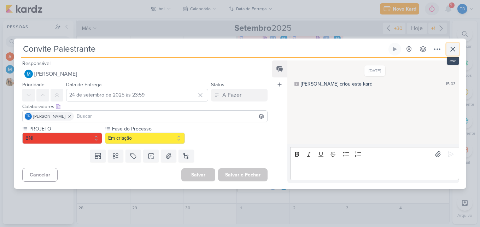
click at [458, 48] on button at bounding box center [452, 49] width 13 height 13
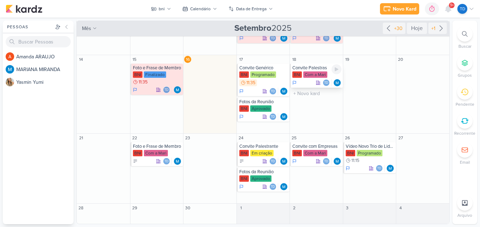
click at [322, 71] on div "Convite Palestras BNI Com a Mari Td" at bounding box center [316, 76] width 53 height 24
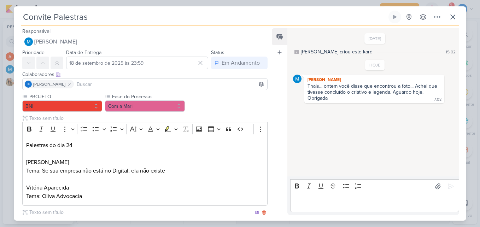
scroll to position [242, 0]
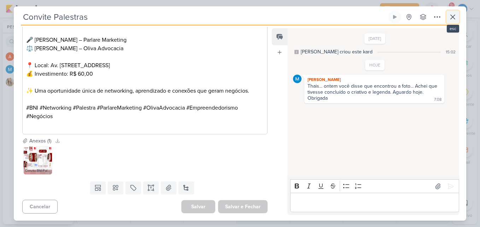
click at [456, 17] on icon at bounding box center [452, 17] width 8 height 8
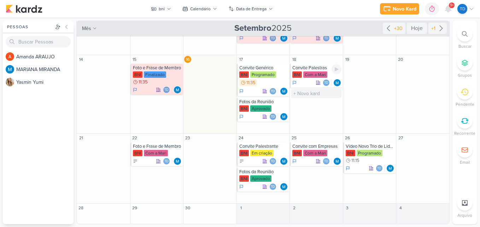
click at [301, 68] on div "Convite Palestras" at bounding box center [316, 68] width 49 height 6
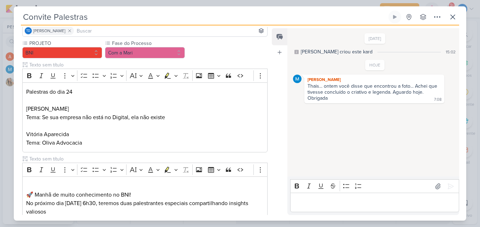
scroll to position [71, 0]
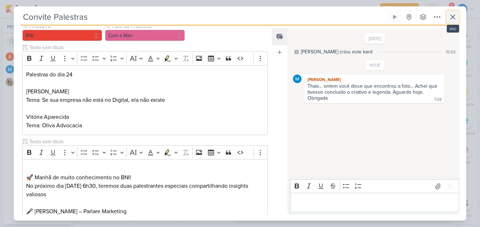
click at [446, 19] on button at bounding box center [452, 17] width 13 height 13
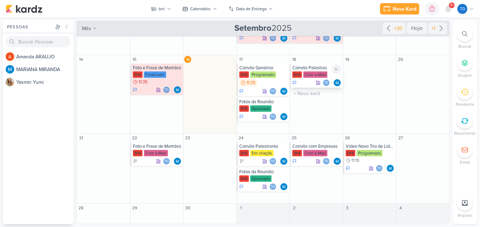
click at [303, 76] on div "Com a Mari" at bounding box center [315, 74] width 24 height 6
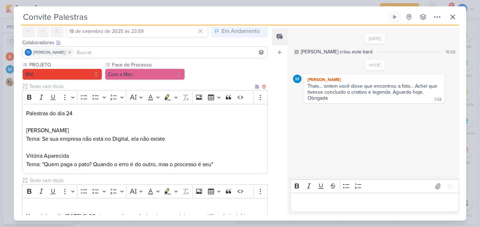
scroll to position [35, 0]
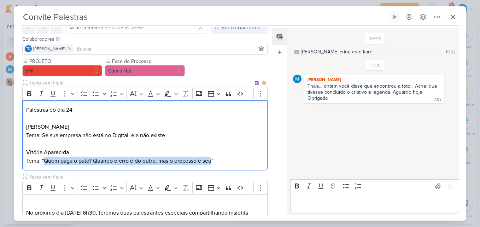
drag, startPoint x: 44, startPoint y: 161, endPoint x: 215, endPoint y: 164, distance: 170.6
click at [215, 164] on p "Tema: "Quem paga o pato? Quando o erro é do outro, mas o processo é seu"" at bounding box center [144, 160] width 237 height 8
copy p "Quem paga o pato? Quando o erro é do outro, mas o processo é seu"
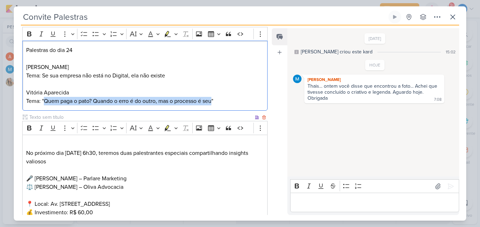
scroll to position [233, 0]
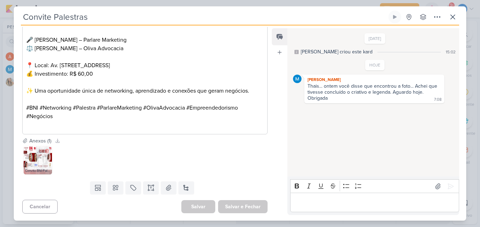
click at [47, 152] on icon at bounding box center [47, 150] width 5 height 5
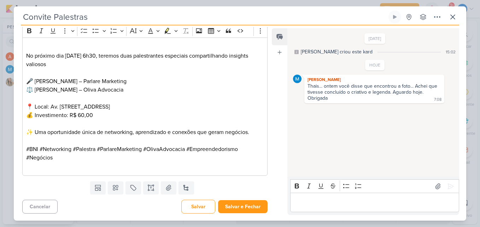
scroll to position [192, 0]
click at [172, 186] on button at bounding box center [169, 187] width 16 height 13
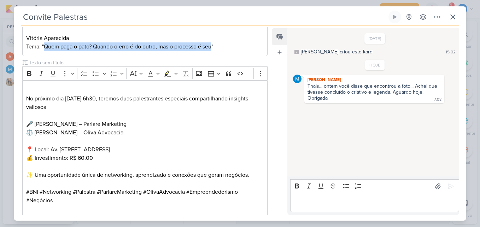
scroll to position [233, 0]
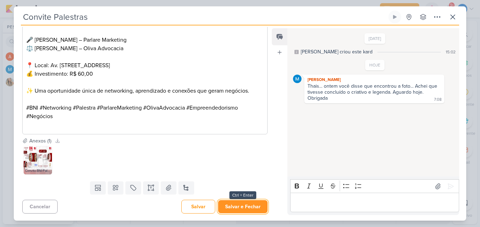
click at [242, 207] on button "Salvar e Fechar" at bounding box center [242, 206] width 49 height 13
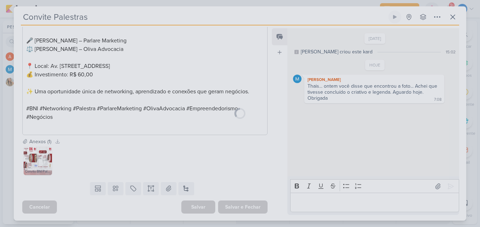
scroll to position [233, 0]
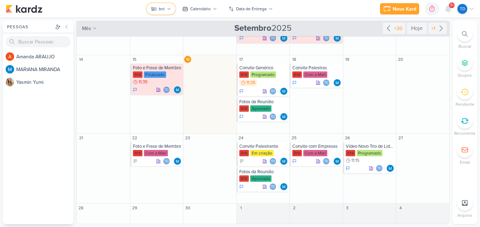
click at [160, 4] on button "bni" at bounding box center [161, 8] width 29 height 11
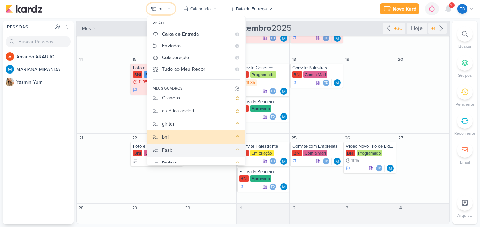
scroll to position [0, 0]
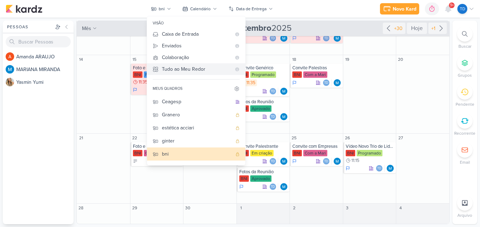
click at [203, 72] on div "Tudo ao Meu Redor" at bounding box center [196, 68] width 69 height 7
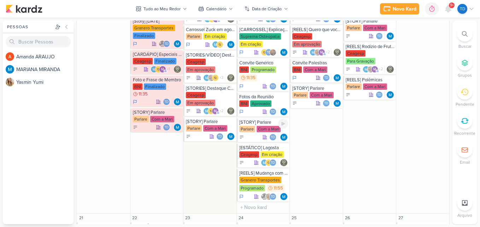
scroll to position [404, 0]
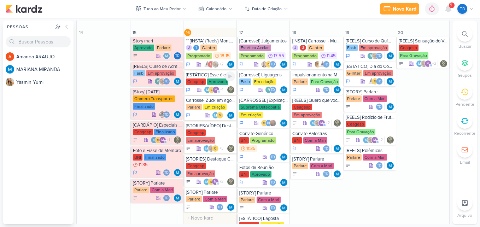
click at [218, 79] on div "Aprovado" at bounding box center [217, 81] width 21 height 6
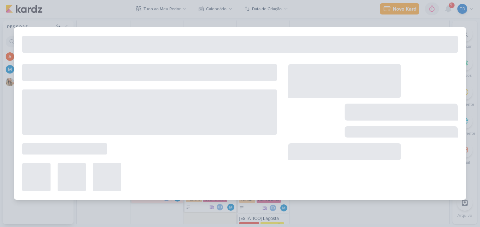
type input "[ESTÁTICO] Esse é o melhor cardápio de Frutos do Mar de [GEOGRAPHIC_DATA]"
type input "16 de setembro de 2025 às 23:59"
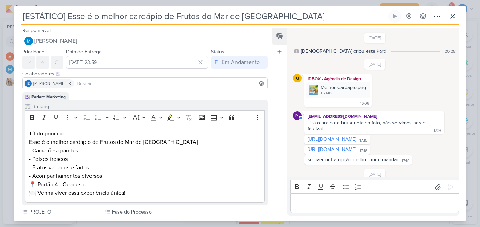
scroll to position [235, 0]
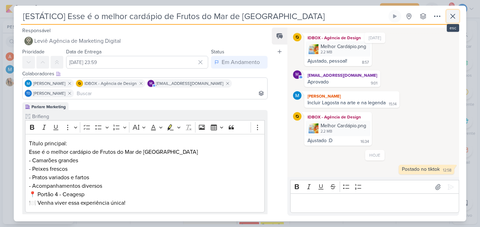
click at [458, 16] on button at bounding box center [452, 16] width 13 height 13
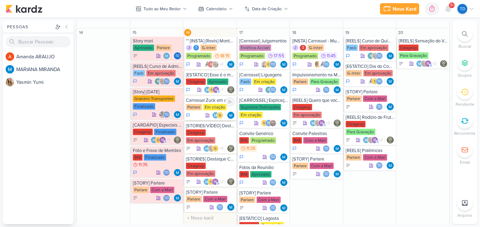
click at [211, 106] on div "Em criação" at bounding box center [214, 107] width 23 height 6
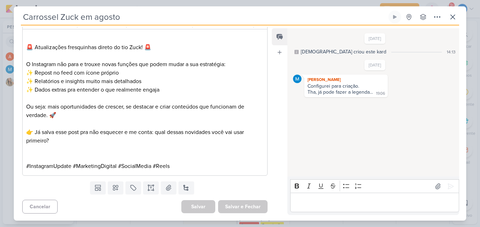
scroll to position [357, 0]
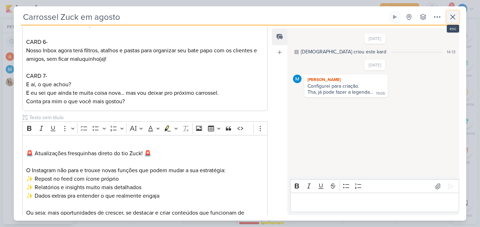
click at [453, 19] on icon at bounding box center [452, 17] width 8 height 8
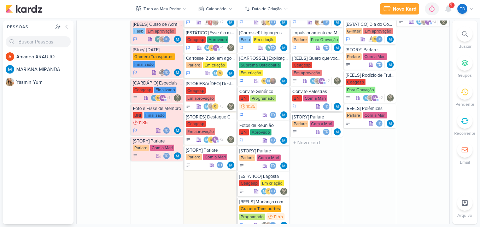
scroll to position [404, 0]
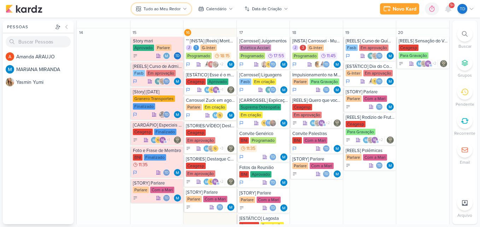
click at [179, 12] on button "Tudo ao Meu Redor" at bounding box center [161, 8] width 60 height 11
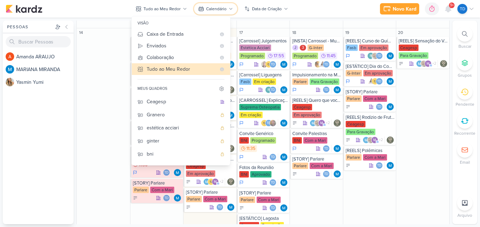
click at [219, 6] on div "Calendário" at bounding box center [216, 9] width 20 height 6
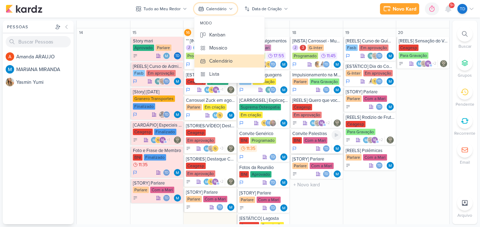
scroll to position [439, 0]
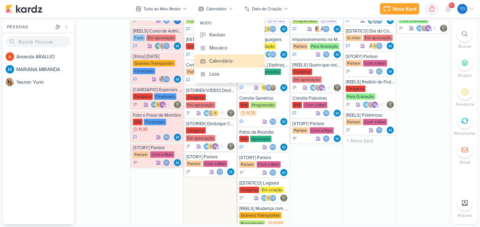
click at [379, 176] on div "19 [REELS] Curso de Química Fasb Em aprovação r" at bounding box center [369, 121] width 53 height 256
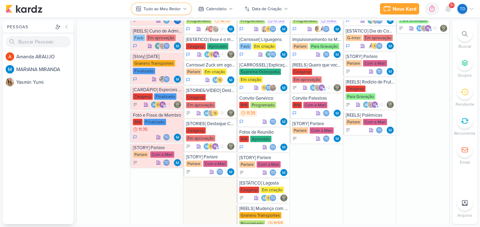
click at [167, 4] on button "Tudo ao Meu Redor" at bounding box center [161, 8] width 60 height 11
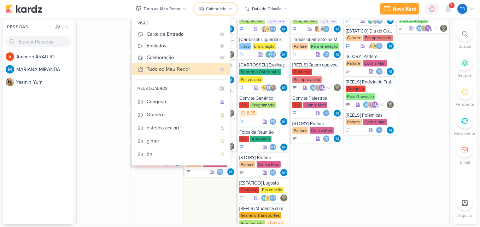
click at [212, 7] on div "Calendário" at bounding box center [216, 9] width 20 height 6
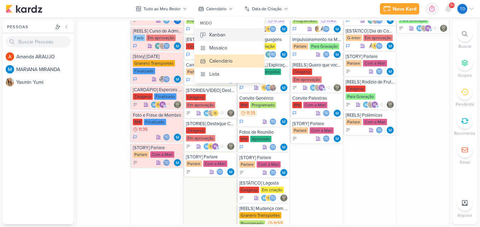
click at [220, 35] on div "Kanban" at bounding box center [217, 34] width 16 height 7
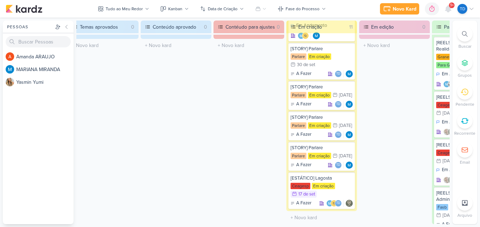
scroll to position [0, 70]
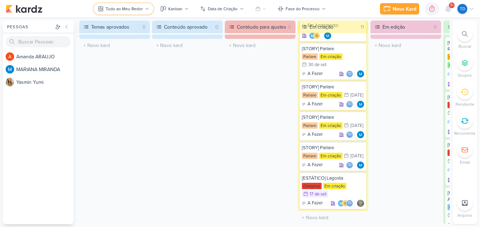
click at [131, 6] on div "Tudo ao Meu Redor" at bounding box center [124, 9] width 37 height 6
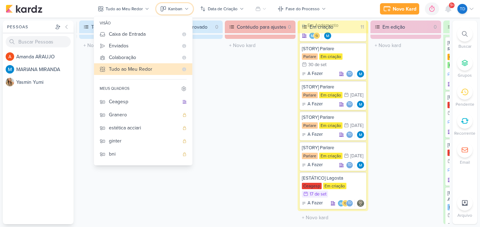
click at [168, 6] on div "Kanban" at bounding box center [175, 9] width 14 height 6
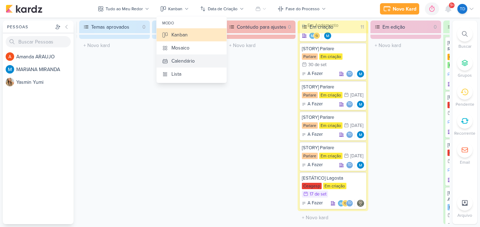
click at [178, 61] on div "Calendário" at bounding box center [182, 60] width 23 height 7
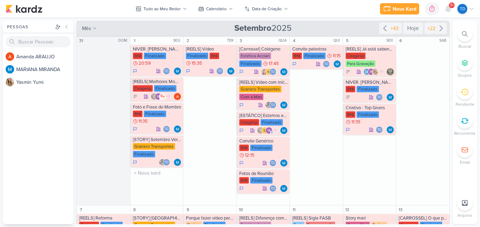
click at [175, 41] on div "SEG" at bounding box center [177, 41] width 9 height 6
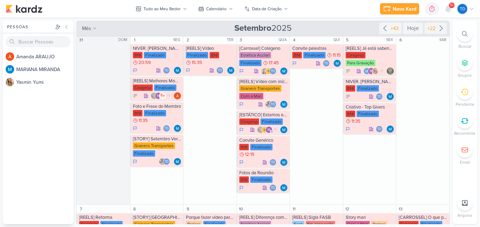
scroll to position [0, 0]
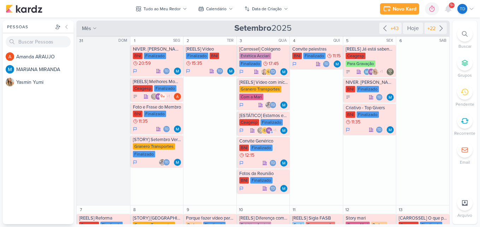
click at [443, 18] on div "Preferências de Quadros Pessoal Organização Não tem nenhum quadro aqui ainda :/…" at bounding box center [240, 122] width 480 height 209
click at [439, 28] on icon at bounding box center [441, 28] width 8 height 8
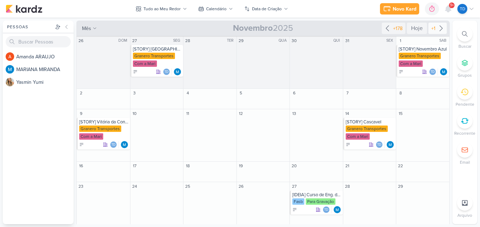
click at [433, 30] on div "+1" at bounding box center [432, 28] width 7 height 7
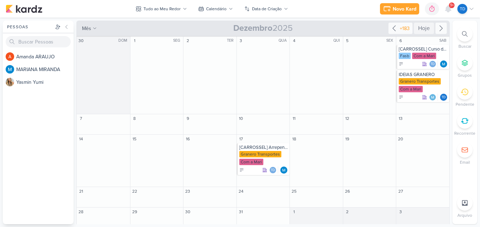
click at [399, 26] on div "+183" at bounding box center [404, 28] width 13 height 7
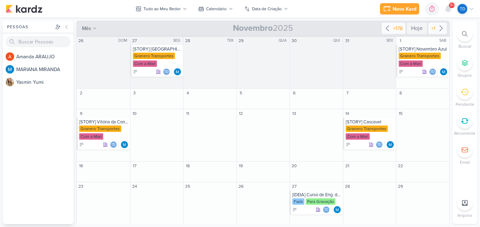
click at [391, 26] on div "+178" at bounding box center [397, 28] width 12 height 7
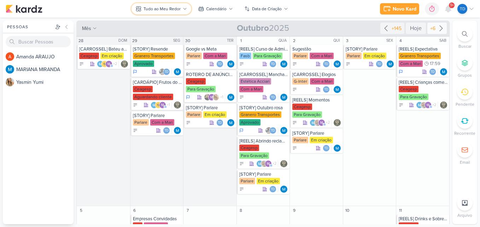
click at [167, 9] on div "Tudo ao Meu Redor" at bounding box center [161, 9] width 37 height 6
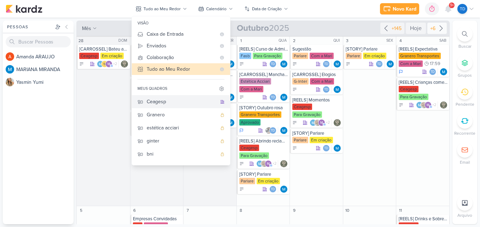
click at [176, 104] on div "Ceagesp" at bounding box center [182, 101] width 70 height 7
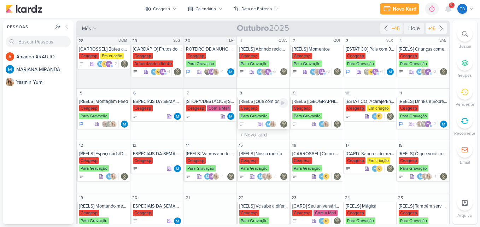
scroll to position [125, 0]
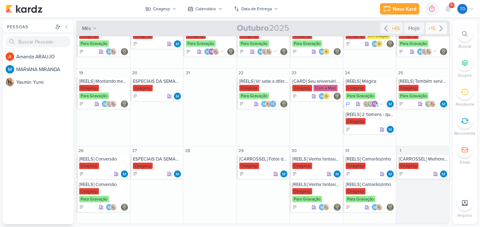
click at [431, 23] on div "+15" at bounding box center [435, 28] width 21 height 11
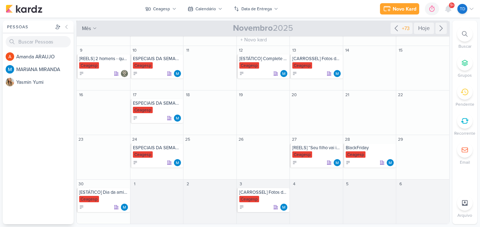
scroll to position [113, 0]
click at [104, 58] on div "[REELS] 2 homens - quem comer primeiro ganha um rodízio de casal" at bounding box center [103, 59] width 49 height 6
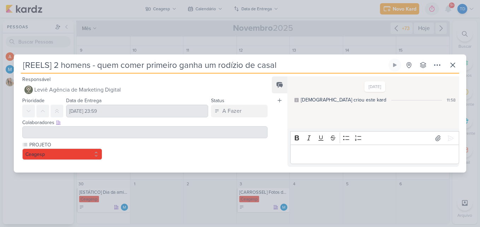
click at [192, 156] on div "PROJETO Ceagesp" at bounding box center [144, 150] width 245 height 19
click at [454, 70] on button at bounding box center [452, 65] width 13 height 13
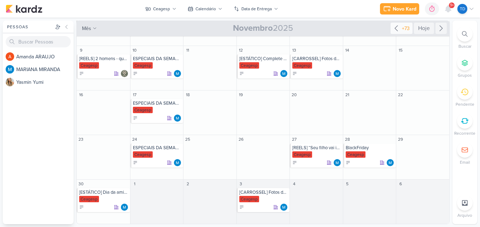
click at [397, 30] on icon at bounding box center [396, 28] width 8 height 8
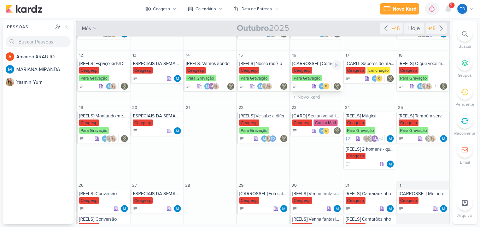
scroll to position [0, 0]
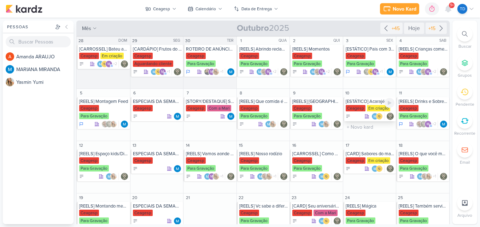
click at [367, 109] on div "Em criação" at bounding box center [378, 108] width 23 height 6
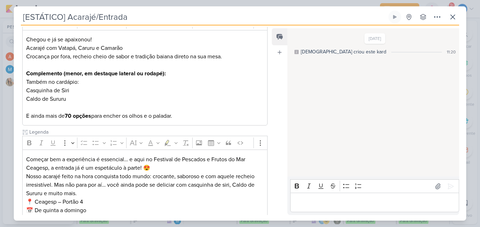
scroll to position [143, 0]
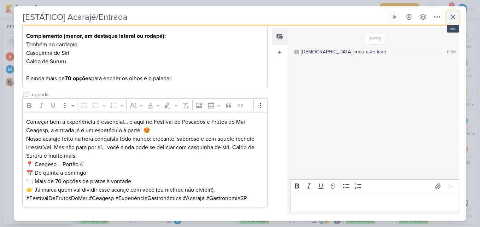
click at [455, 12] on button at bounding box center [452, 17] width 13 height 13
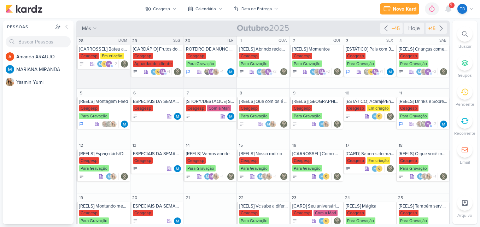
click at [453, 4] on span "9+" at bounding box center [452, 5] width 4 height 6
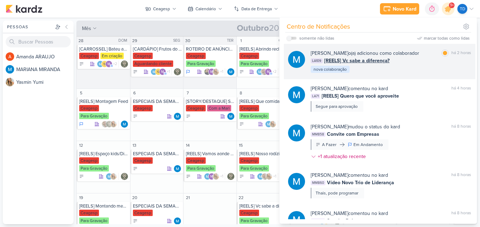
click at [426, 65] on div "[PERSON_NAME] o(a) adicionou como colaborador marcar como lida há 2 horas LA109…" at bounding box center [390, 61] width 160 height 24
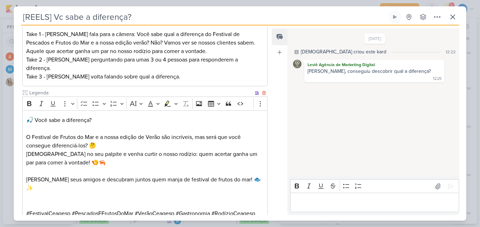
scroll to position [52, 0]
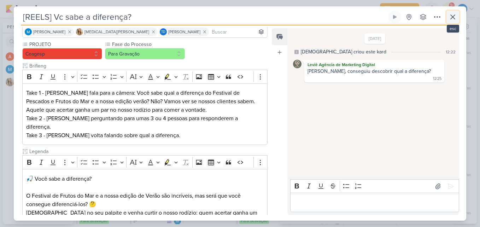
click at [450, 14] on icon at bounding box center [452, 17] width 8 height 8
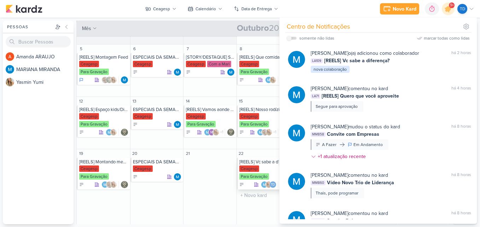
scroll to position [0, 0]
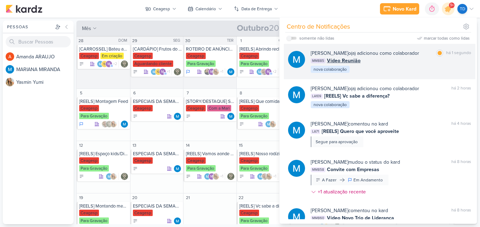
click at [393, 56] on div "[PERSON_NAME] o(a) adicionou como colaborador" at bounding box center [364, 52] width 108 height 7
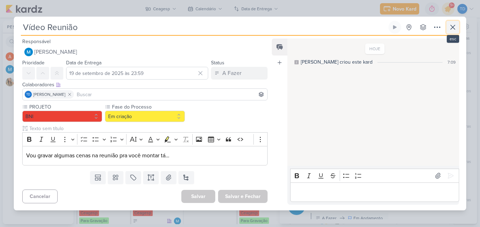
click at [455, 24] on icon at bounding box center [452, 27] width 8 height 8
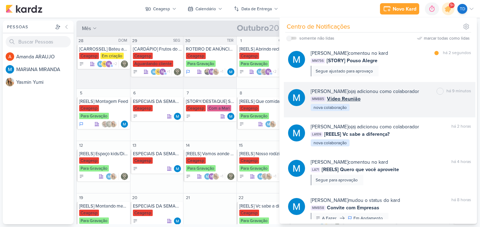
click at [400, 102] on div "MM885 Vídeo Reunião" at bounding box center [390, 98] width 160 height 7
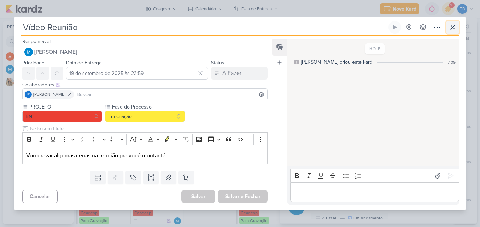
click at [455, 25] on icon at bounding box center [452, 27] width 8 height 8
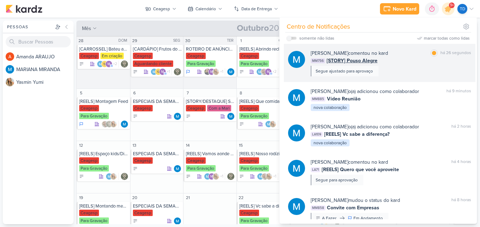
click at [394, 64] on div "[PERSON_NAME] comentou no kard marcar como lida há 26 segundos MM756 [STORY] Po…" at bounding box center [390, 62] width 160 height 27
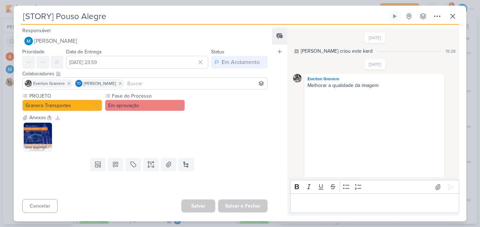
scroll to position [132, 0]
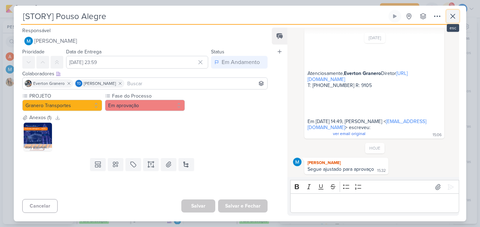
click at [451, 19] on icon at bounding box center [452, 16] width 8 height 8
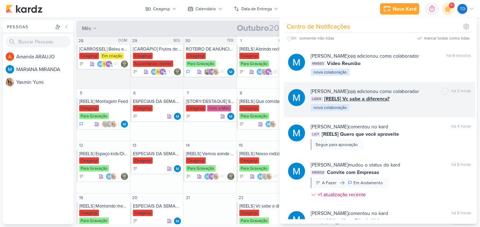
scroll to position [0, 0]
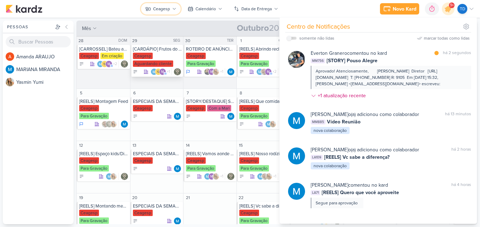
click at [167, 11] on div "Ceagesp" at bounding box center [161, 9] width 17 height 6
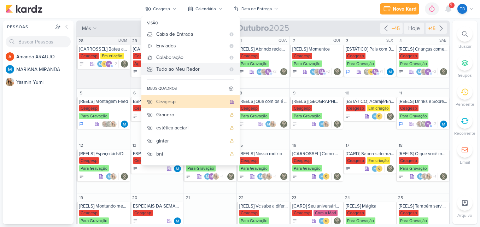
click at [178, 73] on Me-button "Tudo ao Meu Redor" at bounding box center [190, 69] width 98 height 12
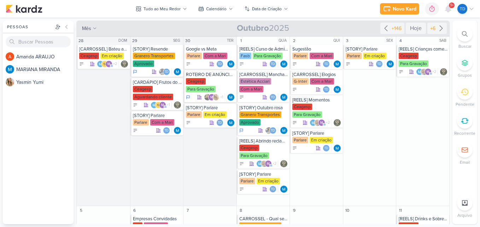
click at [468, 38] on div at bounding box center [465, 34] width 16 height 16
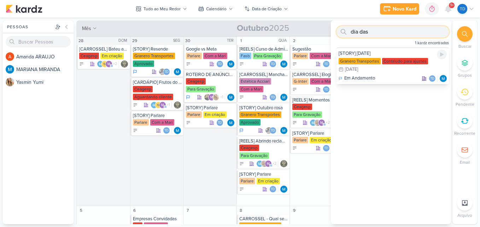
type input "dia das"
click at [388, 61] on div "Contéudo para ajustes" at bounding box center [405, 61] width 46 height 6
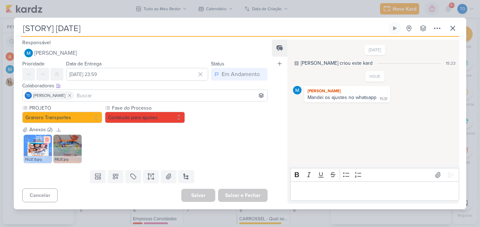
click at [46, 141] on icon at bounding box center [46, 140] width 3 height 4
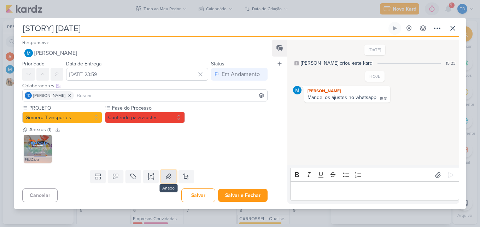
click at [166, 172] on button at bounding box center [169, 176] width 16 height 13
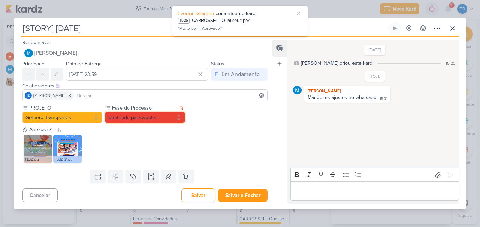
click at [142, 120] on button "Contéudo para ajustes" at bounding box center [145, 117] width 80 height 11
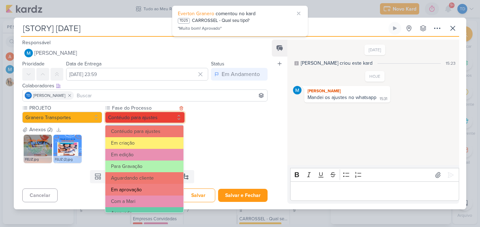
scroll to position [68, 0]
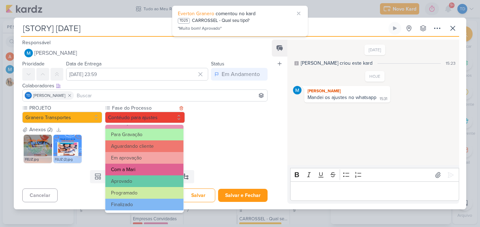
click at [144, 168] on button "Com a Mari" at bounding box center [144, 170] width 78 height 12
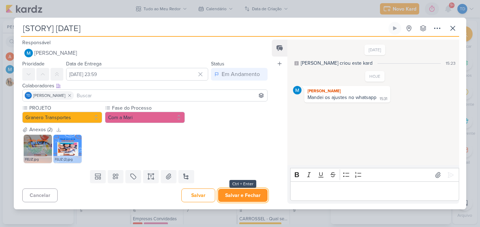
click at [241, 191] on button "Salvar e Fechar" at bounding box center [242, 195] width 49 height 13
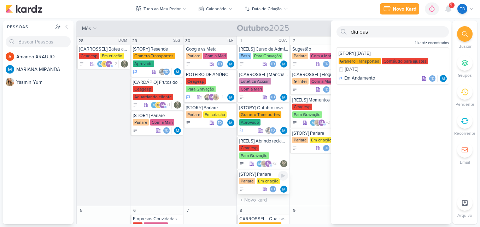
click at [242, 190] on icon at bounding box center [241, 188] width 5 height 5
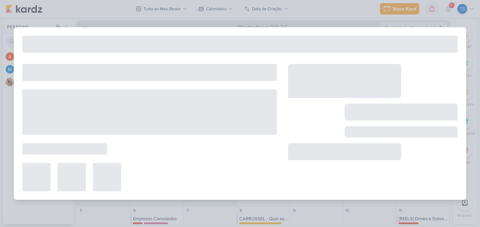
type input "[STORY] Parlare"
type input "1 de outubro de 2025 às 23:59"
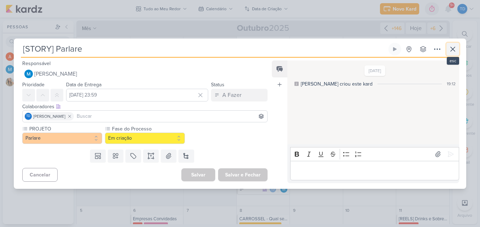
click at [455, 46] on icon at bounding box center [452, 49] width 8 height 8
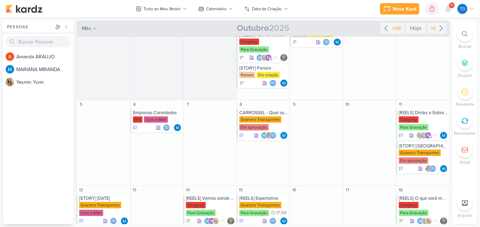
scroll to position [0, 0]
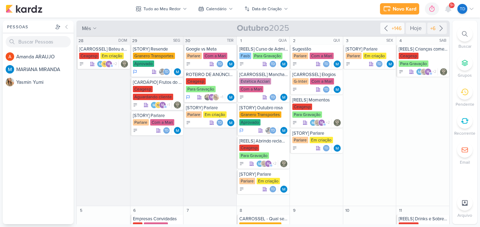
click at [395, 32] on div "+146" at bounding box center [396, 28] width 13 height 7
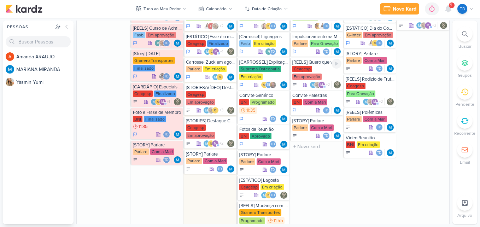
scroll to position [494, 0]
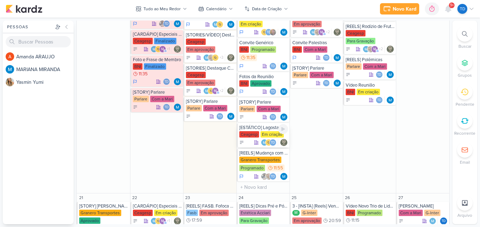
click at [261, 130] on div "[ESTÁTICO] Lagosta" at bounding box center [263, 128] width 49 height 6
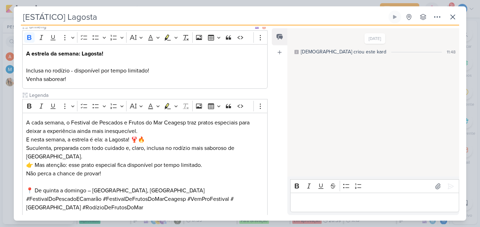
scroll to position [133, 0]
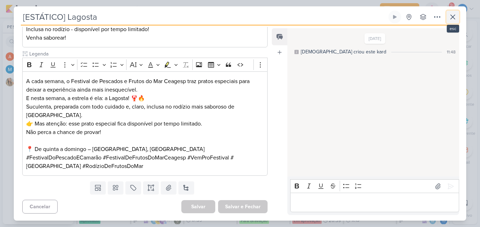
click at [452, 18] on icon at bounding box center [452, 17] width 4 height 4
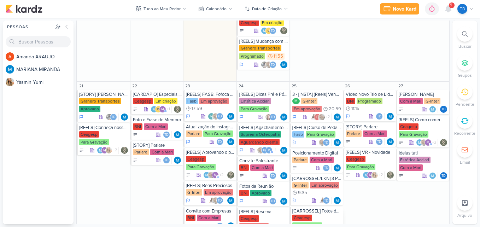
scroll to position [742, 0]
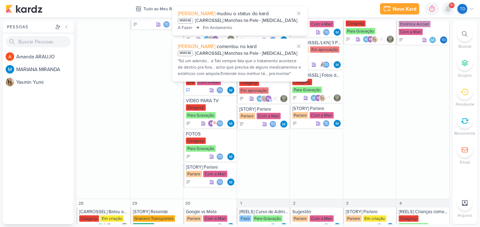
click at [445, 11] on icon at bounding box center [448, 9] width 8 height 8
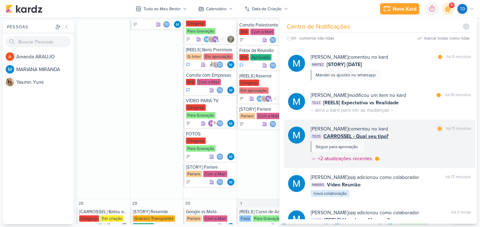
scroll to position [141, 0]
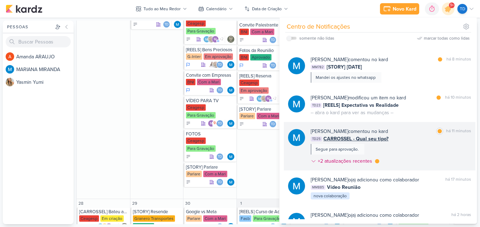
click at [423, 159] on div "MARIANA MIRANDA comentou no kard marcar como lida há 11 minutos TD25 CARROSSEL …" at bounding box center [390, 148] width 160 height 40
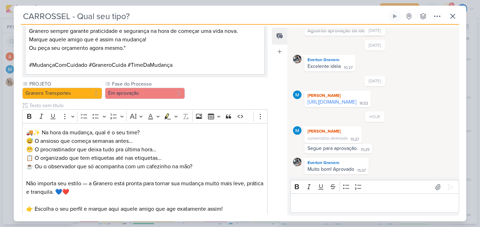
scroll to position [636, 0]
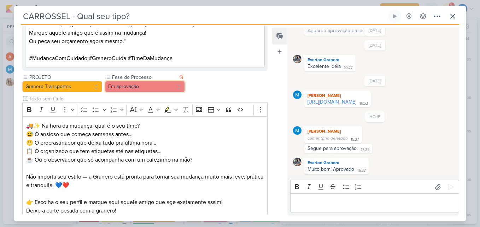
click at [159, 90] on button "Em aprovação" at bounding box center [145, 86] width 80 height 11
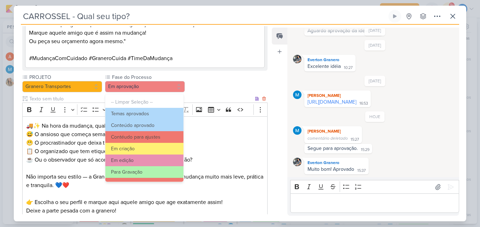
click at [212, 145] on p "🚚✨ Na hora da mudança, qual é o seu time? 😅 O ansioso que começa semanas antes……" at bounding box center [144, 143] width 237 height 42
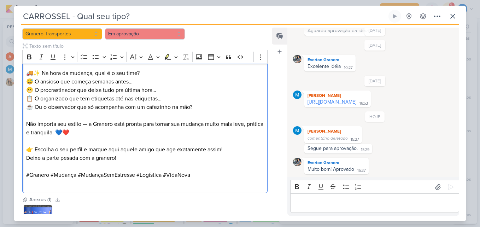
scroll to position [642, 0]
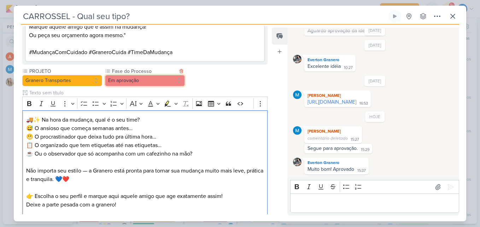
click at [163, 75] on button "Em aprovação" at bounding box center [145, 80] width 80 height 11
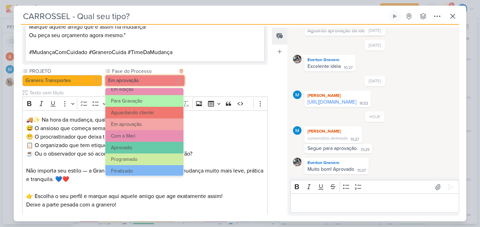
scroll to position [68, 0]
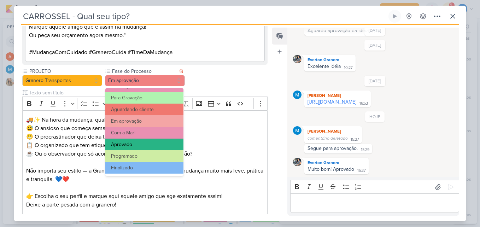
click at [151, 143] on button "Aprovado" at bounding box center [144, 144] width 78 height 12
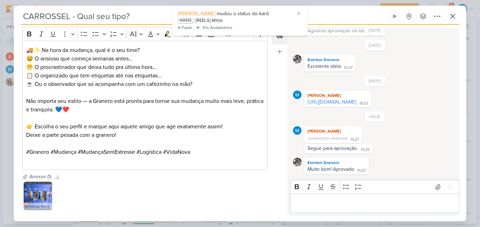
scroll to position [748, 0]
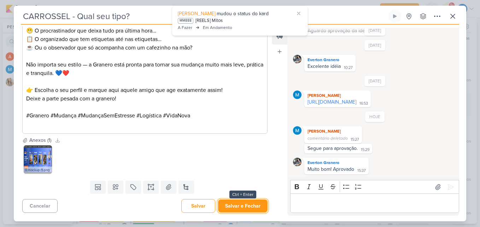
drag, startPoint x: 235, startPoint y: 204, endPoint x: 406, endPoint y: 87, distance: 207.5
click at [235, 204] on button "Salvar e Fechar" at bounding box center [242, 205] width 49 height 13
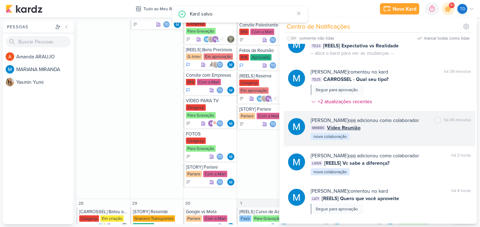
scroll to position [212, 0]
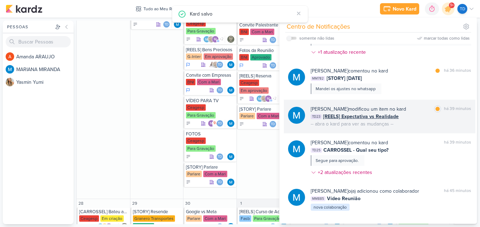
click at [409, 115] on div "TD23 [REELS] Expectativa vs Realidade" at bounding box center [390, 116] width 160 height 7
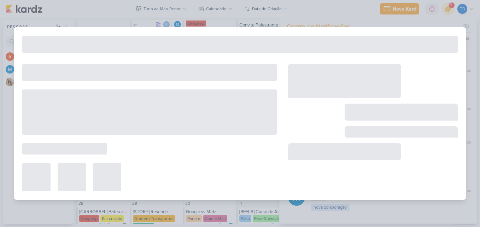
type input "[REELS] Expectativa vs Realidade"
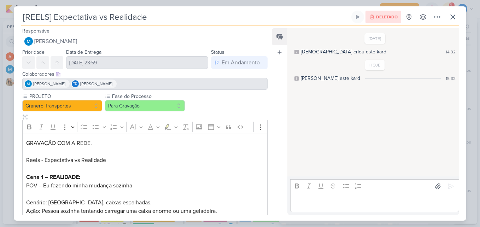
scroll to position [0, 0]
click at [454, 13] on icon at bounding box center [452, 17] width 8 height 8
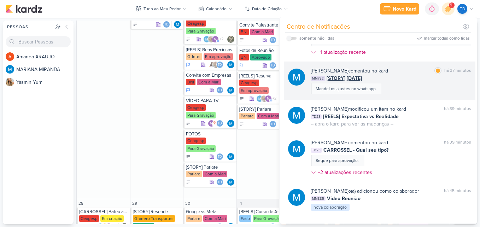
click at [396, 84] on div "MARIANA MIRANDA comentou no kard marcar como lida há 37 minutos MM782 [STORY] D…" at bounding box center [390, 80] width 160 height 27
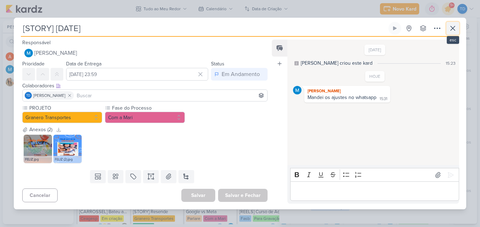
click at [458, 27] on button at bounding box center [452, 28] width 13 height 13
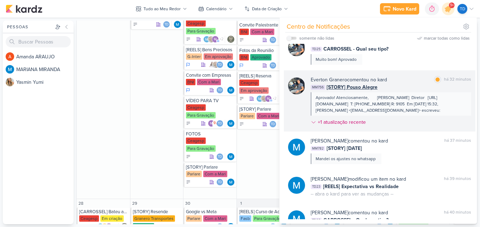
scroll to position [141, 0]
click at [401, 77] on div "Everton Granero comentou no kard marcar como lida há 32 minutos" at bounding box center [390, 80] width 160 height 7
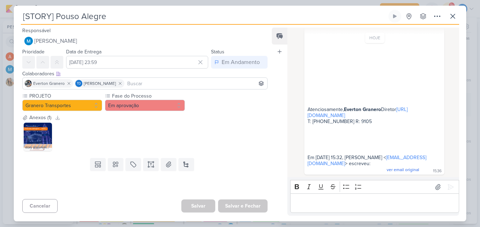
scroll to position [333, 0]
click at [156, 105] on button "Em aprovação" at bounding box center [145, 105] width 80 height 11
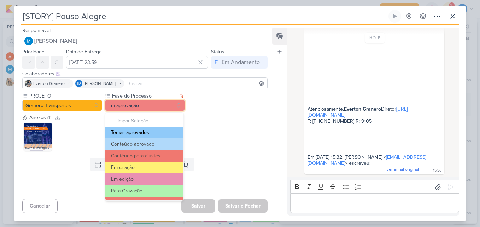
scroll to position [68, 0]
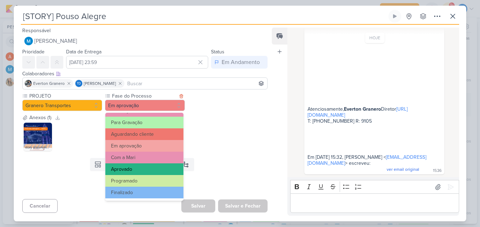
click at [155, 166] on button "Aprovado" at bounding box center [144, 169] width 78 height 12
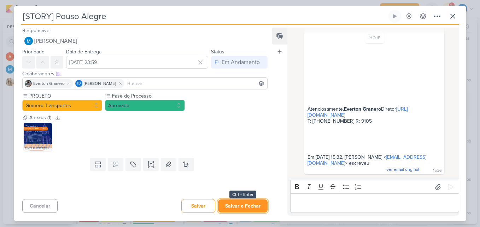
click at [250, 202] on button "Salvar e Fechar" at bounding box center [242, 205] width 49 height 13
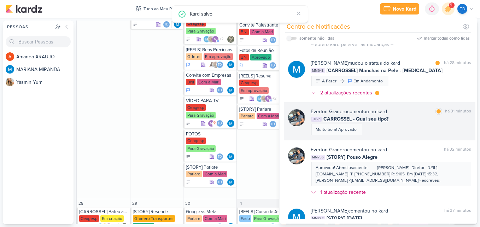
scroll to position [71, 0]
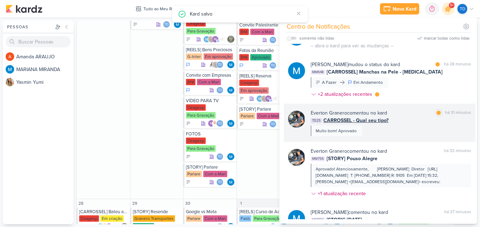
click at [413, 126] on div "Everton Granero comentou no kard marcar como lida há 31 minutos TD25 CARROSSEL …" at bounding box center [390, 122] width 160 height 27
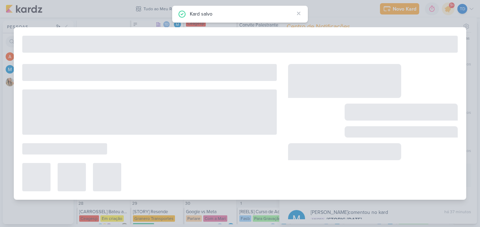
type input "CARROSSEL - Qual seu tipo?"
type input "8 de outubro de 2025 às 23:59"
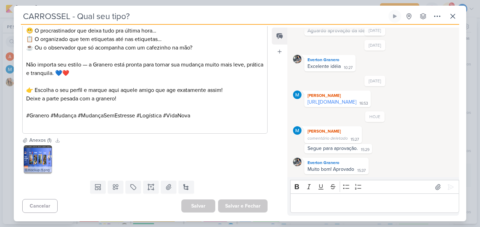
scroll to position [606, 0]
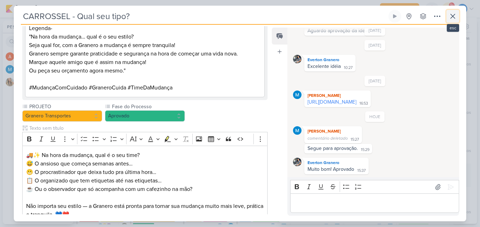
click at [449, 16] on icon at bounding box center [452, 16] width 8 height 8
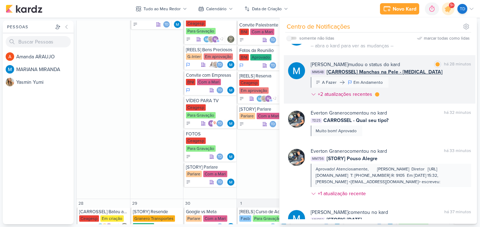
click at [426, 88] on div "MARIANA MIRANDA mudou o status do kard marcar como lida há 28 minutos MM648 [CA…" at bounding box center [390, 81] width 160 height 40
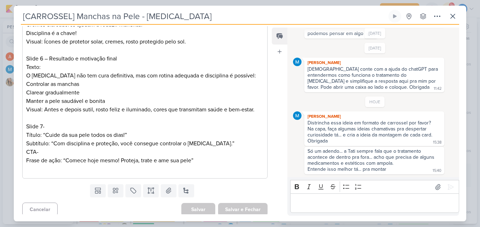
scroll to position [548, 0]
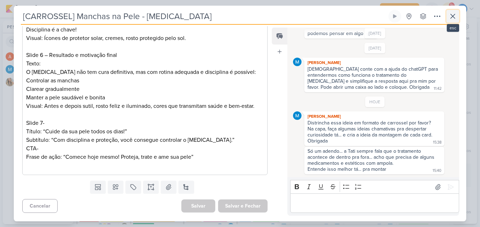
click at [451, 14] on icon at bounding box center [452, 16] width 4 height 4
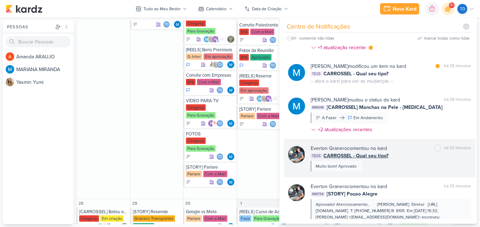
scroll to position [0, 0]
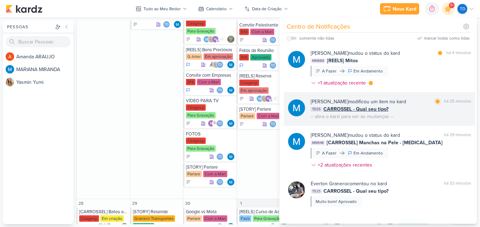
click at [411, 113] on div "MARIANA MIRANDA modificou um item no kard marcar como lida há 25 minutos TD25 C…" at bounding box center [390, 109] width 160 height 22
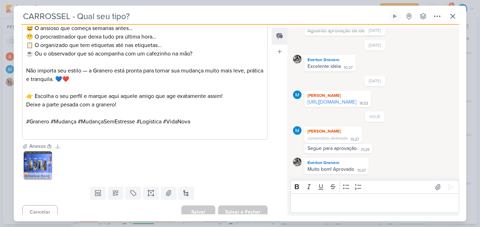
scroll to position [748, 0]
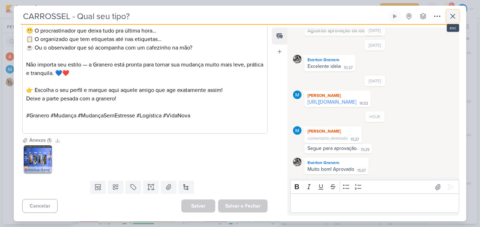
click at [452, 13] on icon at bounding box center [452, 16] width 8 height 8
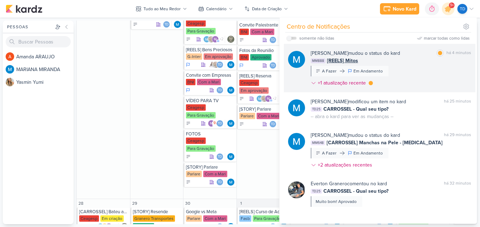
click at [420, 81] on div "MARIANA MIRANDA mudou o status do kard marcar como lida há 4 minutos MM888 [REE…" at bounding box center [390, 69] width 160 height 40
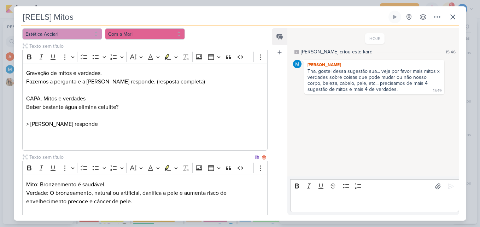
scroll to position [0, 0]
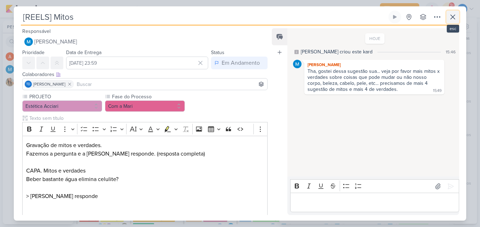
click at [451, 13] on icon at bounding box center [452, 17] width 8 height 8
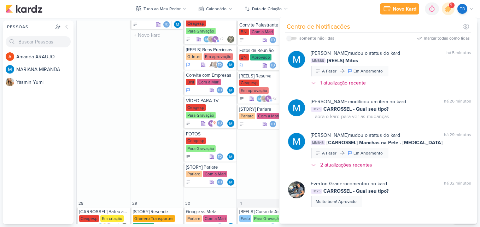
click at [161, 156] on div "22 [CARDÁPIO] Especiais da Semana Ceagesp Em criação" at bounding box center [156, 72] width 53 height 253
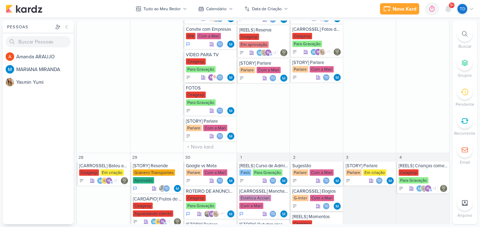
scroll to position [780, 0]
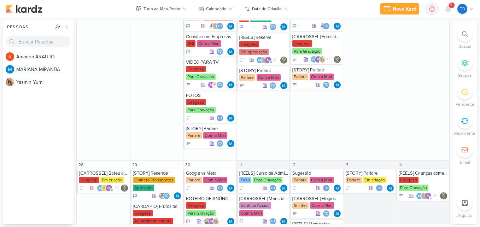
click at [441, 7] on div "Novo Kard Ctrl + k 0h0m Sessão desligada... Hoje 0h0m Semana 0h0m Mês 0h0m Nenh…" at bounding box center [427, 8] width 94 height 13
click at [446, 7] on icon at bounding box center [448, 9] width 6 height 6
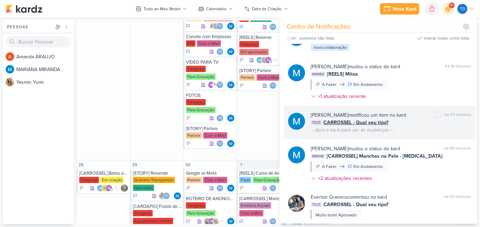
scroll to position [0, 0]
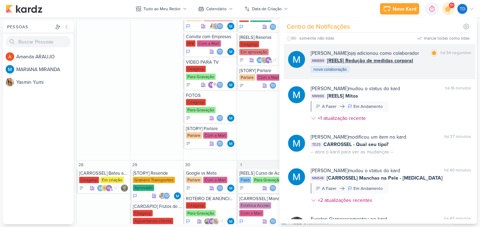
click at [414, 73] on div "MARIANA MIRANDA o(a) adicionou como colaborador marcar como lida há 34 segundos…" at bounding box center [390, 61] width 160 height 24
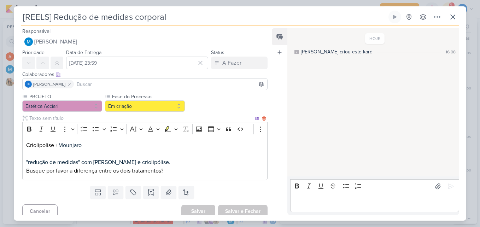
scroll to position [5, 0]
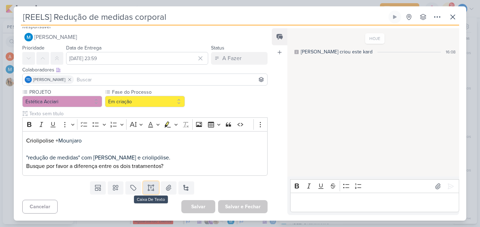
click at [146, 192] on button at bounding box center [151, 187] width 16 height 13
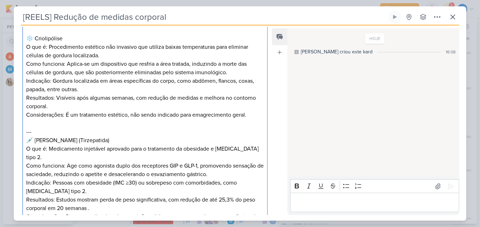
scroll to position [192, 0]
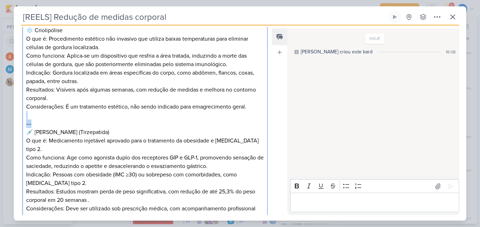
drag, startPoint x: 40, startPoint y: 122, endPoint x: 25, endPoint y: 115, distance: 16.0
click at [25, 115] on div "❄️ Criolipólise O que é: Procedimento estético não invasivo que utiliza baixas …" at bounding box center [144, 187] width 245 height 350
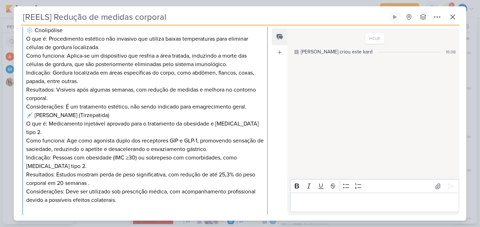
scroll to position [157, 0]
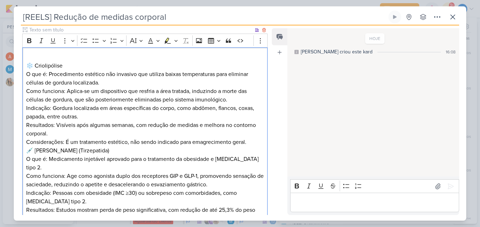
click at [40, 58] on p "❄️ Criolipólise" at bounding box center [144, 61] width 237 height 17
click at [25, 65] on div "⁠⁠⁠⁠⁠⁠⁠ ❄️ Criolipólise O que é: Procedimento estético não invasivo que utiliza…" at bounding box center [144, 213] width 245 height 333
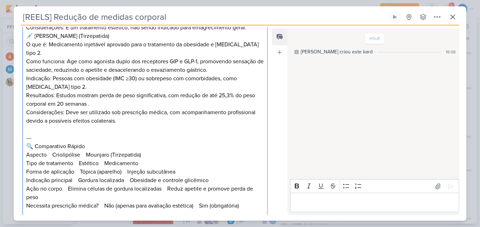
scroll to position [298, 0]
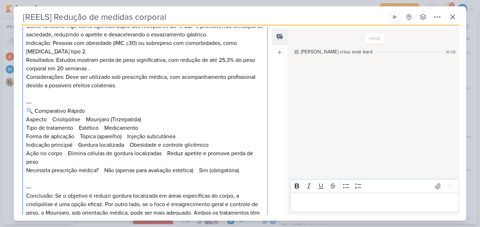
drag, startPoint x: 52, startPoint y: 93, endPoint x: 28, endPoint y: 92, distance: 23.7
click at [26, 98] on p "---" at bounding box center [144, 102] width 237 height 8
click at [31, 98] on p "---" at bounding box center [144, 102] width 237 height 8
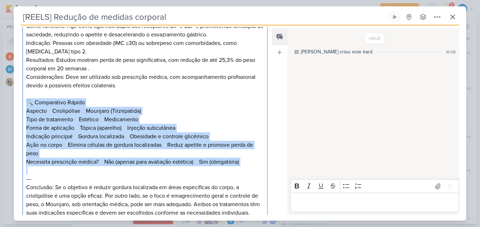
drag, startPoint x: 27, startPoint y: 92, endPoint x: 241, endPoint y: 161, distance: 224.5
click at [241, 161] on div "❄️ Criolipólise O que é: Procedimento estético não invasivo que utiliza baixas …" at bounding box center [144, 64] width 245 height 316
copy div "🔍 Comparativo Rápido Aspecto Criolipólise Mounjaro (Tirzepatida) Tipo de tratam…"
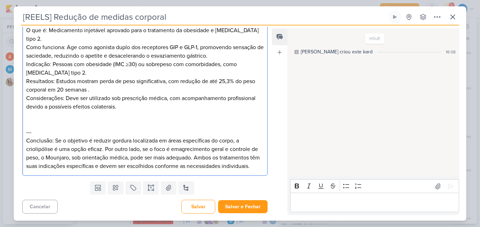
scroll to position [268, 0]
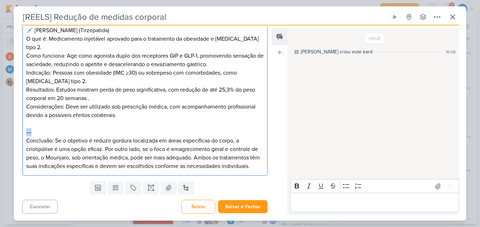
drag, startPoint x: 24, startPoint y: 123, endPoint x: 35, endPoint y: 126, distance: 11.4
click at [35, 126] on div "❄️ Criolipólise O que é: Procedimento estético não invasivo que utiliza baixas …" at bounding box center [144, 56] width 245 height 240
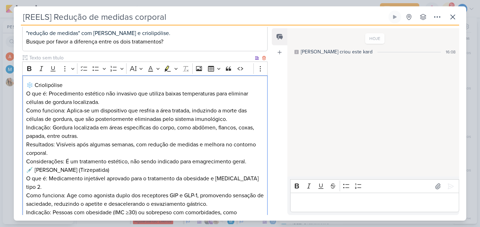
scroll to position [110, 0]
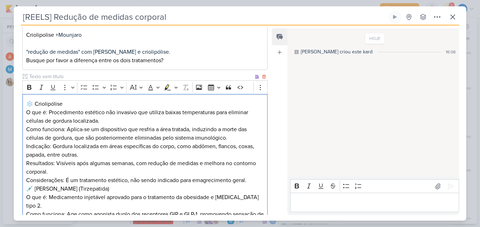
click at [25, 103] on div "❄️ Criolipólise O que é: Procedimento estético não invasivo que utiliza baixas …" at bounding box center [144, 205] width 245 height 223
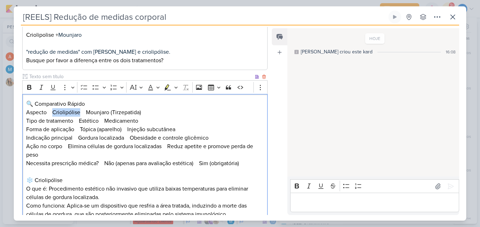
drag, startPoint x: 81, startPoint y: 113, endPoint x: 53, endPoint y: 112, distance: 27.2
click at [53, 112] on p "Aspecto Criolipólise Mounjaro (Tirzepatida)" at bounding box center [144, 112] width 237 height 8
click at [113, 104] on p "🔍 Comparativo Rápido" at bounding box center [144, 104] width 237 height 8
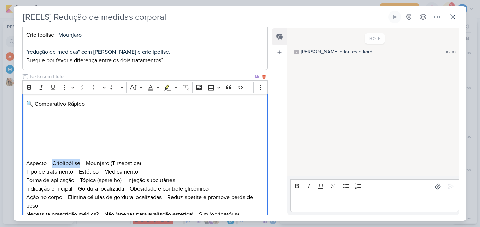
drag, startPoint x: 81, startPoint y: 163, endPoint x: 52, endPoint y: 162, distance: 28.3
click at [52, 162] on p "Aspecto Criolipólise Mounjaro (Tirzepatida)" at bounding box center [144, 163] width 237 height 8
copy p "Criolipólise"
click at [34, 112] on p "Editor editing area: main" at bounding box center [144, 112] width 237 height 8
drag, startPoint x: 74, startPoint y: 173, endPoint x: 25, endPoint y: 169, distance: 49.2
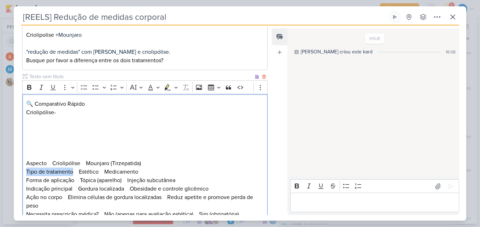
copy p "Tipo de tratamento"
click at [91, 104] on p "🔍 Comparativo Rápido" at bounding box center [144, 104] width 237 height 8
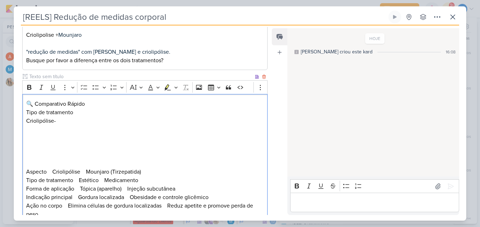
click at [65, 120] on p "Criolipólise-" at bounding box center [144, 121] width 237 height 8
drag, startPoint x: 86, startPoint y: 170, endPoint x: 109, endPoint y: 172, distance: 23.1
click at [109, 172] on p "Aspecto Criolipólise Mounjaro (Tirzepatida)" at bounding box center [144, 171] width 237 height 8
copy p "Mounjaro"
click at [88, 126] on p "Editor editing area: main" at bounding box center [144, 129] width 237 height 8
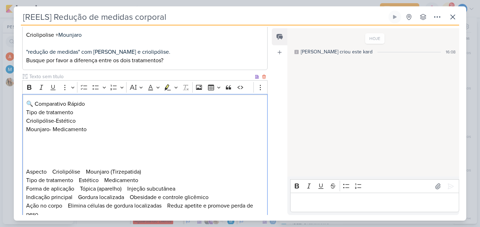
click at [56, 120] on p "Criolipólise-Estético" at bounding box center [144, 121] width 237 height 8
click at [99, 126] on p "Mounjaro- Medicamento" at bounding box center [144, 129] width 237 height 8
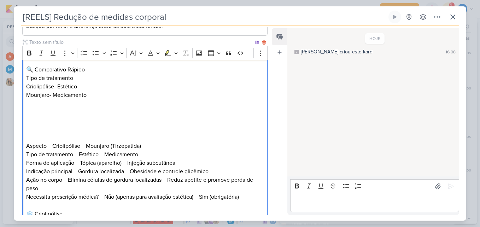
scroll to position [146, 0]
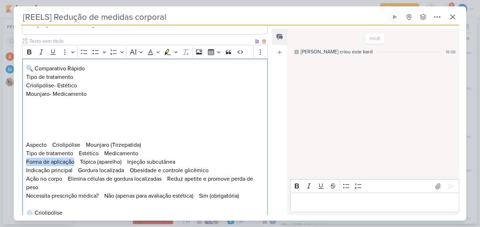
drag, startPoint x: 26, startPoint y: 162, endPoint x: 75, endPoint y: 165, distance: 48.5
click at [75, 165] on p "Tipo de tratamento Estético Medicamento Forma de aplicação Tópica (aparelho) In…" at bounding box center [144, 174] width 237 height 51
copy p "Forma de aplicação"
click at [96, 95] on p "Mounjaro- Medicamento" at bounding box center [144, 94] width 237 height 8
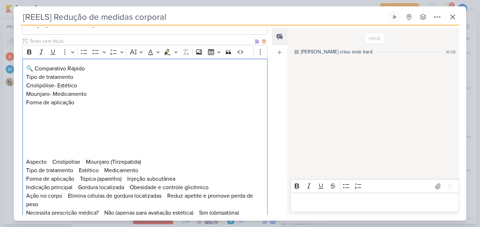
scroll to position [181, 0]
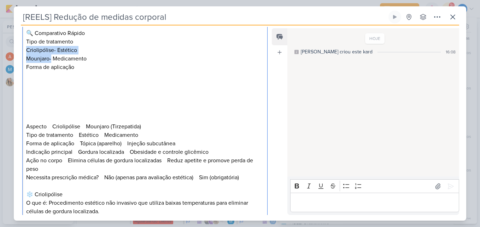
drag, startPoint x: 24, startPoint y: 49, endPoint x: 51, endPoint y: 58, distance: 28.8
click at [51, 58] on div "🔍 Comparativo Rápido Tipo de tratamento Criolipólise- Estético Mounjaro- Medica…" at bounding box center [144, 215] width 245 height 384
copy div "Criolipólise- Estético Mounjaro-"
click at [119, 71] on p "Forma de aplicação" at bounding box center [144, 67] width 237 height 8
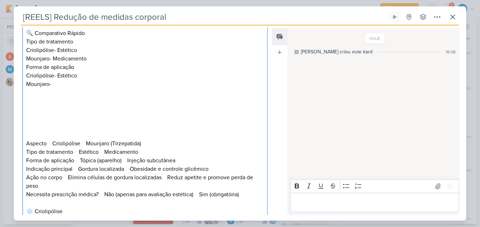
drag, startPoint x: 77, startPoint y: 76, endPoint x: 58, endPoint y: 74, distance: 19.6
click at [58, 74] on p "Criolipólise- Estético" at bounding box center [144, 75] width 237 height 8
click at [57, 87] on p "Mounjaro-" at bounding box center [144, 84] width 237 height 8
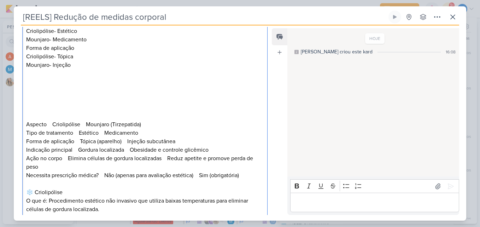
scroll to position [216, 0]
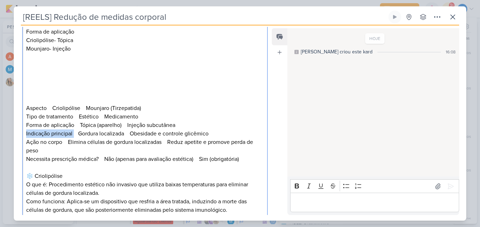
drag, startPoint x: 26, startPoint y: 133, endPoint x: 74, endPoint y: 133, distance: 48.0
click at [74, 133] on p "Tipo de tratamento Estético Medicamento Forma de aplicação Tópica (aparelho) In…" at bounding box center [144, 137] width 237 height 51
copy p "Indicação principal"
click at [92, 44] on p "Criolipólise- Tópica" at bounding box center [144, 40] width 237 height 8
click at [91, 56] on p "Editor editing area: main" at bounding box center [144, 57] width 237 height 8
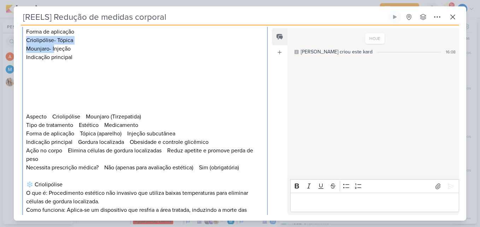
drag, startPoint x: 25, startPoint y: 40, endPoint x: 54, endPoint y: 48, distance: 30.3
click at [54, 48] on div "🔍 Comparativo Rápido Tipo de tratamento Criolipólise- Estético Mounjaro- Medica…" at bounding box center [144, 192] width 245 height 409
copy div "Criolipólise- Tópica Mounjaro- I"
click at [76, 57] on p "Indicação principal" at bounding box center [144, 57] width 237 height 8
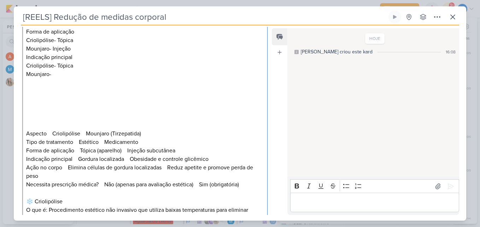
click at [74, 66] on p "Criolipólise- Tópica" at bounding box center [144, 65] width 237 height 8
click at [78, 79] on p "Editor editing area: main" at bounding box center [144, 82] width 237 height 8
click at [75, 72] on p "Mounjaro-" at bounding box center [144, 74] width 237 height 8
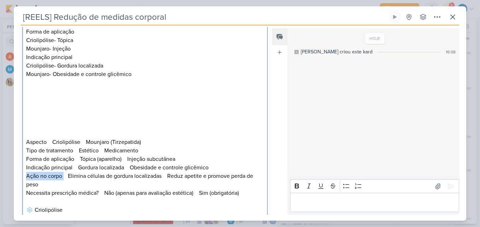
drag, startPoint x: 25, startPoint y: 175, endPoint x: 64, endPoint y: 178, distance: 39.0
click at [64, 178] on div "🔍 Comparativo Rápido Tipo de tratamento Criolipólise- Estético Mounjaro- Medica…" at bounding box center [144, 205] width 245 height 435
copy p "Ação no corpo"
click at [53, 78] on p "Mounjaro- Obesidade e controle glicêmico" at bounding box center [144, 74] width 237 height 8
click at [56, 83] on p "Editor editing area: main" at bounding box center [144, 82] width 237 height 8
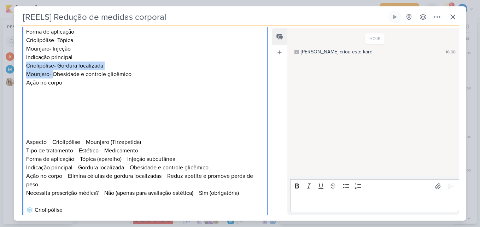
drag, startPoint x: 26, startPoint y: 64, endPoint x: 52, endPoint y: 73, distance: 27.7
click at [52, 73] on div "🔍 Comparativo Rápido Tipo de tratamento Criolipólise- Estético Mounjaro- Medica…" at bounding box center [144, 205] width 245 height 435
copy div "Criolipólise- Gordura localizada Mounjaro-"
click at [114, 84] on p "Ação no corpo" at bounding box center [144, 82] width 237 height 8
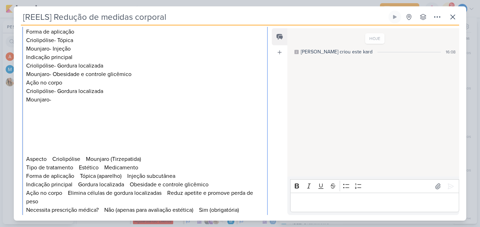
drag, startPoint x: 108, startPoint y: 90, endPoint x: 57, endPoint y: 91, distance: 51.9
click at [57, 91] on p "Criolipólise- Gordura localizada" at bounding box center [144, 91] width 237 height 8
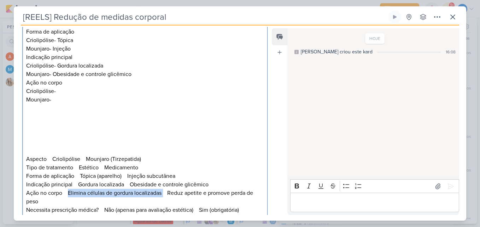
drag, startPoint x: 68, startPoint y: 194, endPoint x: 164, endPoint y: 194, distance: 96.4
click at [164, 194] on p "Tipo de tratamento Estético Medicamento Forma de aplicação Tópica (aparelho) In…" at bounding box center [144, 188] width 237 height 51
click at [74, 87] on p "Criolipólise-" at bounding box center [144, 91] width 237 height 8
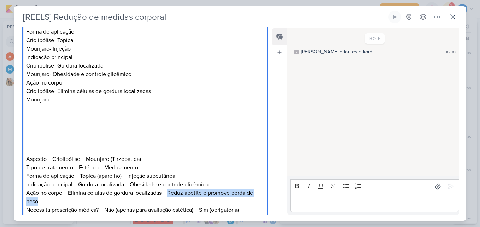
drag, startPoint x: 169, startPoint y: 192, endPoint x: 257, endPoint y: 201, distance: 88.4
click at [257, 201] on p "Tipo de tratamento Estético Medicamento Forma de aplicação Tópica (aparelho) In…" at bounding box center [144, 188] width 237 height 51
click at [108, 101] on p "Mounjaro-" at bounding box center [144, 99] width 237 height 8
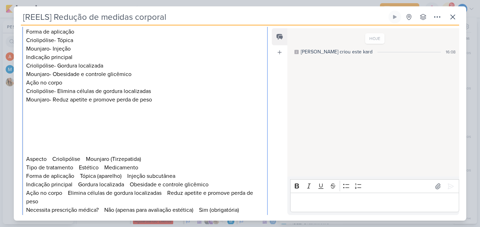
scroll to position [251, 0]
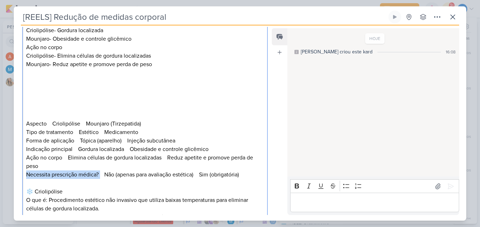
drag, startPoint x: 25, startPoint y: 174, endPoint x: 102, endPoint y: 177, distance: 76.7
click at [102, 177] on div "🔍 Comparativo Rápido Tipo de tratamento Criolipólise- Estético Mounjaro- Medica…" at bounding box center [144, 179] width 245 height 452
click at [53, 75] on p "Editor editing area: main" at bounding box center [144, 73] width 237 height 8
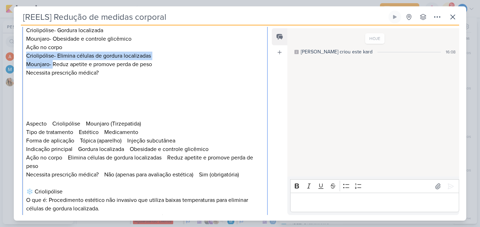
drag, startPoint x: 24, startPoint y: 55, endPoint x: 52, endPoint y: 61, distance: 28.8
click at [52, 61] on div "🔍 Comparativo Rápido Tipo de tratamento Criolipólise- Estético Mounjaro- Medica…" at bounding box center [144, 179] width 245 height 452
click at [114, 80] on p "Editor editing area: main" at bounding box center [144, 81] width 237 height 8
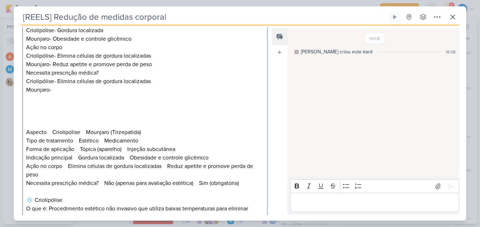
drag, startPoint x: 152, startPoint y: 83, endPoint x: 58, endPoint y: 81, distance: 93.6
click at [58, 81] on p "Criolipólise- Elimina células de gordura localizadas" at bounding box center [144, 81] width 237 height 8
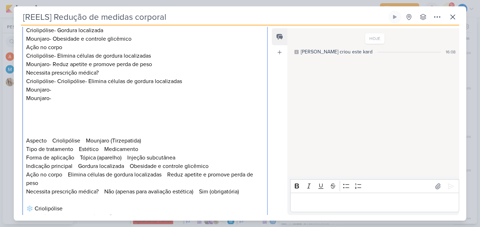
drag, startPoint x: 48, startPoint y: 93, endPoint x: 35, endPoint y: 90, distance: 13.9
click at [35, 90] on div "🔍 Comparativo Rápido Tipo de tratamento Criolipólise- Estético Mounjaro- Medica…" at bounding box center [144, 187] width 245 height 469
click at [61, 88] on p "Mounjaro-" at bounding box center [144, 89] width 237 height 8
drag, startPoint x: 60, startPoint y: 89, endPoint x: 29, endPoint y: 89, distance: 31.1
click at [29, 89] on p "Mounjaro-" at bounding box center [144, 89] width 237 height 8
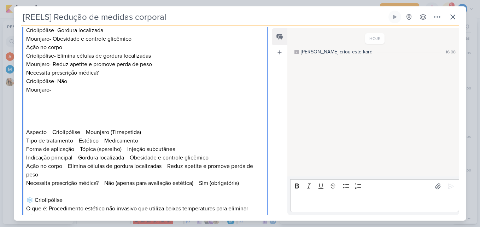
click at [58, 95] on p "Editor editing area: main" at bounding box center [144, 98] width 237 height 8
click at [72, 96] on p "Editor editing area: main" at bounding box center [144, 98] width 237 height 8
click at [76, 90] on p "Mounjaro-" at bounding box center [144, 89] width 237 height 8
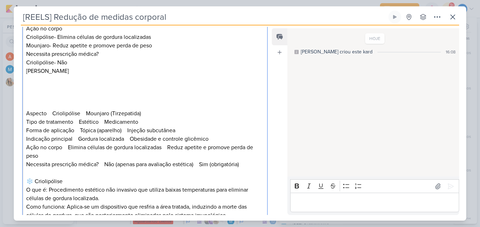
scroll to position [287, 0]
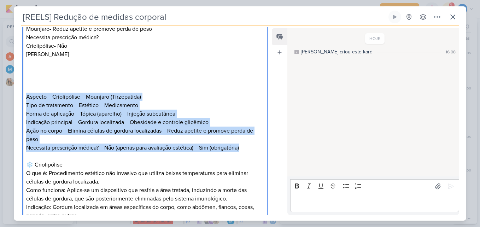
drag, startPoint x: 250, startPoint y: 148, endPoint x: 26, endPoint y: 94, distance: 229.9
click at [26, 94] on div "🔍 Comparativo Rápido Tipo de tratamento Criolipólise- Estético Mounjaro- Medica…" at bounding box center [144, 147] width 245 height 460
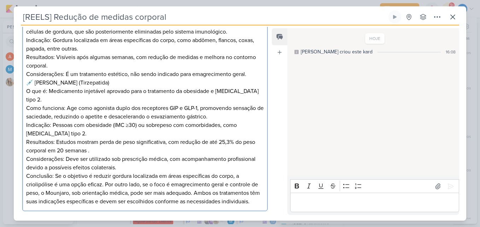
scroll to position [396, 0]
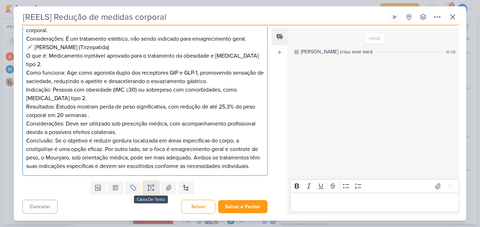
click at [148, 187] on icon at bounding box center [150, 187] width 7 height 7
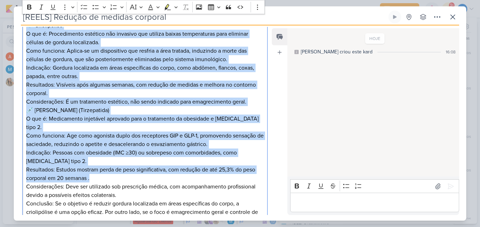
scroll to position [403, 0]
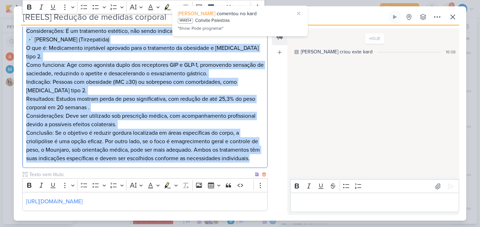
drag, startPoint x: 92, startPoint y: 121, endPoint x: 145, endPoint y: 175, distance: 75.7
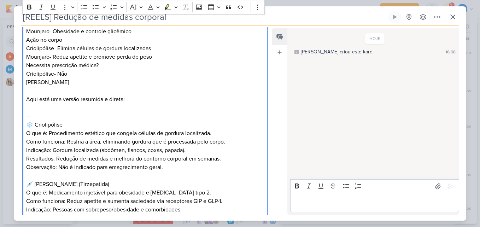
scroll to position [262, 0]
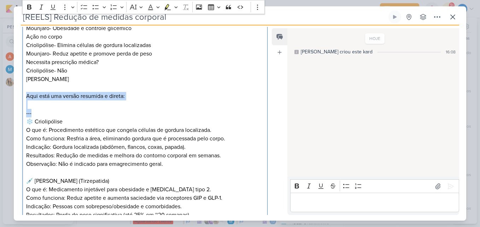
drag, startPoint x: 43, startPoint y: 114, endPoint x: 26, endPoint y: 94, distance: 26.6
click at [26, 94] on div "🔍 Comparativo Rápido Tipo de tratamento Criolipólise- Estético Mounjaro- Medica…" at bounding box center [144, 121] width 245 height 359
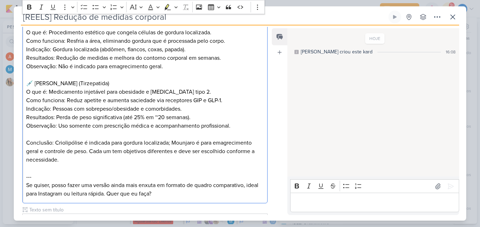
scroll to position [368, 0]
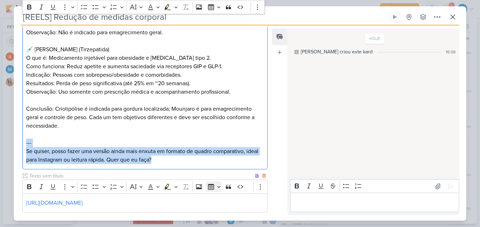
drag, startPoint x: 25, startPoint y: 142, endPoint x: 217, endPoint y: 182, distance: 195.3
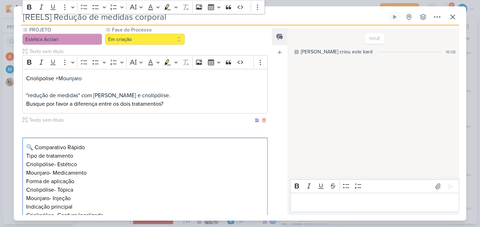
scroll to position [0, 0]
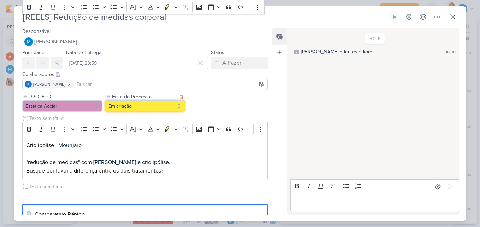
click at [154, 104] on button "Em criação" at bounding box center [145, 105] width 80 height 11
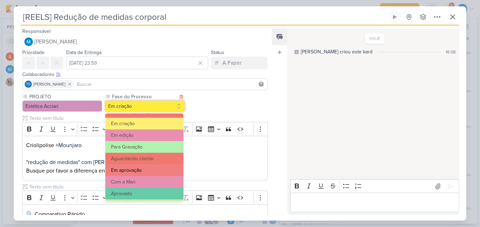
scroll to position [68, 0]
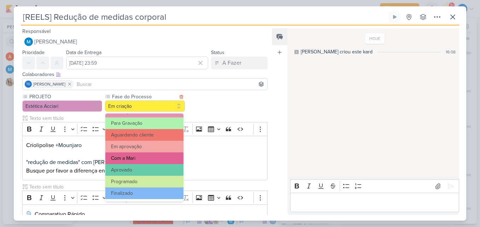
click at [142, 153] on button "Com a Mari" at bounding box center [144, 158] width 78 height 12
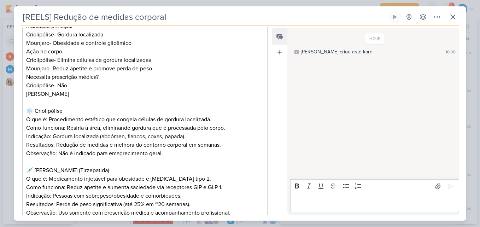
scroll to position [371, 0]
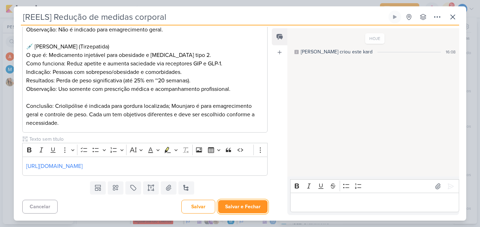
click at [240, 212] on button "Salvar e Fechar" at bounding box center [242, 206] width 49 height 13
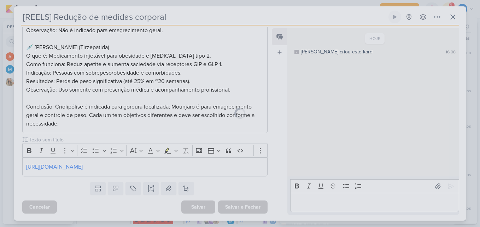
scroll to position [370, 0]
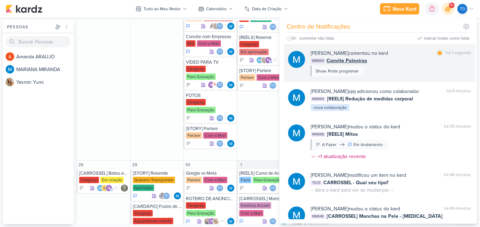
click at [414, 71] on div "MARIANA MIRANDA comentou no kard marcar como lida há 1 segundo MM854 Convite Pa…" at bounding box center [390, 62] width 160 height 27
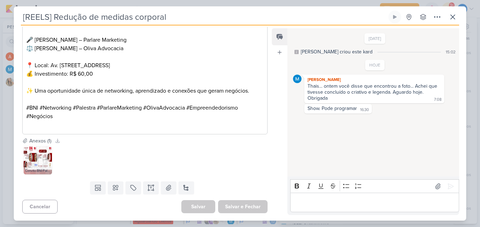
type input "Convite Palestras"
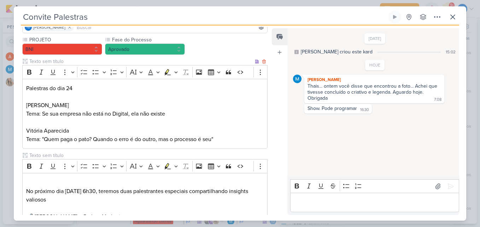
scroll to position [0, 0]
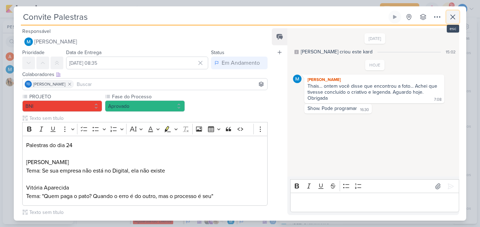
click at [458, 17] on button at bounding box center [452, 17] width 13 height 13
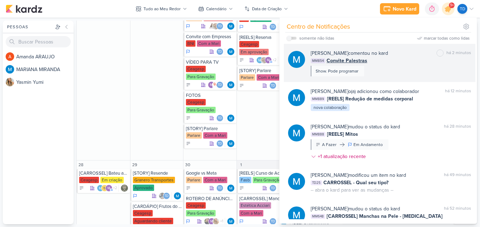
click at [402, 64] on div "MM854 Convite Palestras" at bounding box center [390, 60] width 160 height 7
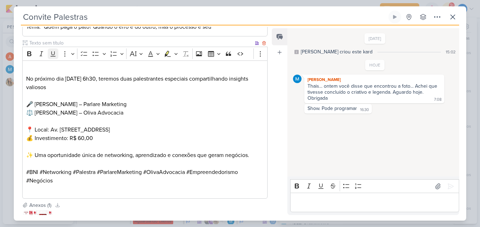
scroll to position [177, 0]
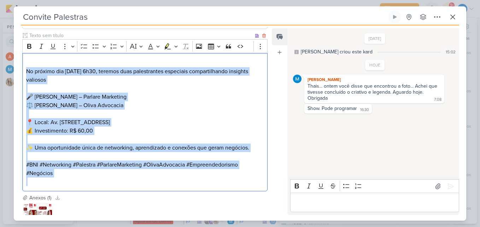
drag, startPoint x: 23, startPoint y: 72, endPoint x: 157, endPoint y: 178, distance: 170.7
click at [157, 178] on div "No próximo dia 24 de setembro, às 6h30, teremos duas palestrantes especiais com…" at bounding box center [144, 122] width 245 height 138
click at [454, 18] on icon at bounding box center [452, 17] width 4 height 4
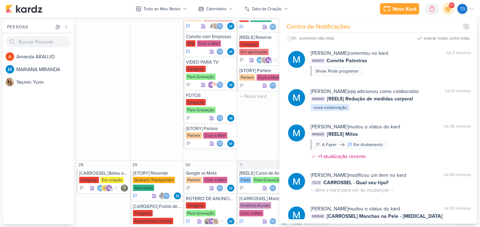
click at [261, 102] on div "O título do kard deve ter menos que 100 caracteres" at bounding box center [263, 96] width 53 height 12
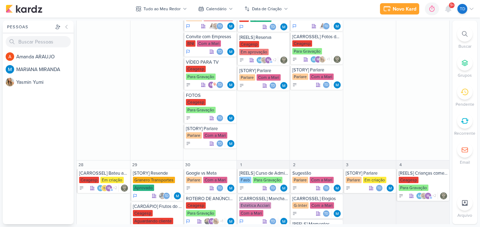
click at [466, 38] on div at bounding box center [465, 34] width 16 height 16
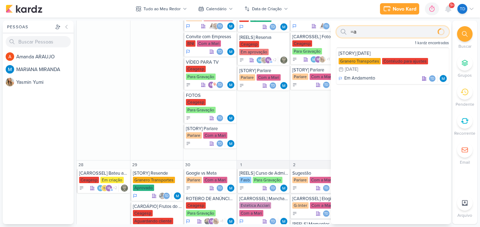
type input "="
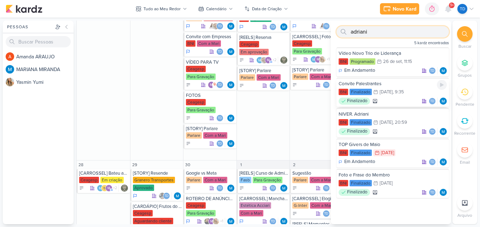
type input "adriani"
click at [390, 87] on div "Convite Palestrantes" at bounding box center [392, 84] width 108 height 6
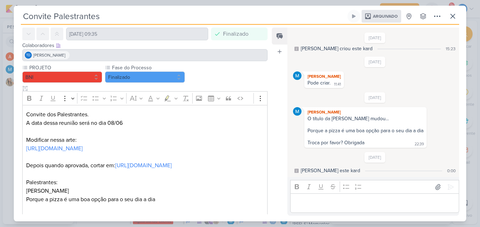
scroll to position [71, 0]
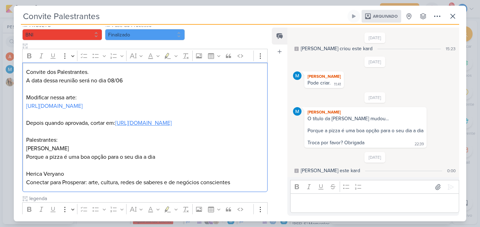
click at [151, 126] on link "https://pinetools.com/split-image" at bounding box center [143, 122] width 57 height 7
click at [459, 17] on div "Convite Palestrantes Arquivado Criado por MARIANA nenhum grupo disponível" at bounding box center [240, 115] width 452 height 211
click at [456, 16] on icon at bounding box center [452, 16] width 8 height 8
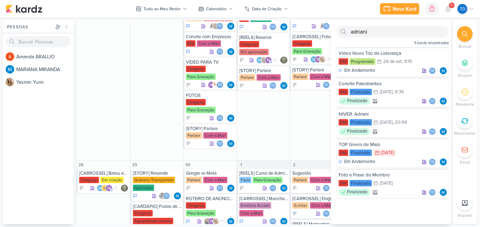
click at [451, 16] on div "Novo Kard Ctrl + k 0h0m Sessão desligada... Hoje 0h0m Semana 0h0m Mês 0h0m" at bounding box center [240, 9] width 468 height 18
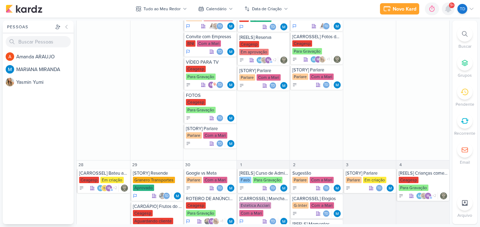
click at [455, 4] on div "Novo Kard Ctrl + k 0h0m Sessão desligada... Hoje 0h0m Semana 0h0m Mês 0h0m Nenh…" at bounding box center [427, 8] width 94 height 13
click at [445, 10] on icon at bounding box center [448, 9] width 8 height 8
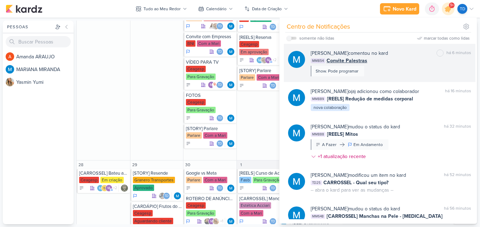
click at [405, 67] on div "MARIANA MIRANDA comentou no kard marcar como não lida há 6 minutos MM854 Convit…" at bounding box center [390, 62] width 160 height 27
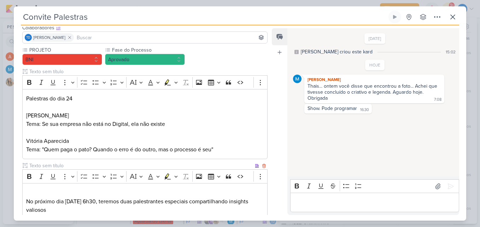
scroll to position [0, 0]
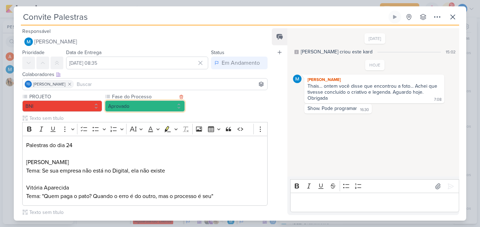
click at [143, 111] on button "Aprovado" at bounding box center [145, 105] width 80 height 11
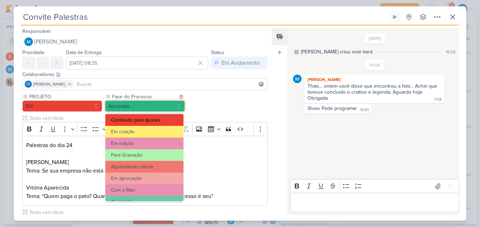
scroll to position [68, 0]
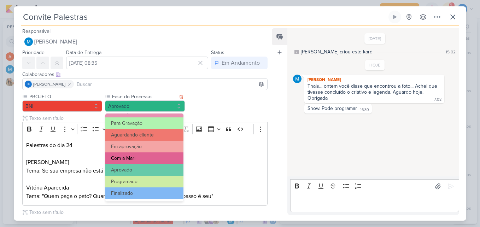
click at [140, 155] on button "Com a Mari" at bounding box center [144, 158] width 78 height 12
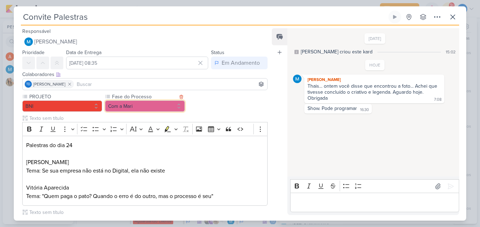
click at [148, 104] on button "Com a Mari" at bounding box center [145, 105] width 80 height 11
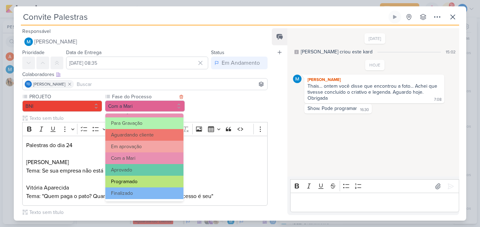
click at [152, 178] on button "Programado" at bounding box center [144, 182] width 78 height 12
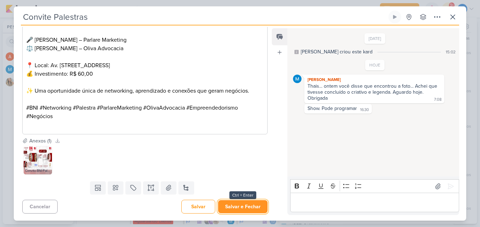
click at [239, 204] on button "Salvar e Fechar" at bounding box center [242, 206] width 49 height 13
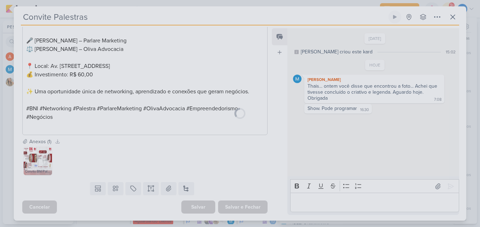
scroll to position [233, 0]
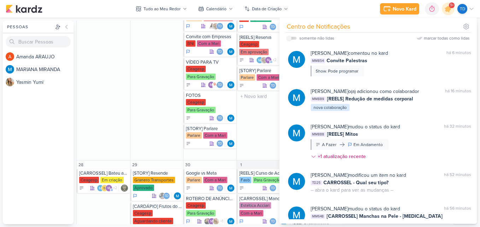
click at [252, 134] on div "24 [REELS] Dicas Pré e Pós Maquiagem Estética Acciari Para Gravação Td" at bounding box center [262, 33] width 53 height 253
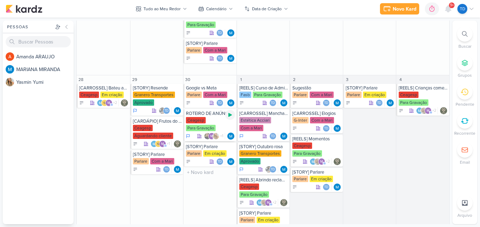
scroll to position [886, 0]
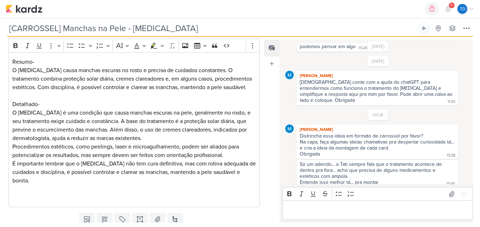
scroll to position [82, 0]
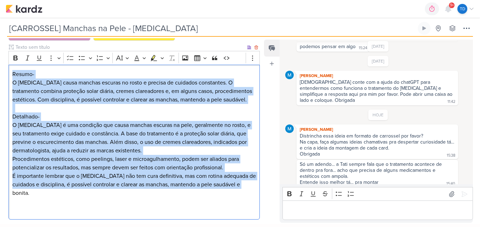
drag, startPoint x: 11, startPoint y: 75, endPoint x: 104, endPoint y: 192, distance: 149.3
click at [104, 192] on div "Resumo- O [MEDICAL_DATA] causa manchas escuras no rosto e precisa de cuidados c…" at bounding box center [133, 142] width 251 height 155
copy div "Resumo- O [MEDICAL_DATA] causa manchas escuras no rosto e precisa de cuidados c…"
click at [206, 116] on p "Detalhado-" at bounding box center [134, 116] width 244 height 8
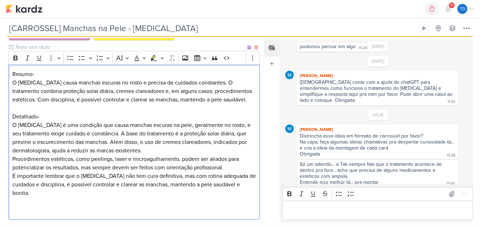
scroll to position [118, 0]
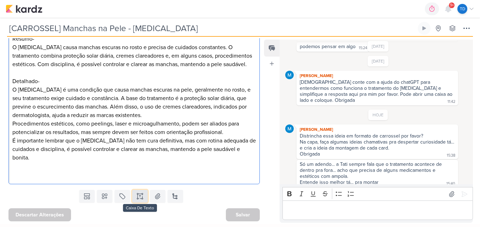
click at [138, 197] on icon at bounding box center [139, 195] width 7 height 7
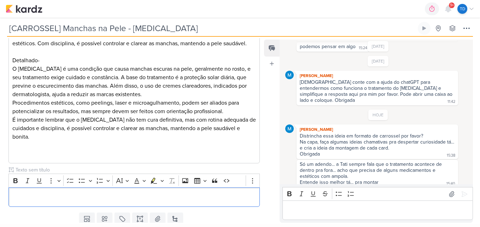
scroll to position [162, 0]
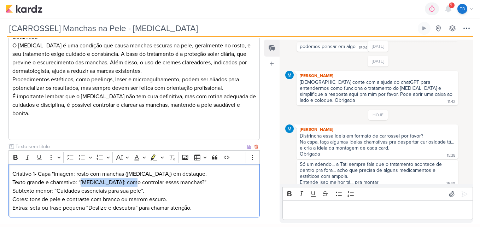
drag, startPoint x: 81, startPoint y: 181, endPoint x: 125, endPoint y: 185, distance: 44.0
click at [134, 184] on p "Texto grande e chamativo: “[MEDICAL_DATA]: como controlar essas manchas?”" at bounding box center [134, 182] width 244 height 8
click at [77, 183] on p "Texto grande e chamativo: “[MEDICAL_DATA]: como controlar essas manchas?”" at bounding box center [134, 182] width 244 height 8
drag, startPoint x: 78, startPoint y: 181, endPoint x: 190, endPoint y: 183, distance: 111.6
click at [190, 183] on p "Texto grande e chamativo: “[MEDICAL_DATA]: como controlar essas manchas?”" at bounding box center [134, 182] width 244 height 8
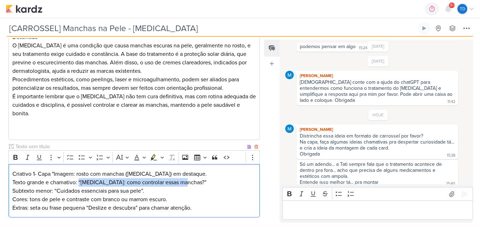
copy p "“[MEDICAL_DATA]: como controlar essas manchas?”"
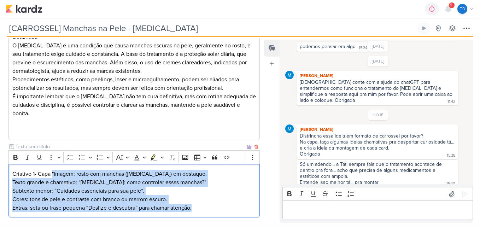
drag, startPoint x: 52, startPoint y: 172, endPoint x: 197, endPoint y: 207, distance: 149.7
click at [197, 207] on div "Criativo 1- Capa "Imagem: rosto com manchas ([MEDICAL_DATA]) em destaque. Texto…" at bounding box center [133, 190] width 251 height 53
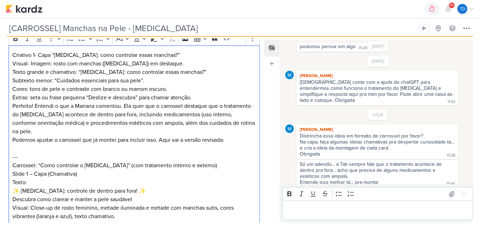
scroll to position [289, 0]
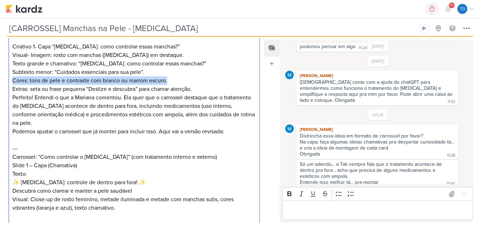
drag, startPoint x: 169, startPoint y: 81, endPoint x: 10, endPoint y: 79, distance: 159.0
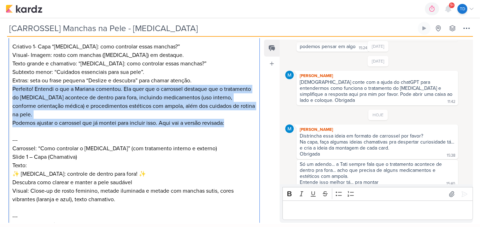
drag, startPoint x: 10, startPoint y: 88, endPoint x: 230, endPoint y: 116, distance: 221.9
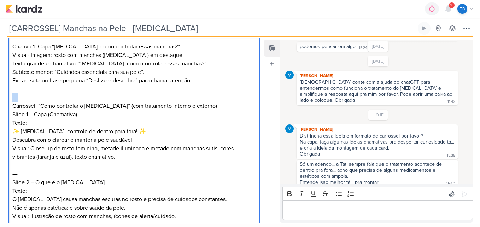
drag, startPoint x: 25, startPoint y: 97, endPoint x: 3, endPoint y: 95, distance: 22.7
click at [3, 95] on div "PROJETO Estética Acciari Fase do Processo" at bounding box center [131, 178] width 262 height 727
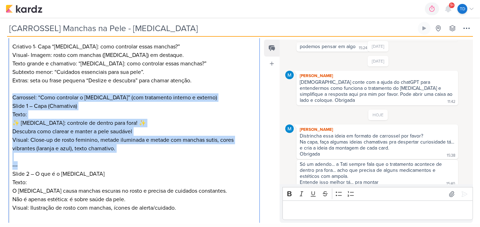
drag, startPoint x: 31, startPoint y: 164, endPoint x: 8, endPoint y: 97, distance: 70.8
click at [8, 97] on div "PROJETO Estética Acciari Fase do Processo" at bounding box center [131, 174] width 262 height 718
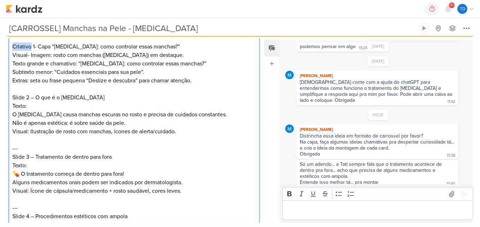
drag, startPoint x: 31, startPoint y: 46, endPoint x: 9, endPoint y: 47, distance: 22.3
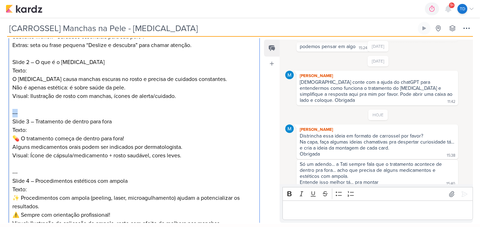
drag, startPoint x: 22, startPoint y: 112, endPoint x: 12, endPoint y: 116, distance: 10.8
click at [12, 116] on p "---" at bounding box center [134, 108] width 244 height 17
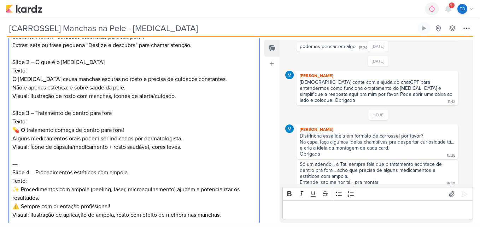
click at [21, 131] on p "Slide 3 – Tratamento de dentro para fora Texto: 💊 O tratamento começa de dentro…" at bounding box center [134, 126] width 244 height 34
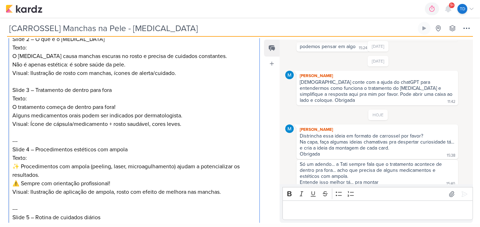
scroll to position [360, 0]
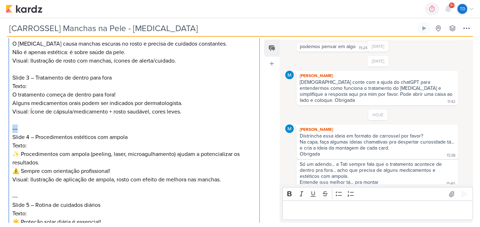
drag, startPoint x: 20, startPoint y: 132, endPoint x: 8, endPoint y: 132, distance: 11.7
click at [8, 132] on div "Slide 1- Capa “[MEDICAL_DATA]: como controlar essas manchas?” Visual- Imagem: r…" at bounding box center [133, 170] width 251 height 409
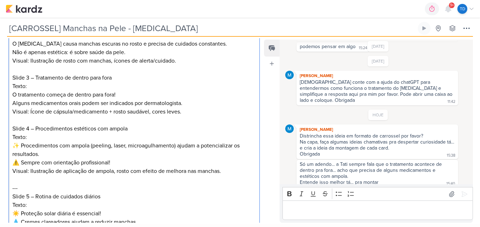
scroll to position [395, 0]
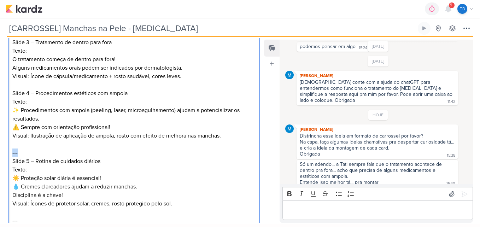
drag, startPoint x: 26, startPoint y: 152, endPoint x: 5, endPoint y: 153, distance: 21.2
click at [5, 153] on div "PROJETO Estética Acciari Fase do Processo" at bounding box center [131, 21] width 262 height 625
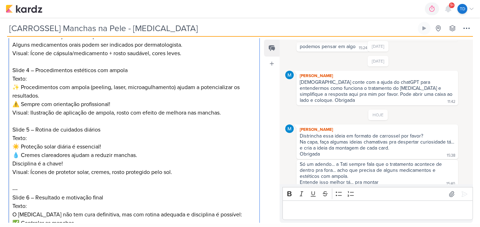
scroll to position [430, 0]
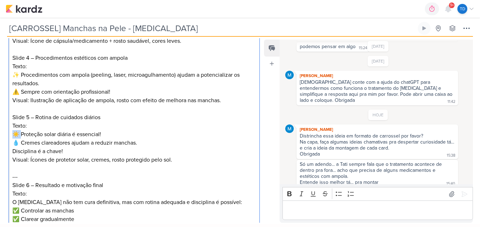
drag, startPoint x: 21, startPoint y: 134, endPoint x: 14, endPoint y: 136, distance: 6.5
click at [14, 136] on p "Slide 5 – Rotina de cuidados diários Texto: ☀️ Proteção solar diária é essencia…" at bounding box center [134, 134] width 244 height 42
click at [18, 143] on p "Slide 5 – Rotina de cuidados diários Texto: Proteção solar diária é essencial! …" at bounding box center [134, 134] width 244 height 42
click at [14, 141] on p "Cremes clareadores ajudam a reduzir manchas. Disciplina é a chave!" at bounding box center [134, 146] width 244 height 17
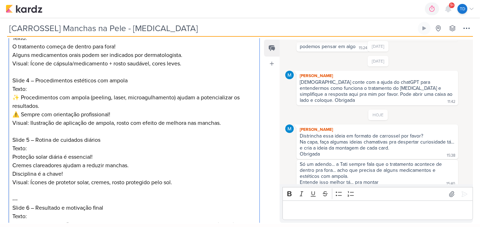
scroll to position [395, 0]
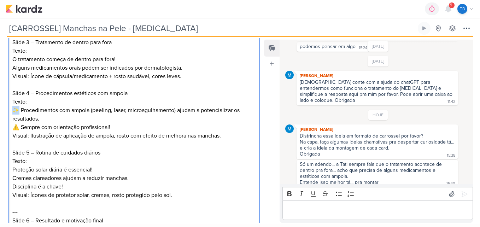
drag, startPoint x: 20, startPoint y: 109, endPoint x: -1, endPoint y: 109, distance: 21.2
click at [0, 109] on html "1.99.0 0h0m Sessão desligada... Hoje 0h0m Semana 0h0m Mês 0h0m" at bounding box center [240, 112] width 480 height 224
drag, startPoint x: 21, startPoint y: 128, endPoint x: 12, endPoint y: 129, distance: 8.5
click at [12, 129] on p "Slide 4 – Procedimentos estéticos com ampola Texto: Procedimentos com ampola (p…" at bounding box center [134, 110] width 244 height 42
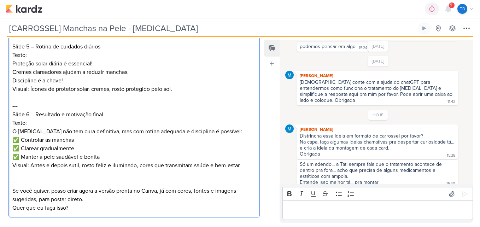
scroll to position [535, 0]
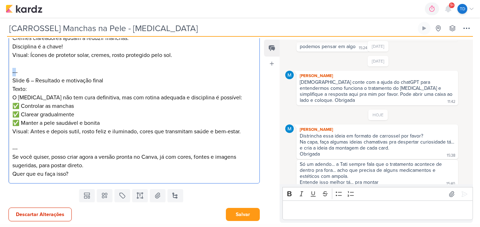
drag, startPoint x: 11, startPoint y: 73, endPoint x: 7, endPoint y: 74, distance: 3.9
drag, startPoint x: 21, startPoint y: 73, endPoint x: -1, endPoint y: 72, distance: 22.3
click at [0, 72] on html "1.99.0 0h0m Sessão desligada... Hoje 0h0m Semana 0h0m Mês 0h0m" at bounding box center [240, 112] width 480 height 224
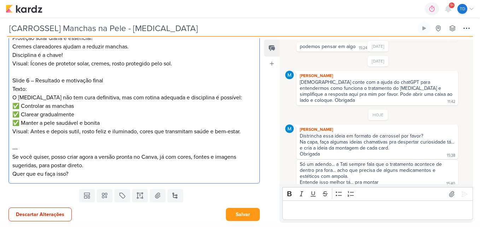
scroll to position [526, 0]
drag, startPoint x: 19, startPoint y: 106, endPoint x: 12, endPoint y: 108, distance: 7.4
click at [12, 108] on p "Slide 6 – Resultado e motivação final Texto: O [MEDICAL_DATA] não tem cura defi…" at bounding box center [134, 101] width 244 height 51
drag, startPoint x: 19, startPoint y: 115, endPoint x: 13, endPoint y: 116, distance: 5.8
click at [13, 116] on p "Slide 6 – Resultado e motivação final Texto: O [MEDICAL_DATA] não tem cura defi…" at bounding box center [134, 101] width 244 height 51
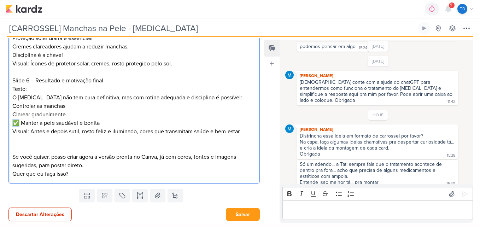
drag, startPoint x: 19, startPoint y: 123, endPoint x: 12, endPoint y: 124, distance: 7.1
click at [12, 124] on p "Slide 6 – Resultado e motivação final Texto: O [MEDICAL_DATA] não tem cura defi…" at bounding box center [134, 101] width 244 height 51
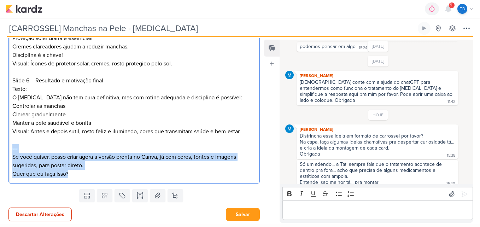
drag, startPoint x: 85, startPoint y: 179, endPoint x: 11, endPoint y: 148, distance: 80.5
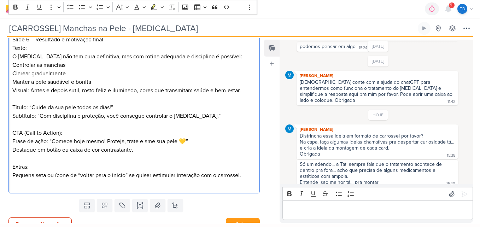
scroll to position [568, 0]
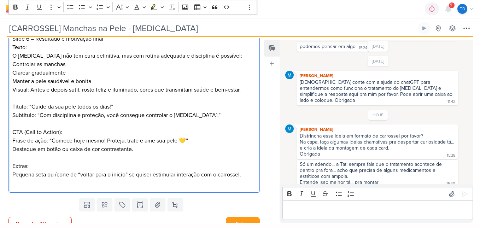
click at [24, 97] on p "Título: “Cuide da sua pele todos os dias!”" at bounding box center [134, 102] width 244 height 17
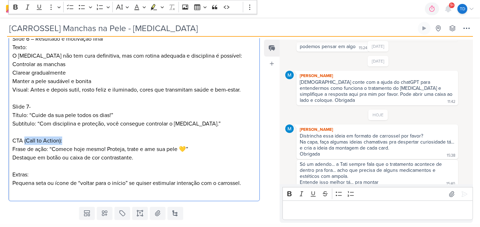
drag, startPoint x: 65, startPoint y: 141, endPoint x: 25, endPoint y: 140, distance: 40.6
click at [25, 140] on p "CTA (Call to Action):" at bounding box center [134, 136] width 244 height 17
click at [17, 129] on p "CTA-" at bounding box center [134, 136] width 244 height 17
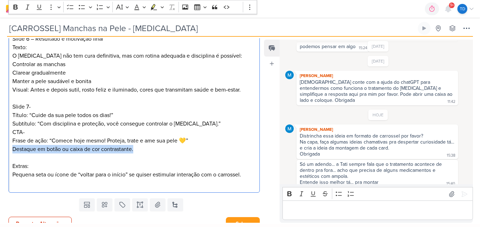
drag, startPoint x: 135, startPoint y: 149, endPoint x: -1, endPoint y: 149, distance: 136.3
click at [0, 149] on html "1.99.0 0h0m Sessão desligada... Hoje 0h0m Semana 0h0m Mês 0h0m" at bounding box center [240, 112] width 480 height 224
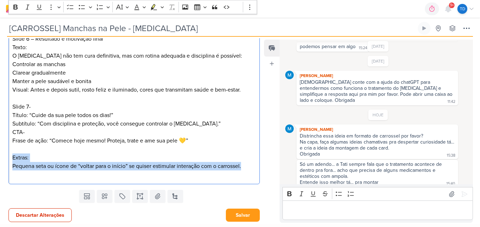
drag, startPoint x: 245, startPoint y: 166, endPoint x: 12, endPoint y: 158, distance: 233.6
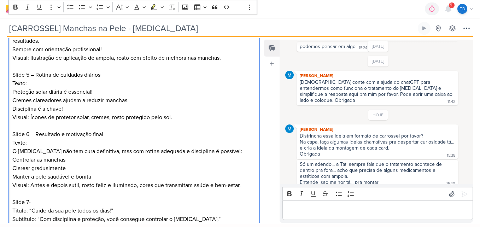
scroll to position [543, 0]
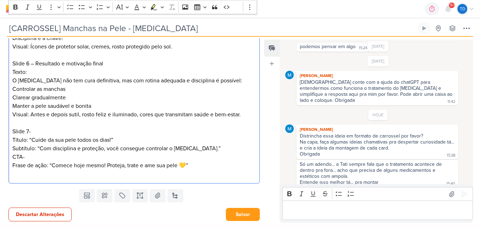
click at [188, 161] on p "Frase de ação: “Comece hoje mesmo! Proteja, trate e ame sua pele 💛”" at bounding box center [134, 169] width 244 height 17
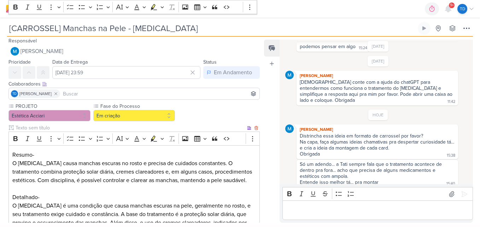
scroll to position [0, 0]
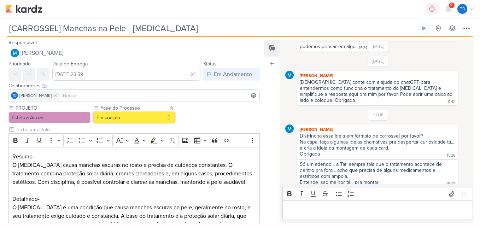
click at [171, 120] on button "Em criação" at bounding box center [134, 117] width 82 height 11
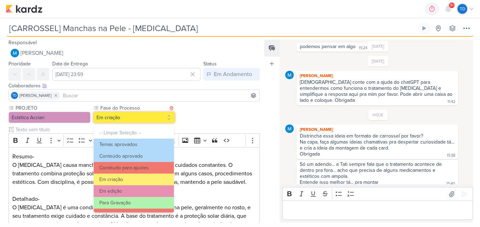
scroll to position [68, 0]
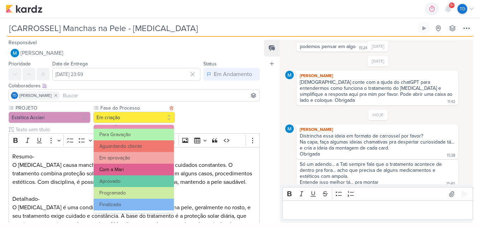
click at [142, 168] on button "Com a Mari" at bounding box center [134, 170] width 80 height 12
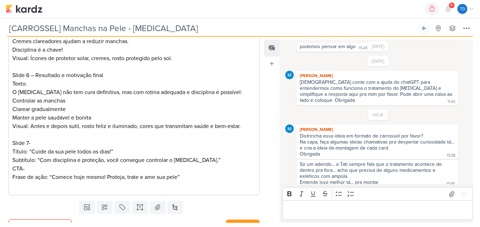
scroll to position [543, 0]
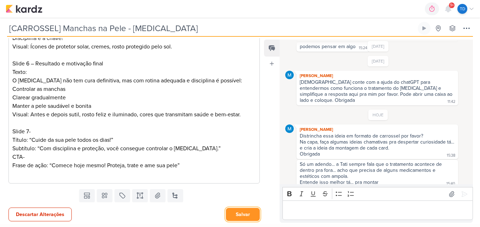
click at [243, 217] on button "Salvar" at bounding box center [243, 214] width 34 height 13
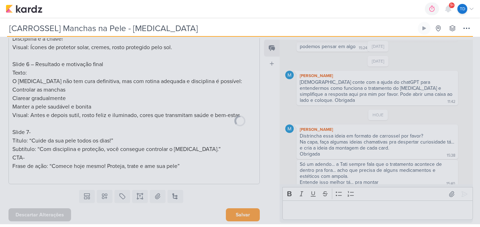
scroll to position [543, 0]
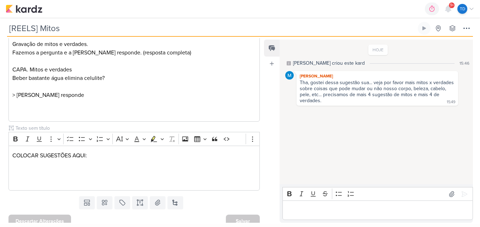
scroll to position [119, 0]
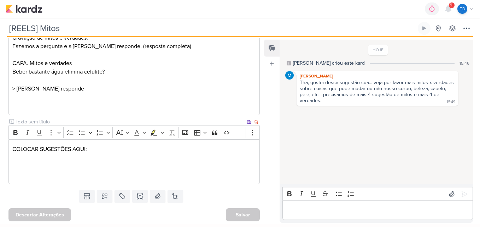
click at [112, 159] on p "COLOCAR SUGESTÕES AQUI:" at bounding box center [134, 162] width 244 height 34
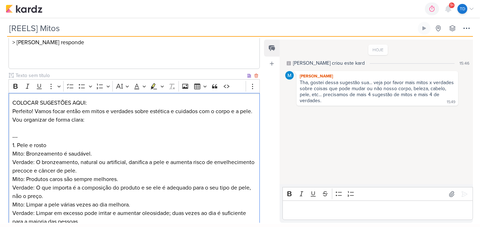
scroll to position [148, 0]
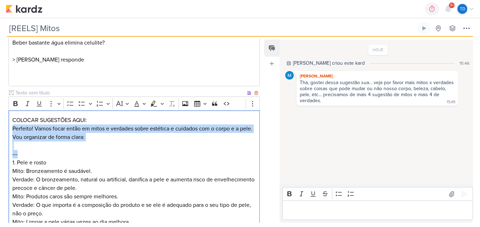
drag, startPoint x: 30, startPoint y: 158, endPoint x: 11, endPoint y: 129, distance: 34.3
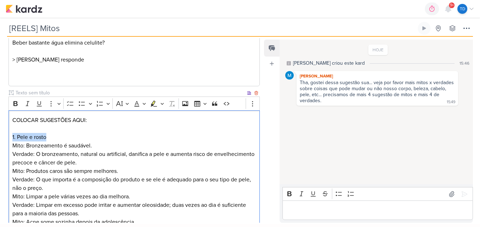
drag, startPoint x: 56, startPoint y: 138, endPoint x: 9, endPoint y: 136, distance: 46.7
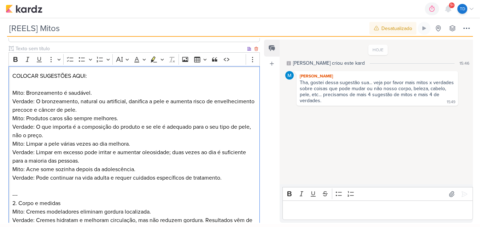
scroll to position [218, 0]
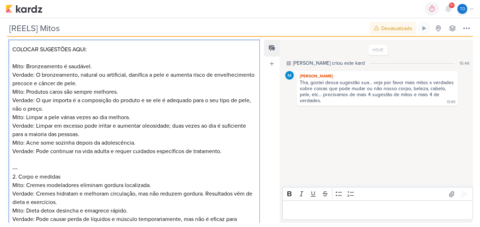
click at [60, 110] on p "Mito: Produtos caros são sempre melhores. Verdade: O que importa é a composição…" at bounding box center [134, 100] width 244 height 25
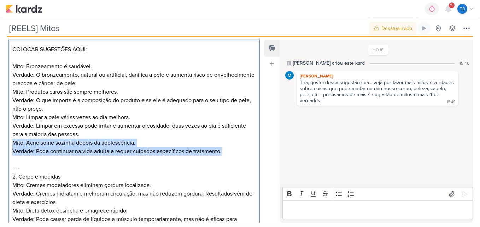
drag, startPoint x: 220, startPoint y: 153, endPoint x: 5, endPoint y: 143, distance: 214.6
click at [5, 143] on div "PROJETO Estética Acciari Fase do Processo" at bounding box center [131, 156] width 262 height 540
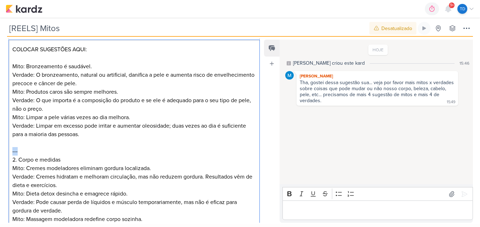
drag, startPoint x: 34, startPoint y: 153, endPoint x: 9, endPoint y: 150, distance: 25.2
click at [9, 150] on div "COLOCAR SUGESTÕES AQUI: Mito: Bronzeamento é saudável. Verdade: O bronzeamento,…" at bounding box center [133, 223] width 251 height 367
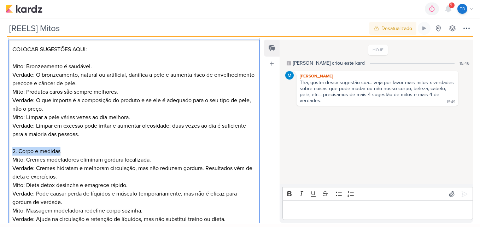
drag, startPoint x: 77, startPoint y: 150, endPoint x: 8, endPoint y: 151, distance: 68.9
click at [8, 151] on div "PROJETO Estética Acciari Fase do Processo" at bounding box center [131, 143] width 262 height 515
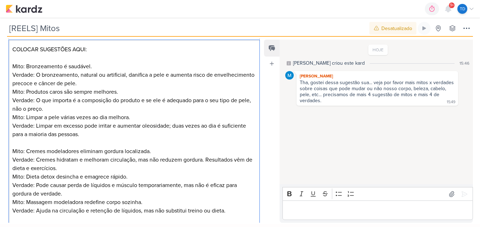
click at [227, 77] on p "Mito: Bronzeamento é saudável. Verdade: O bronzeamento, natural ou artificial, …" at bounding box center [134, 74] width 244 height 25
click at [149, 78] on p "Mito: Bronzeamento é saudável. Verdade: O bronzeamento, natural ou artificial, …" at bounding box center [134, 74] width 244 height 25
click at [138, 83] on p "Mito: Bronzeamento é saudável. Verdade: O bronzeamento, natural ou artificial, …" at bounding box center [134, 74] width 244 height 25
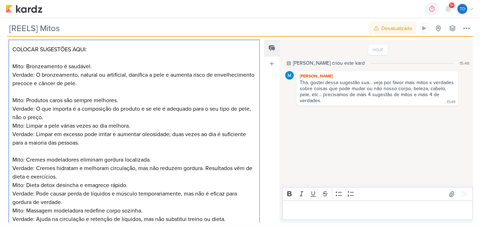
click at [69, 117] on p "Mito: Produtos caros são sempre melhores. Verdade: O que importa é a composição…" at bounding box center [134, 108] width 244 height 25
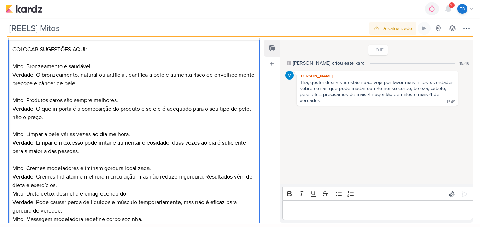
click at [89, 153] on p "Mito: Limpar a pele várias vezes ao dia melhora. Verdade: Limpar em excesso pod…" at bounding box center [134, 142] width 244 height 25
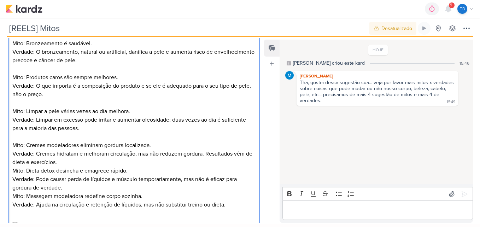
scroll to position [254, 0]
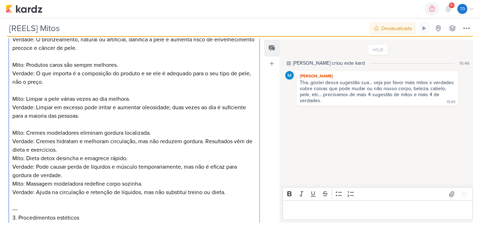
click at [73, 151] on p "Mito: Cremes modeladores eliminam gordura localizada. Verdade: Cremes hidratam …" at bounding box center [134, 141] width 244 height 25
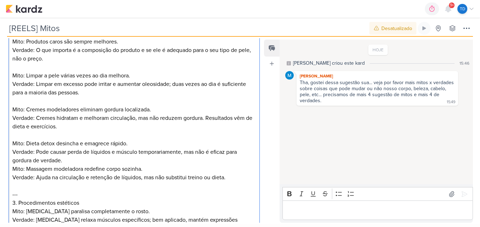
scroll to position [289, 0]
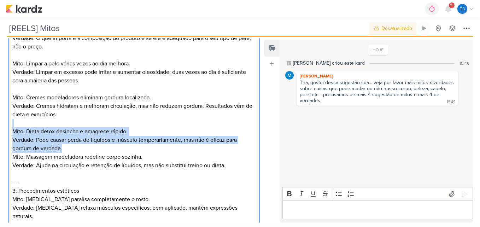
drag, startPoint x: 67, startPoint y: 149, endPoint x: 16, endPoint y: 123, distance: 57.7
click at [16, 123] on div "COLOCAR SUGESTÕES AQUI: Mito: Bronzeamento é saudável. Verdade: O bronzeamento,…" at bounding box center [133, 156] width 251 height 375
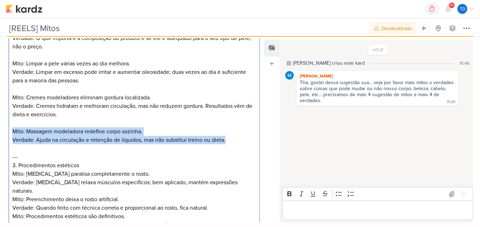
drag, startPoint x: 232, startPoint y: 138, endPoint x: 10, endPoint y: 131, distance: 222.3
click at [10, 131] on div "COLOCAR SUGESTÕES AQUI: Mito: Bronzeamento é saudável. Verdade: O bronzeamento,…" at bounding box center [133, 144] width 251 height 350
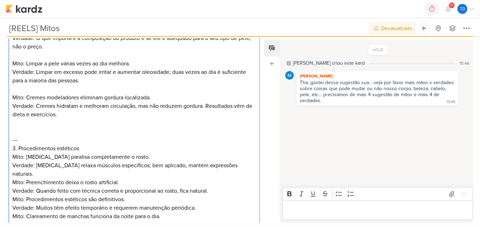
scroll to position [324, 0]
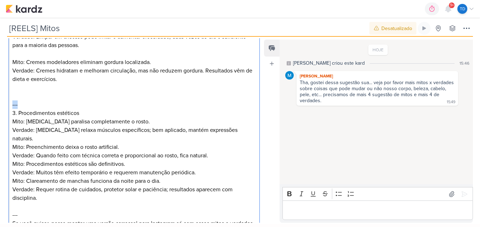
drag, startPoint x: 24, startPoint y: 101, endPoint x: 12, endPoint y: 101, distance: 12.4
click at [12, 101] on div "COLOCAR SUGESTÕES AQUI: Mito: Bronzeamento é saudável. Verdade: O bronzeamento,…" at bounding box center [133, 100] width 251 height 333
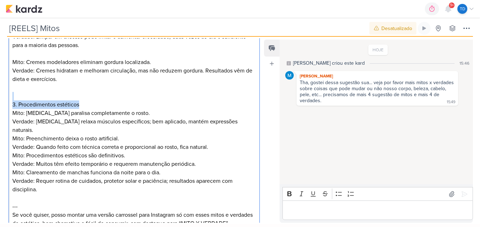
drag, startPoint x: 86, startPoint y: 105, endPoint x: 4, endPoint y: 98, distance: 82.2
click at [4, 99] on div "PROJETO Estética Acciari Fase do Processo" at bounding box center [131, 20] width 262 height 481
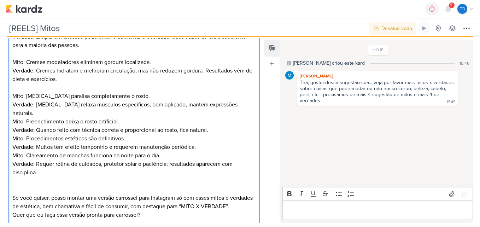
click at [238, 101] on p "Mito: Botox paralisa completamente o rosto. Verdade: Botox relaxa músculos espe…" at bounding box center [134, 104] width 244 height 25
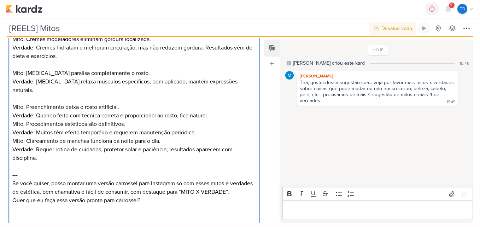
scroll to position [360, 0]
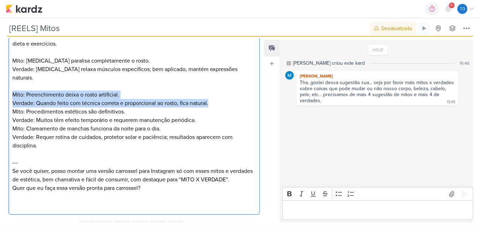
drag, startPoint x: 219, startPoint y: 95, endPoint x: 12, endPoint y: 87, distance: 207.8
click at [12, 87] on div "COLOCAR SUGESTÕES AQUI: Mito: Bronzeamento é saudável. Verdade: O bronzeamento,…" at bounding box center [133, 56] width 251 height 316
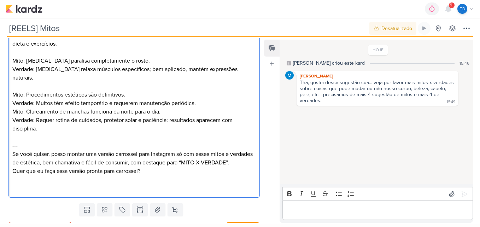
click at [203, 95] on p "Mito: Procedimentos estéticos são definitivos. Verdade: Muitos têm efeito tempo…" at bounding box center [134, 98] width 244 height 17
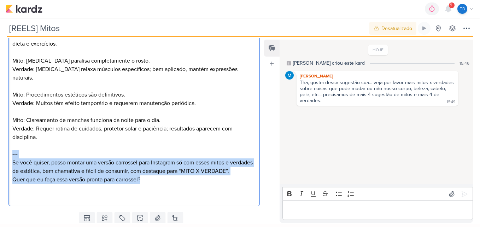
drag, startPoint x: 142, startPoint y: 183, endPoint x: 9, endPoint y: 141, distance: 139.4
click at [9, 141] on div "COLOCAR SUGESTÕES AQUI: Mito: Bronzeamento é saudável. Verdade: O bronzeamento,…" at bounding box center [133, 52] width 251 height 308
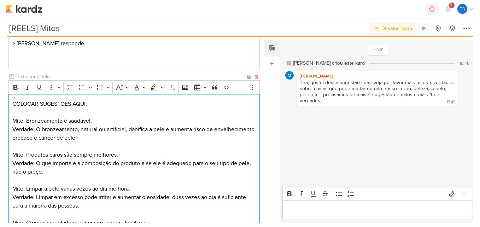
scroll to position [163, 0]
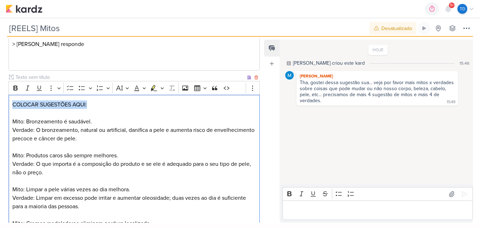
drag, startPoint x: 93, startPoint y: 105, endPoint x: 0, endPoint y: 103, distance: 93.3
click at [0, 103] on html "1.99.0 0h0m Sessão desligada... Hoje 0h0m Semana 0h0m Mês 0h0m" at bounding box center [240, 112] width 480 height 224
click at [12, 118] on p "Mito: Bronzeamento é saudável. Verdade: O bronzeamento, natural ou artificial, …" at bounding box center [134, 129] width 244 height 25
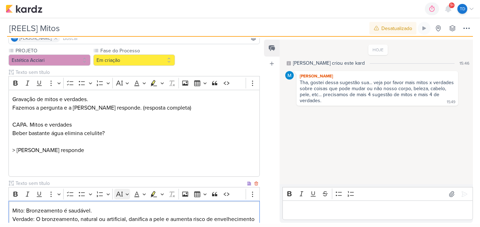
scroll to position [0, 0]
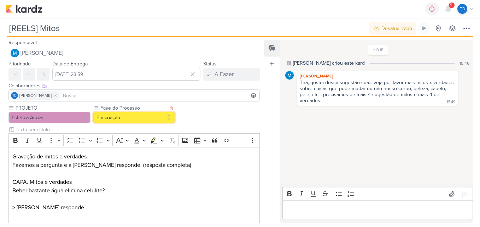
click at [147, 117] on button "Em criação" at bounding box center [134, 117] width 82 height 11
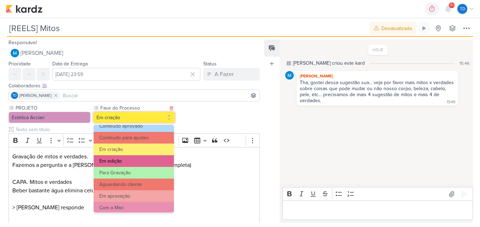
scroll to position [68, 0]
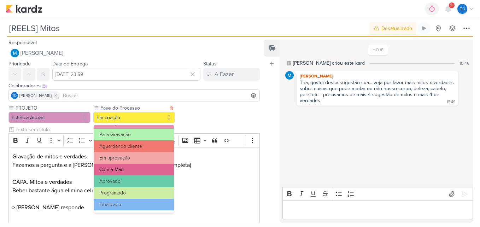
click at [139, 167] on button "Com a Mari" at bounding box center [134, 170] width 80 height 12
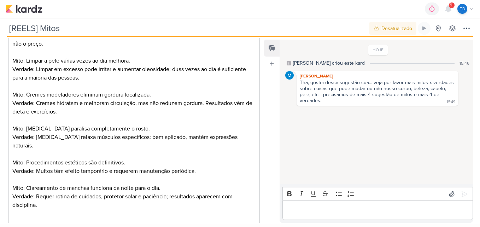
scroll to position [323, 0]
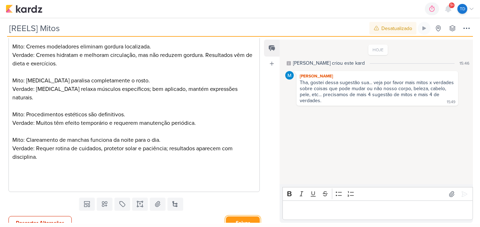
click at [243, 216] on button "Salvar" at bounding box center [243, 222] width 34 height 13
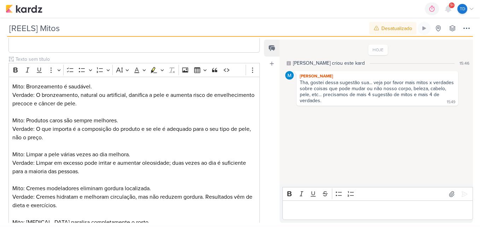
scroll to position [181, 0]
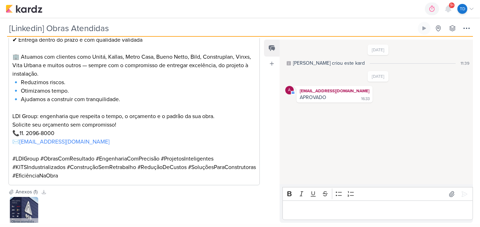
scroll to position [211, 0]
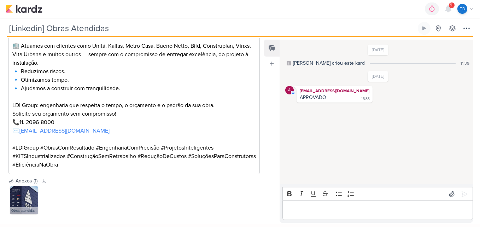
click at [29, 197] on img at bounding box center [24, 200] width 28 height 28
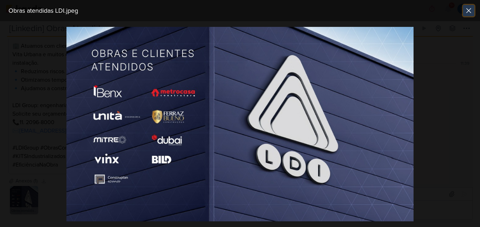
click at [464, 10] on button at bounding box center [468, 10] width 11 height 11
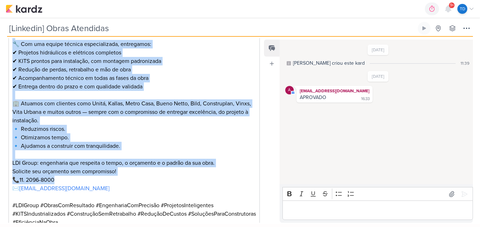
scroll to position [175, 0]
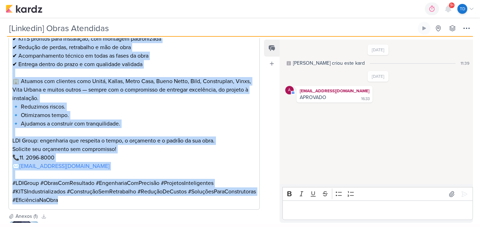
drag, startPoint x: 11, startPoint y: 81, endPoint x: 187, endPoint y: 199, distance: 211.8
click at [187, 199] on div "🏗 Obras bem executadas começam com escolhas inteligentes. A LDI já esteve prese…" at bounding box center [133, 90] width 251 height 240
copy div "🏗 Lorem ips dolorsitam consect adi elitsedd eiusmodtempo. I UTL et dolore magna…"
click at [160, 97] on p "🏢 Atuamos com clientes como Unitá, Kallas, Metro Casa, Bueno Netto, Bild, Const…" at bounding box center [134, 89] width 244 height 25
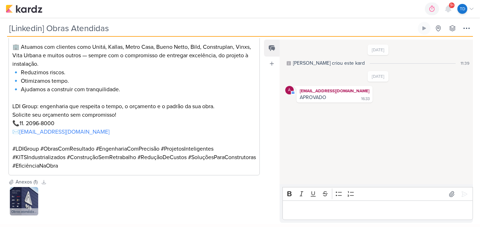
scroll to position [211, 0]
